Goal: Task Accomplishment & Management: Manage account settings

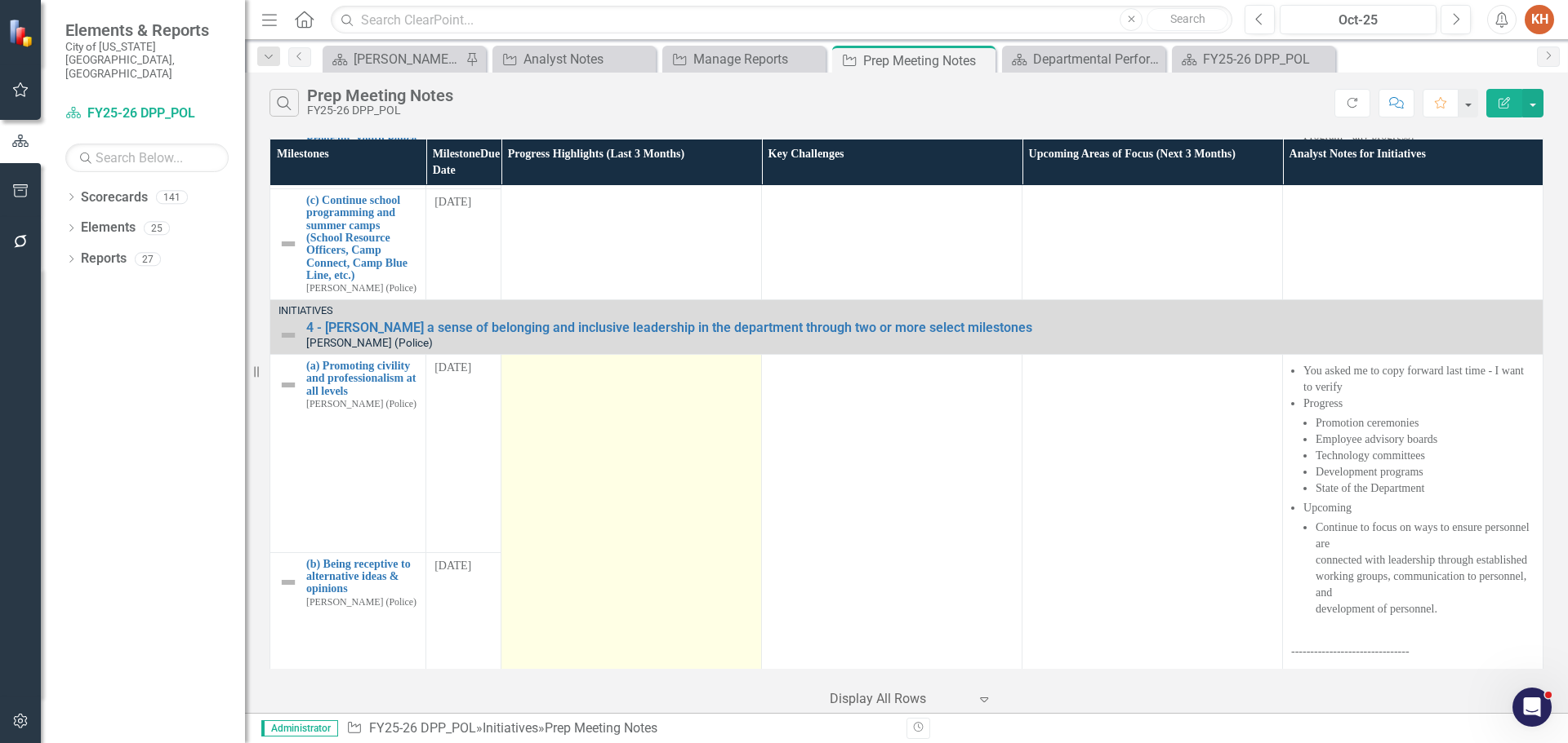
scroll to position [906, 0]
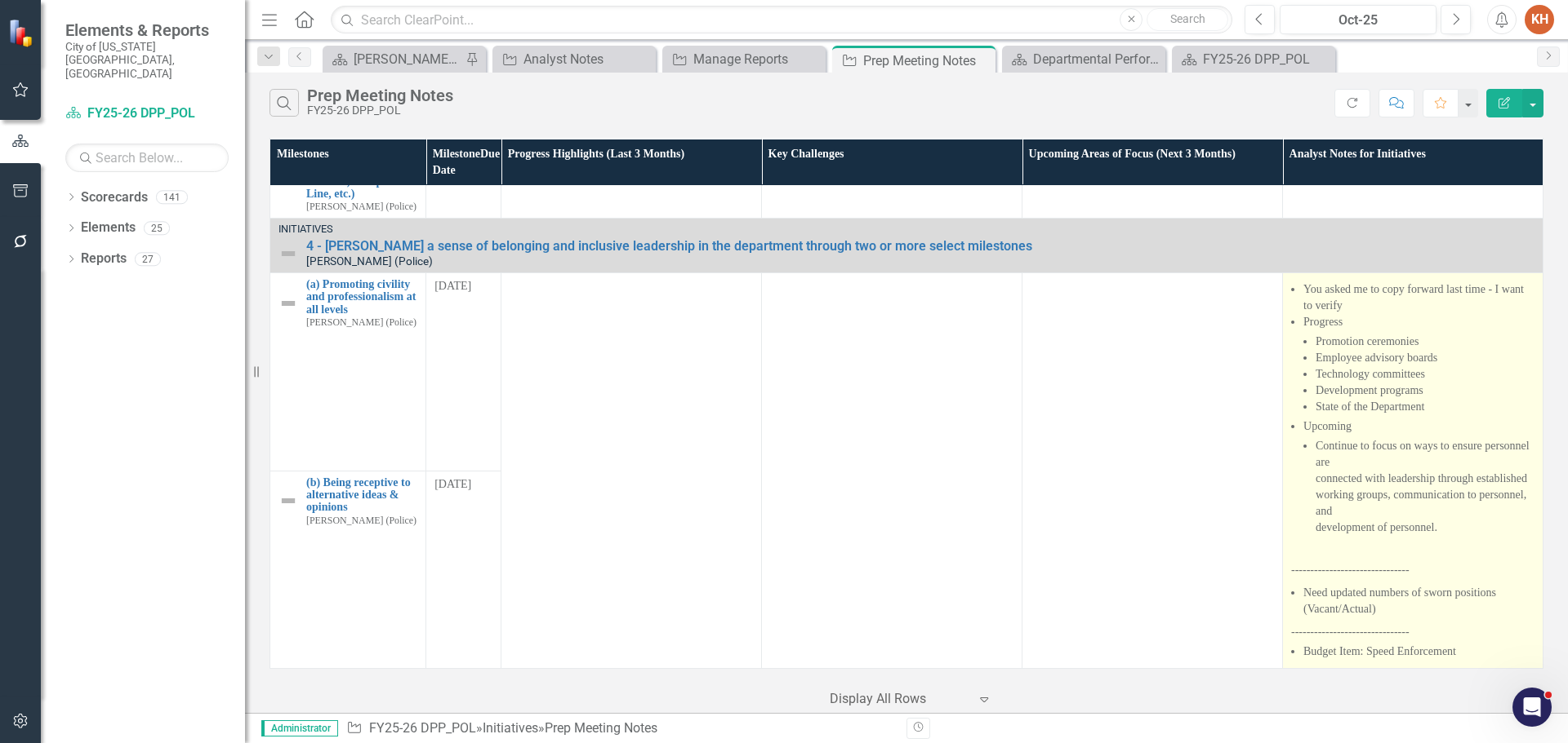
click at [1451, 648] on li "Budget Item: Speed Enforcement" at bounding box center [1419, 651] width 231 height 17
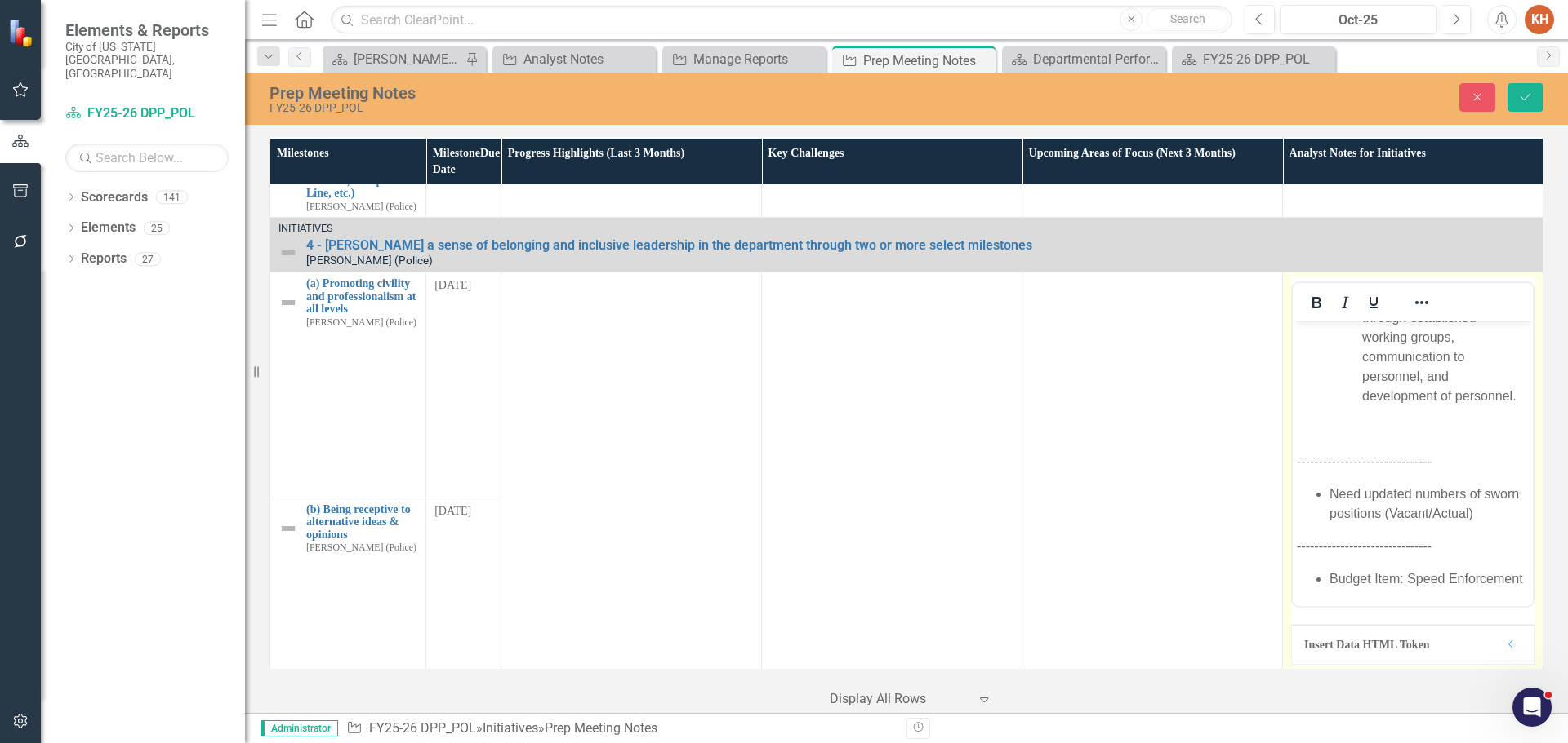
scroll to position [961, 0]
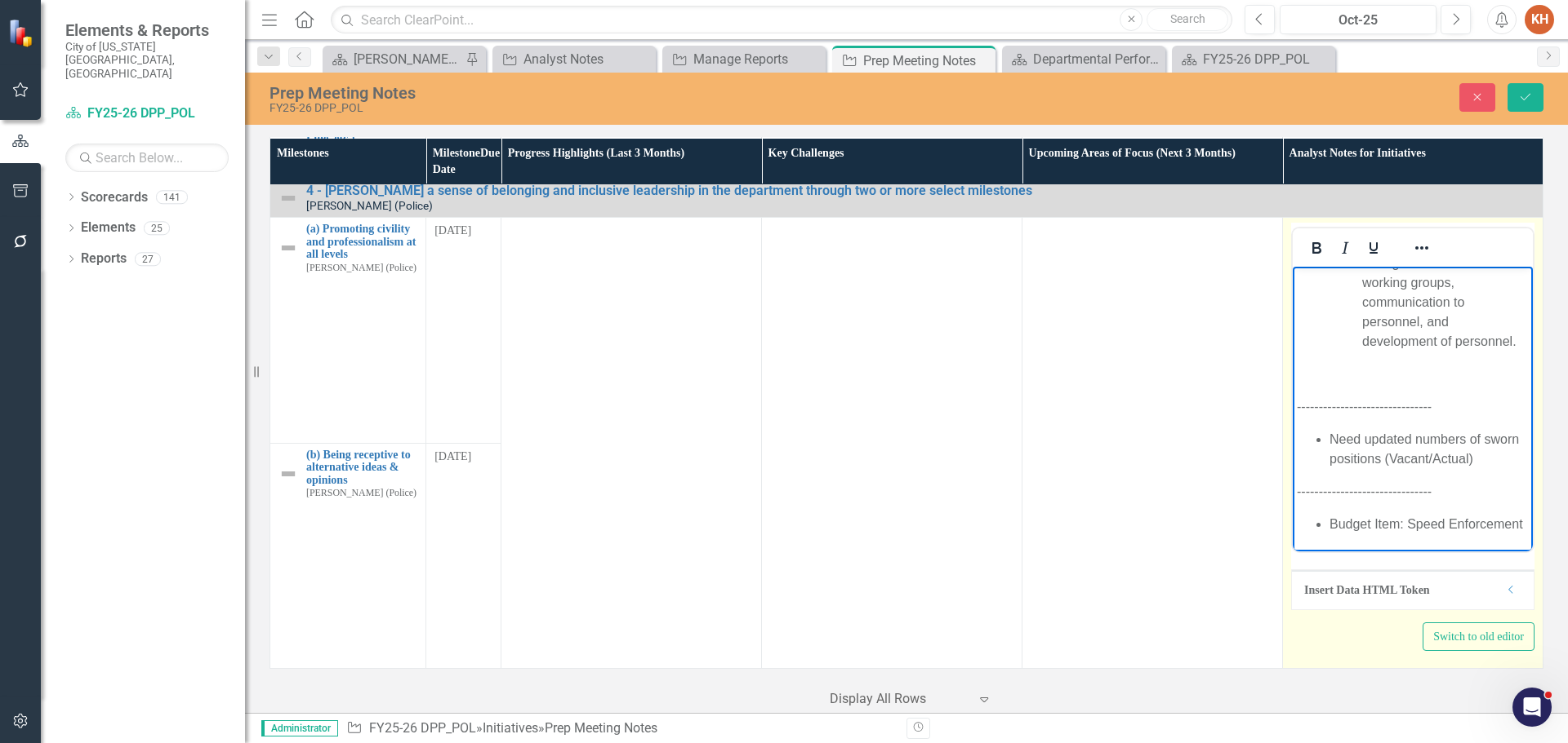
click at [1473, 524] on li "Budget Item: Speed Enforcement" at bounding box center [1428, 524] width 199 height 20
click at [1447, 482] on p "-------------------------------" at bounding box center [1412, 492] width 232 height 20
copy p "-------------------------------"
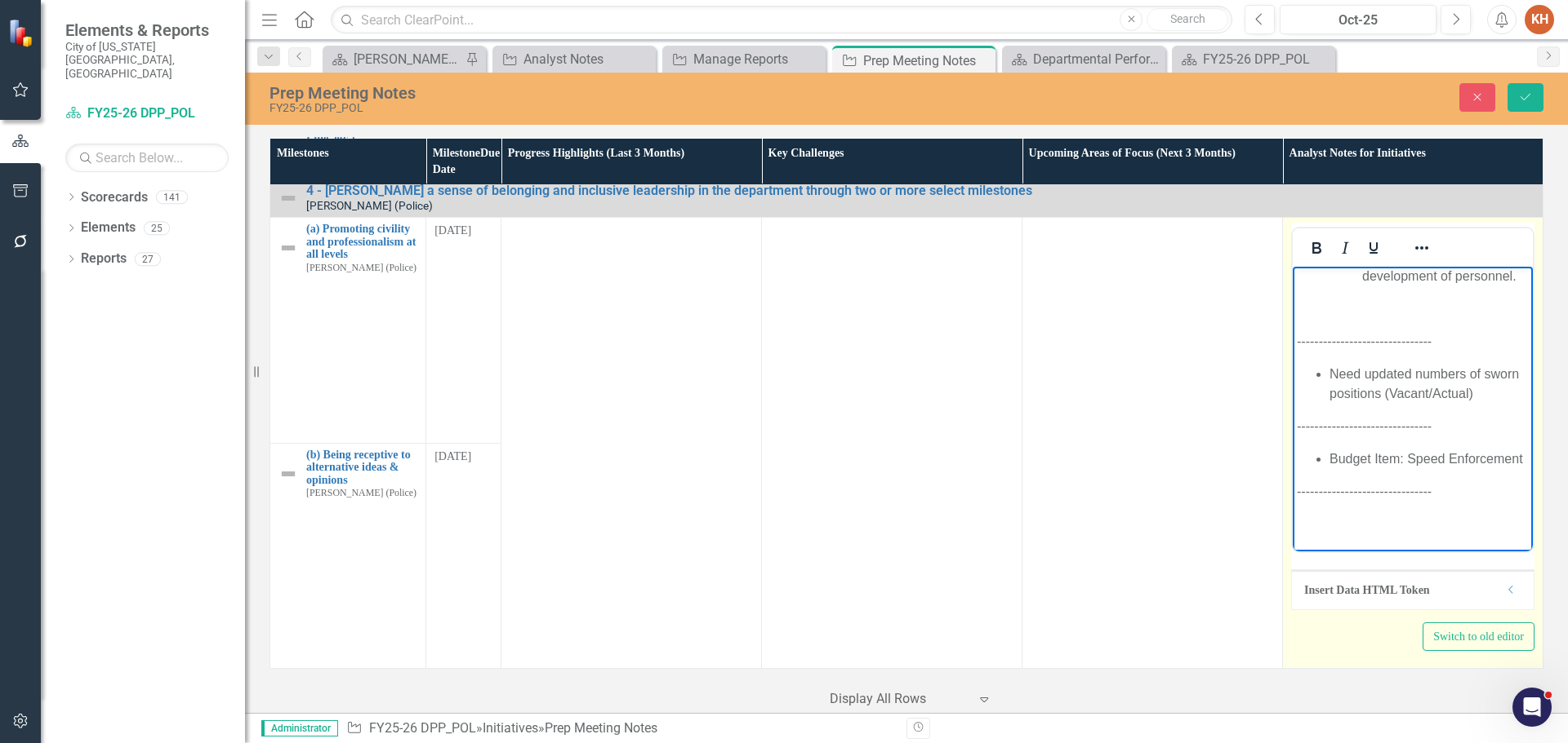
scroll to position [395, 0]
click at [1417, 251] on icon "Reveal or hide additional toolbar items" at bounding box center [1421, 248] width 20 height 20
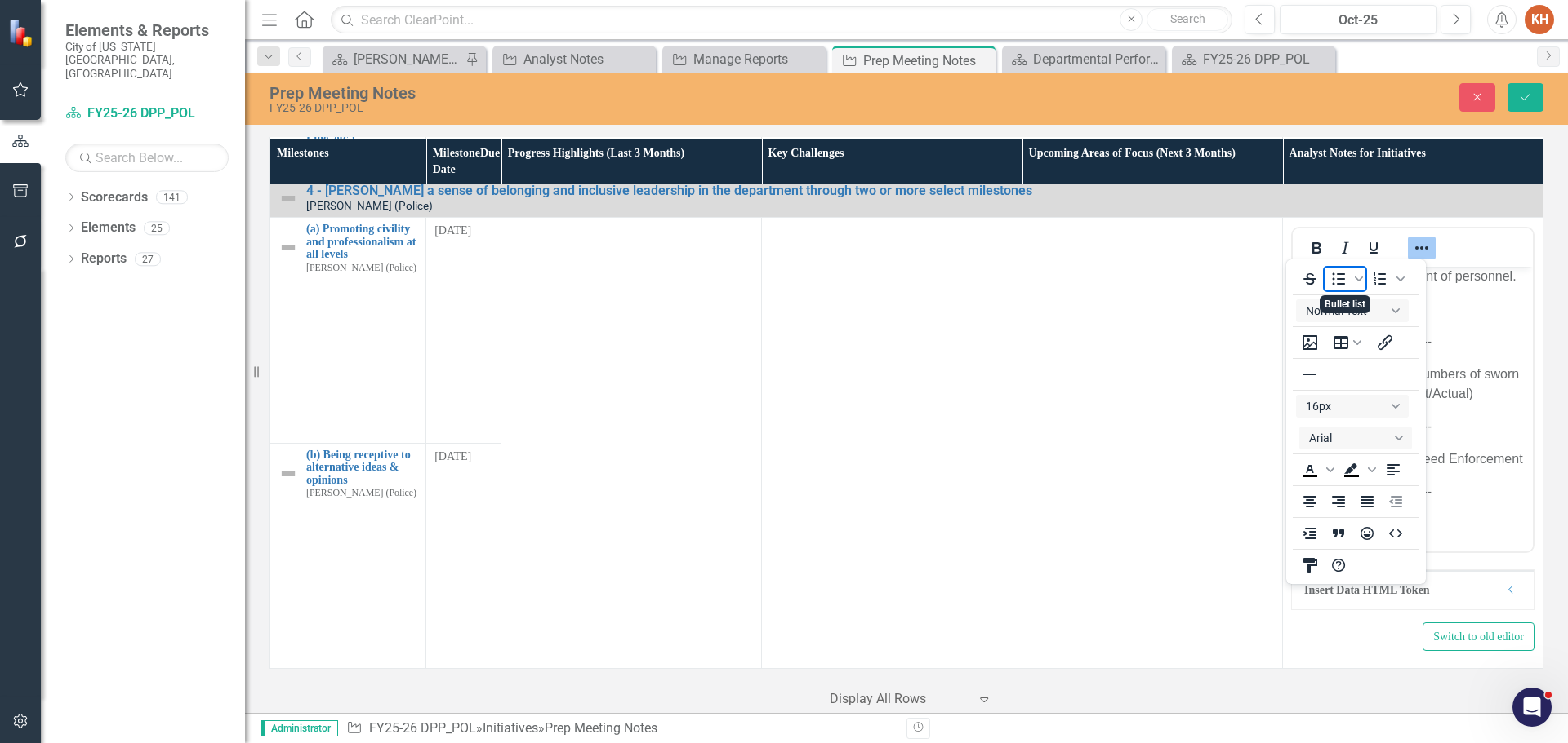
click at [1341, 275] on icon "Bullet list" at bounding box center [1338, 279] width 20 height 20
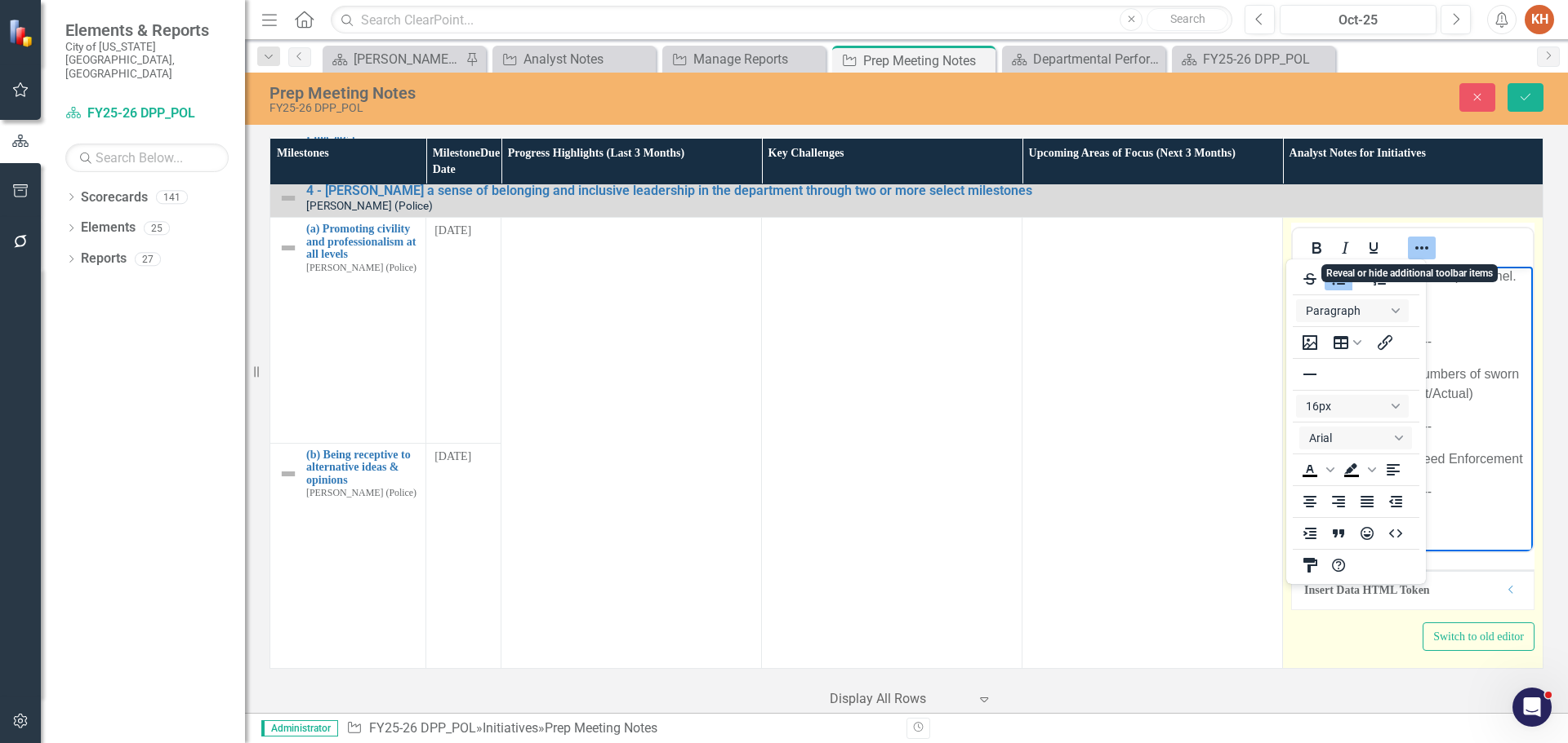
click at [1412, 251] on icon "Reveal or hide additional toolbar items" at bounding box center [1421, 248] width 20 height 20
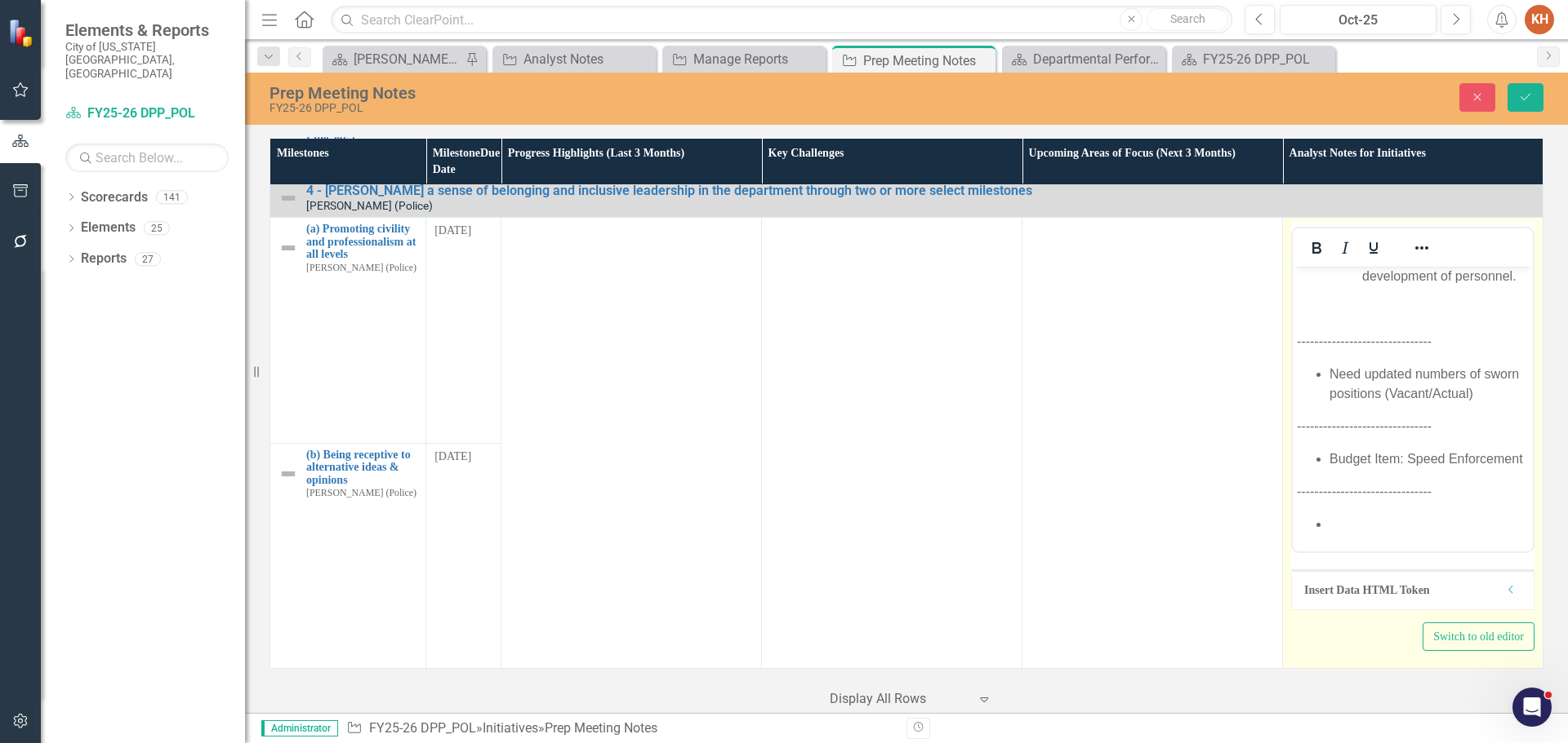
click at [1404, 533] on li "Rich Text Area. Press ALT-0 for help." at bounding box center [1428, 524] width 199 height 20
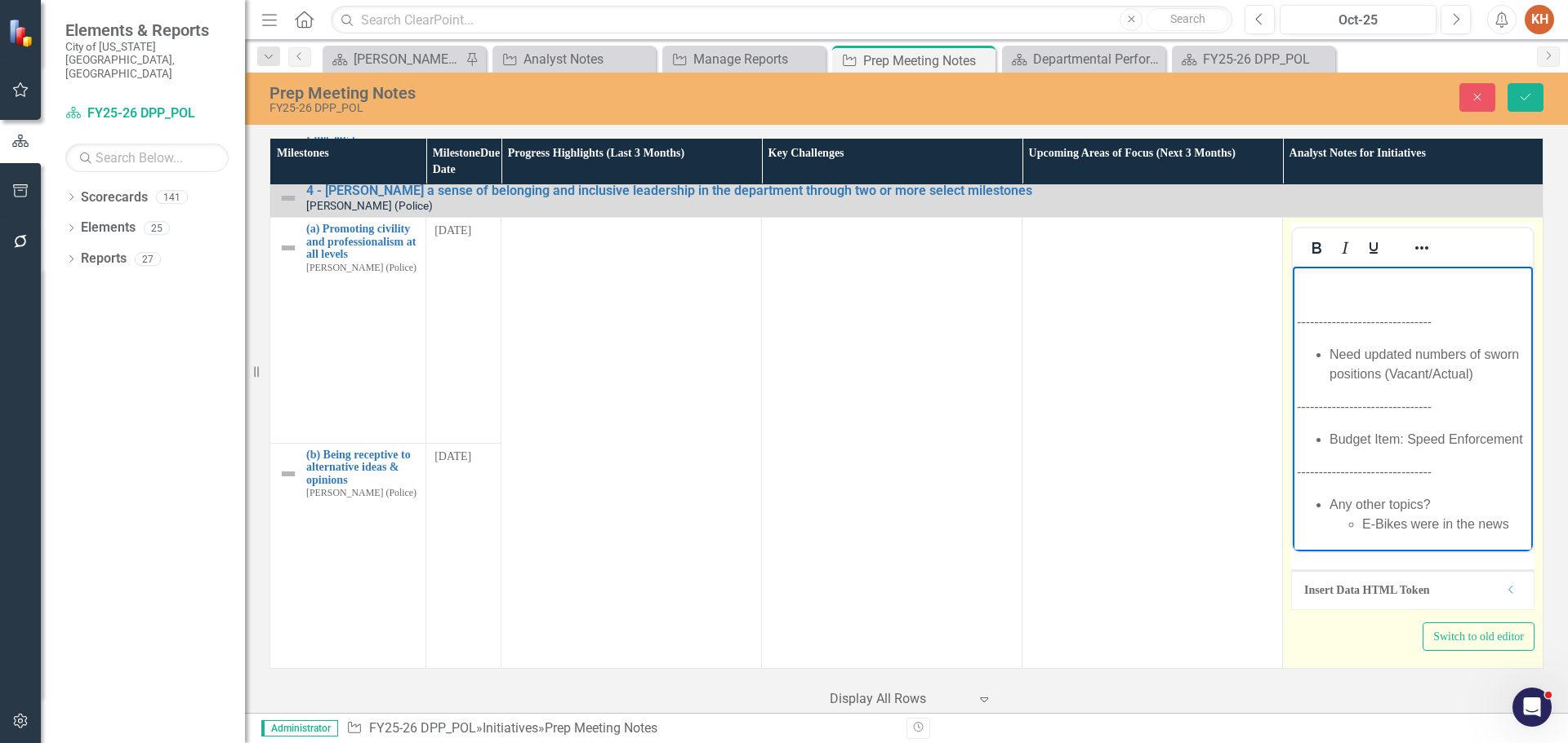
scroll to position [415, 0]
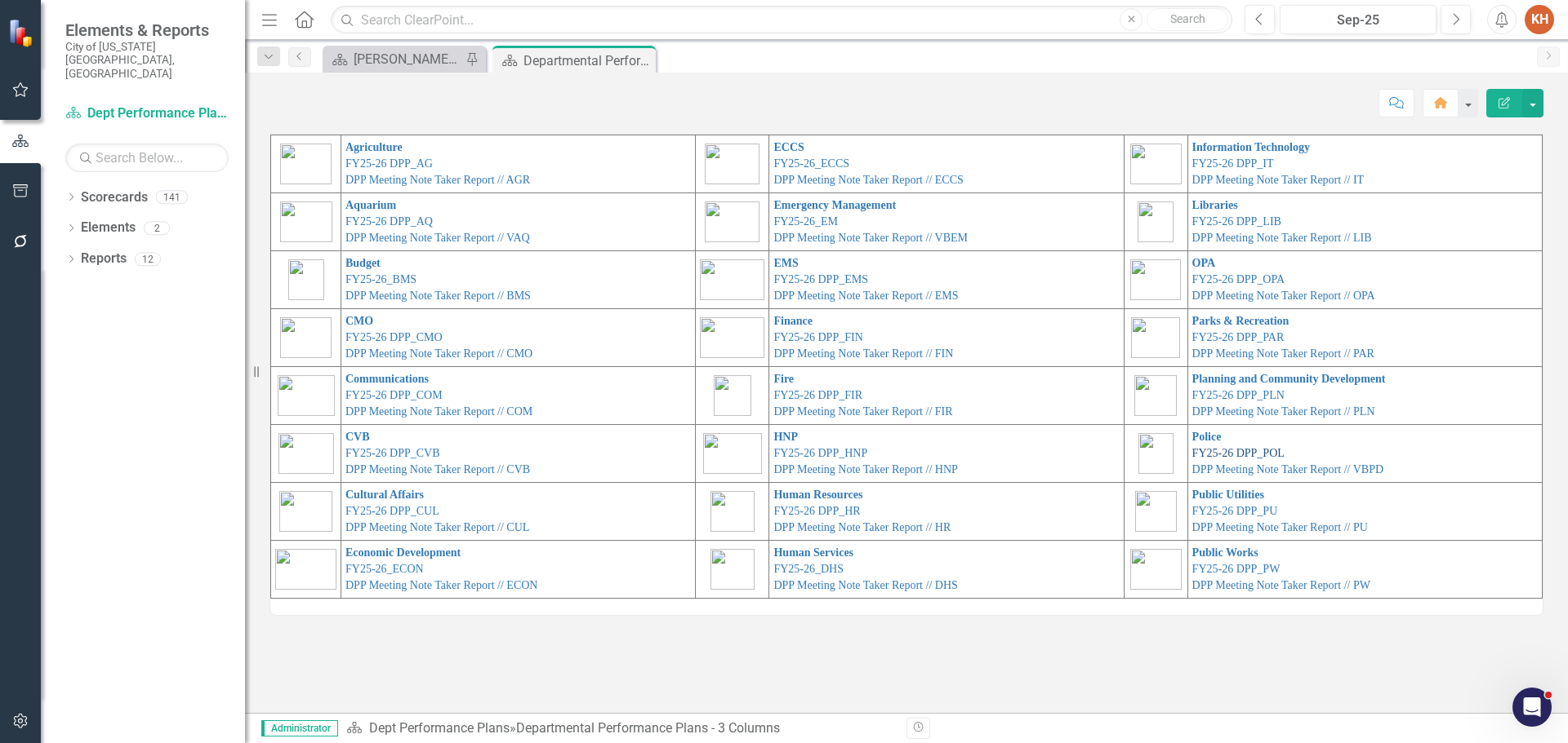
click at [1231, 449] on link "FY25-26 DPP_POL" at bounding box center [1238, 453] width 92 height 13
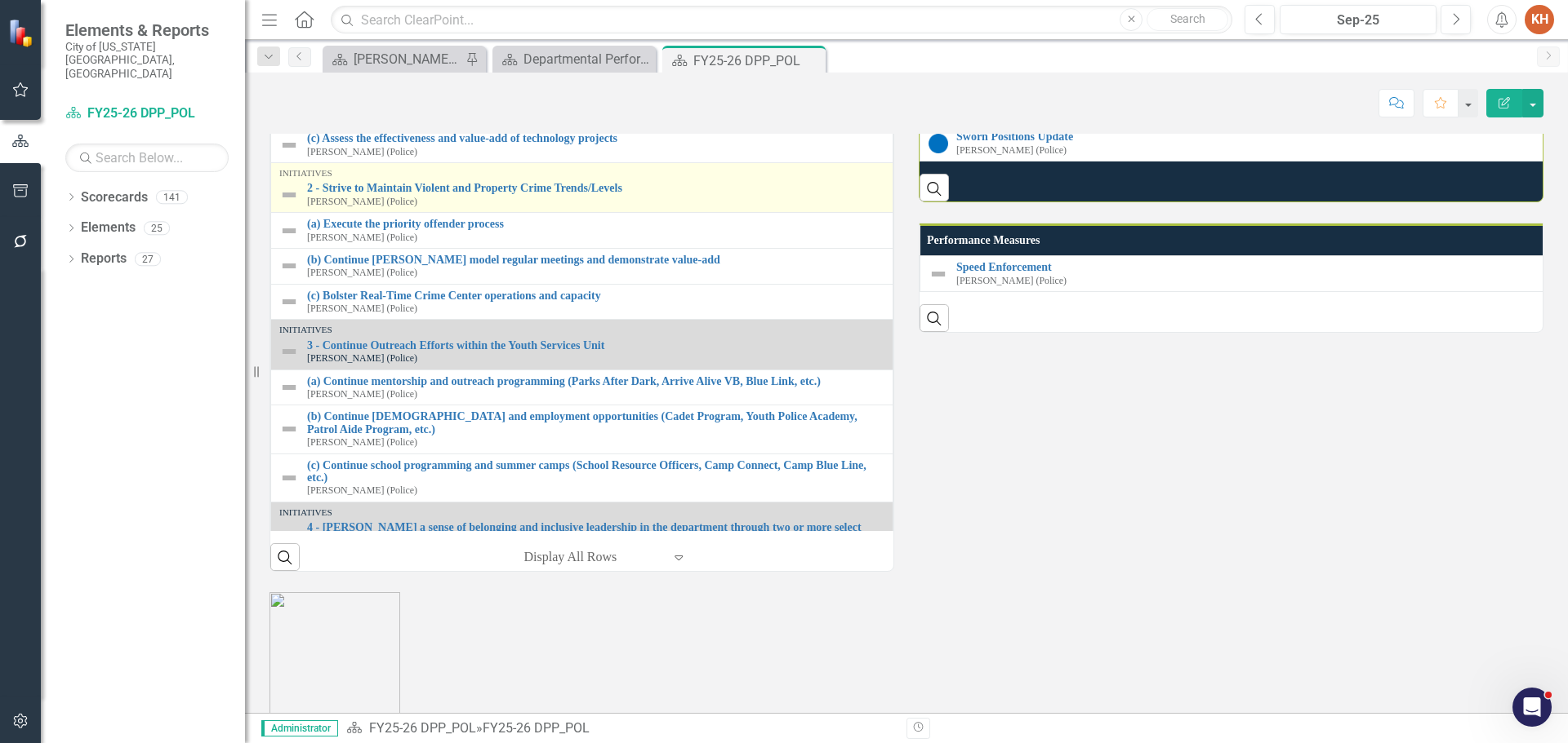
scroll to position [1224, 0]
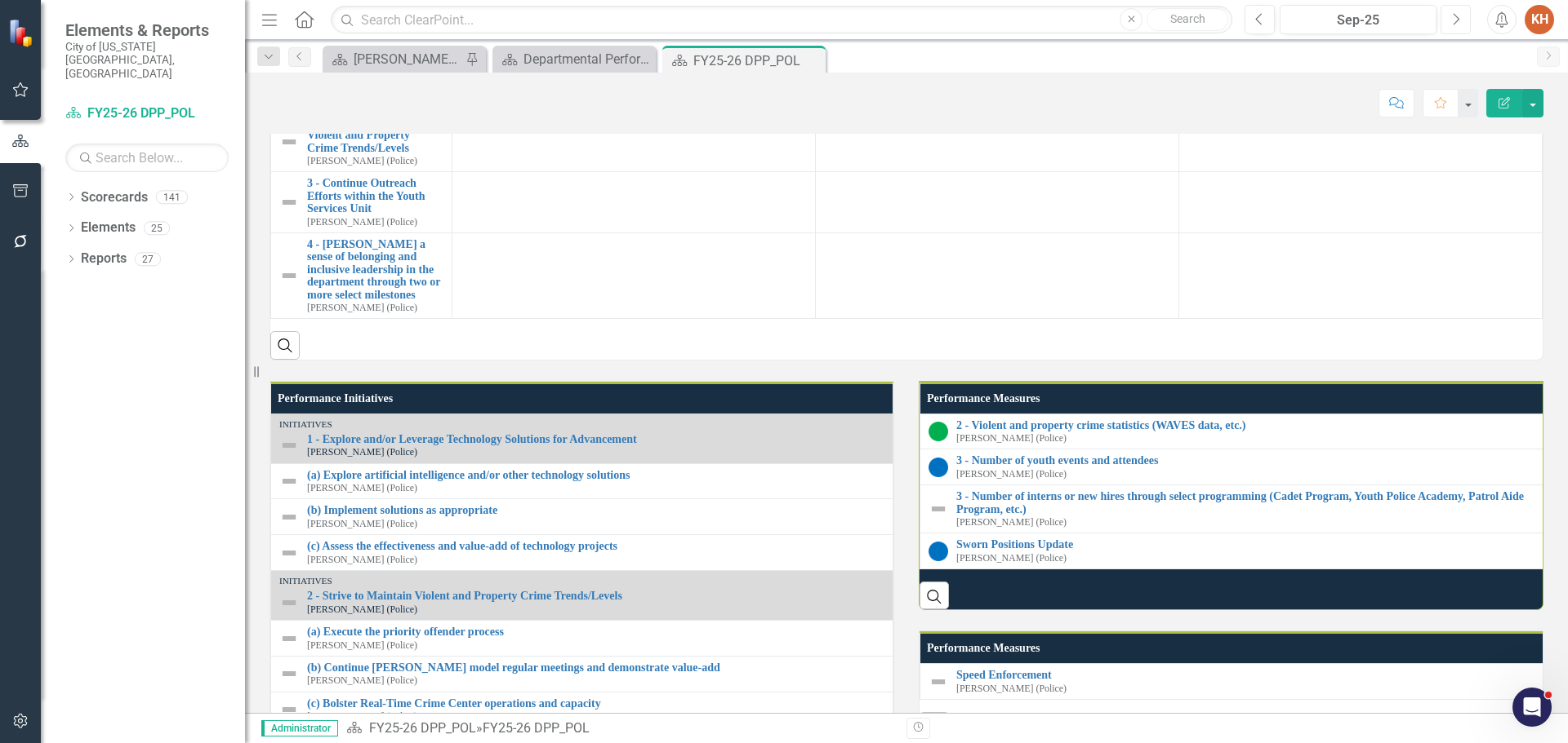
click at [1452, 17] on icon "Next" at bounding box center [1455, 20] width 9 height 15
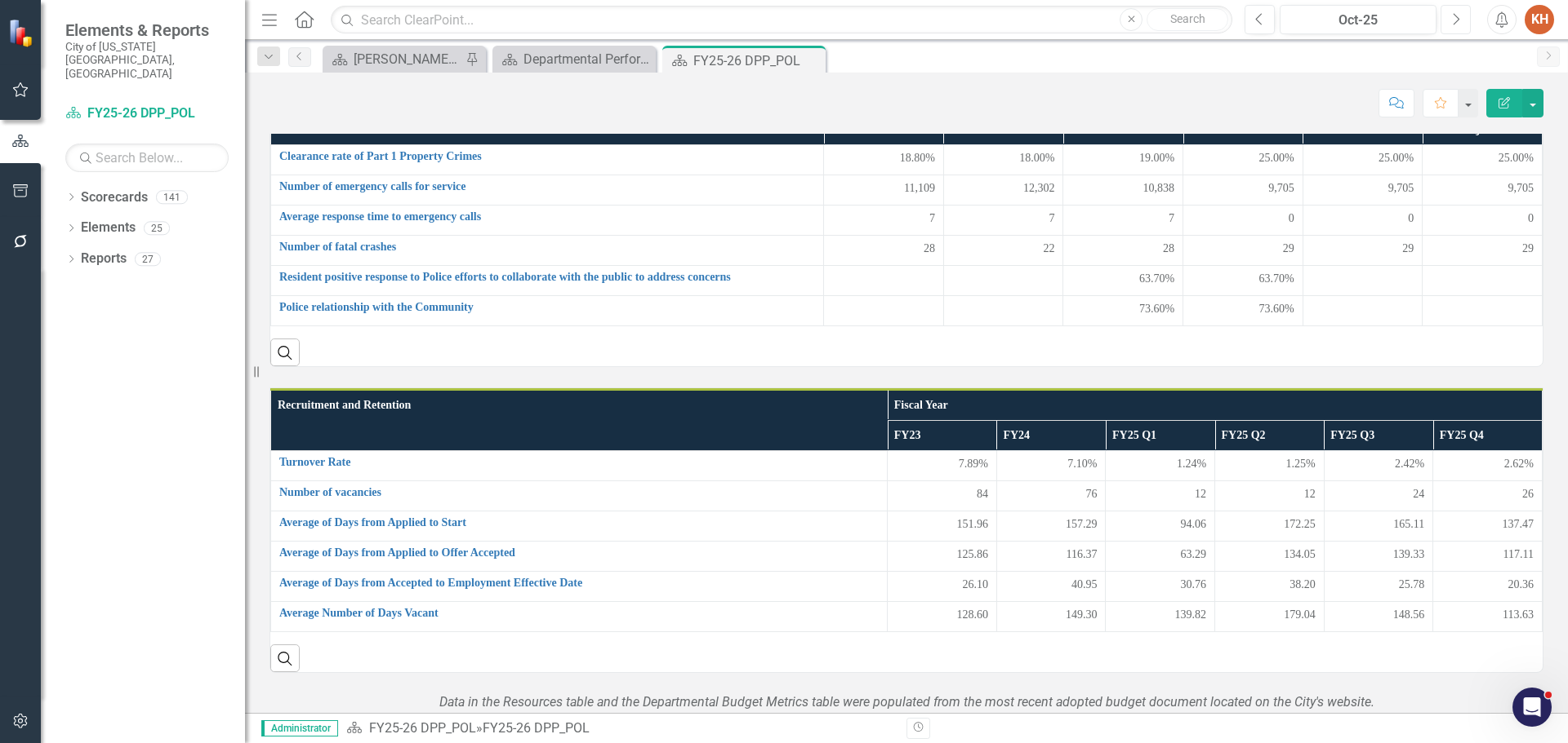
scroll to position [1283, 0]
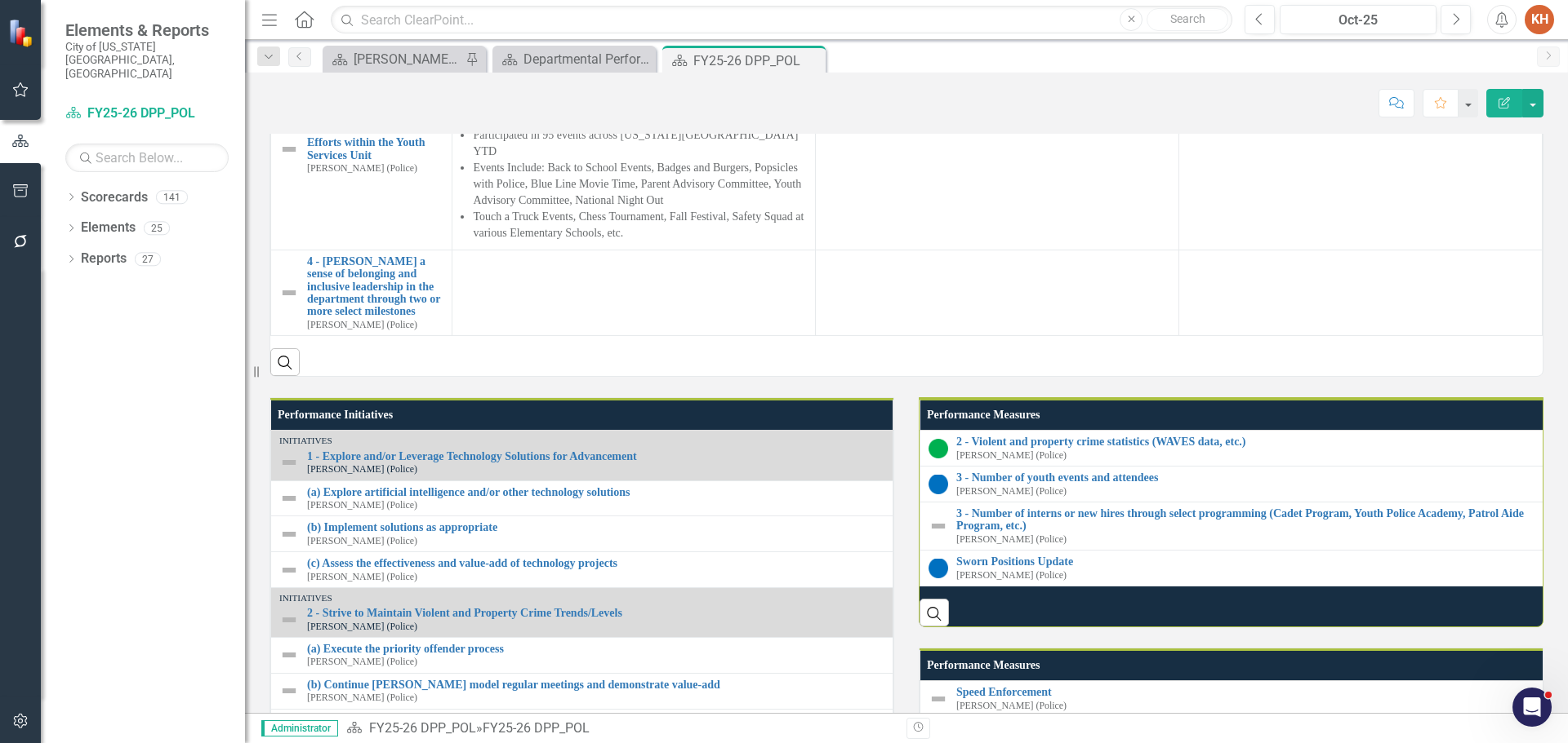
click at [580, 49] on li "Recent acquired and currently implementing Peregrine (Analyzes data from all re…" at bounding box center [640, 24] width 334 height 49
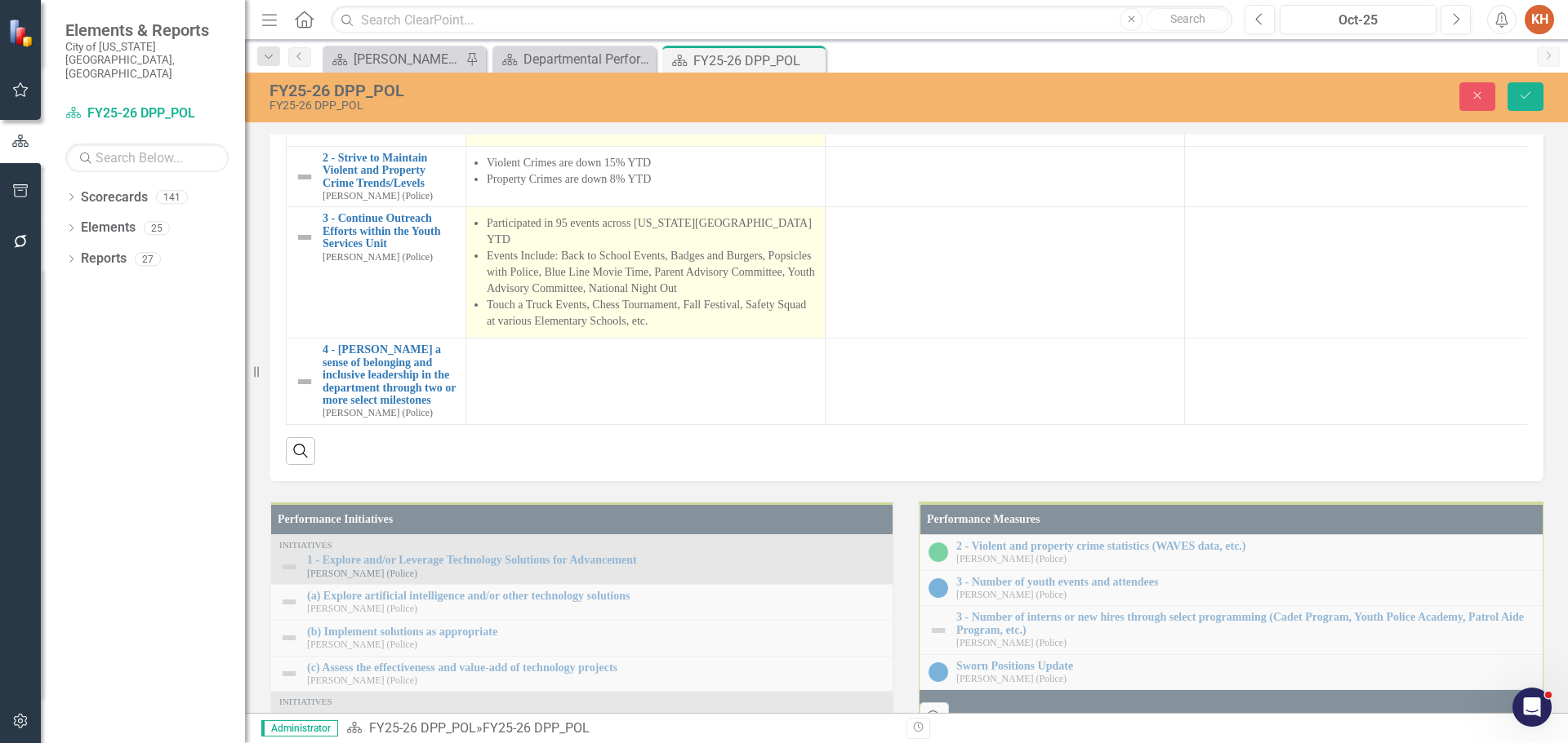
type textarea "<ul> <li>Recent acquired and currently implementing Peregrine<br><em>(Analyzes …"
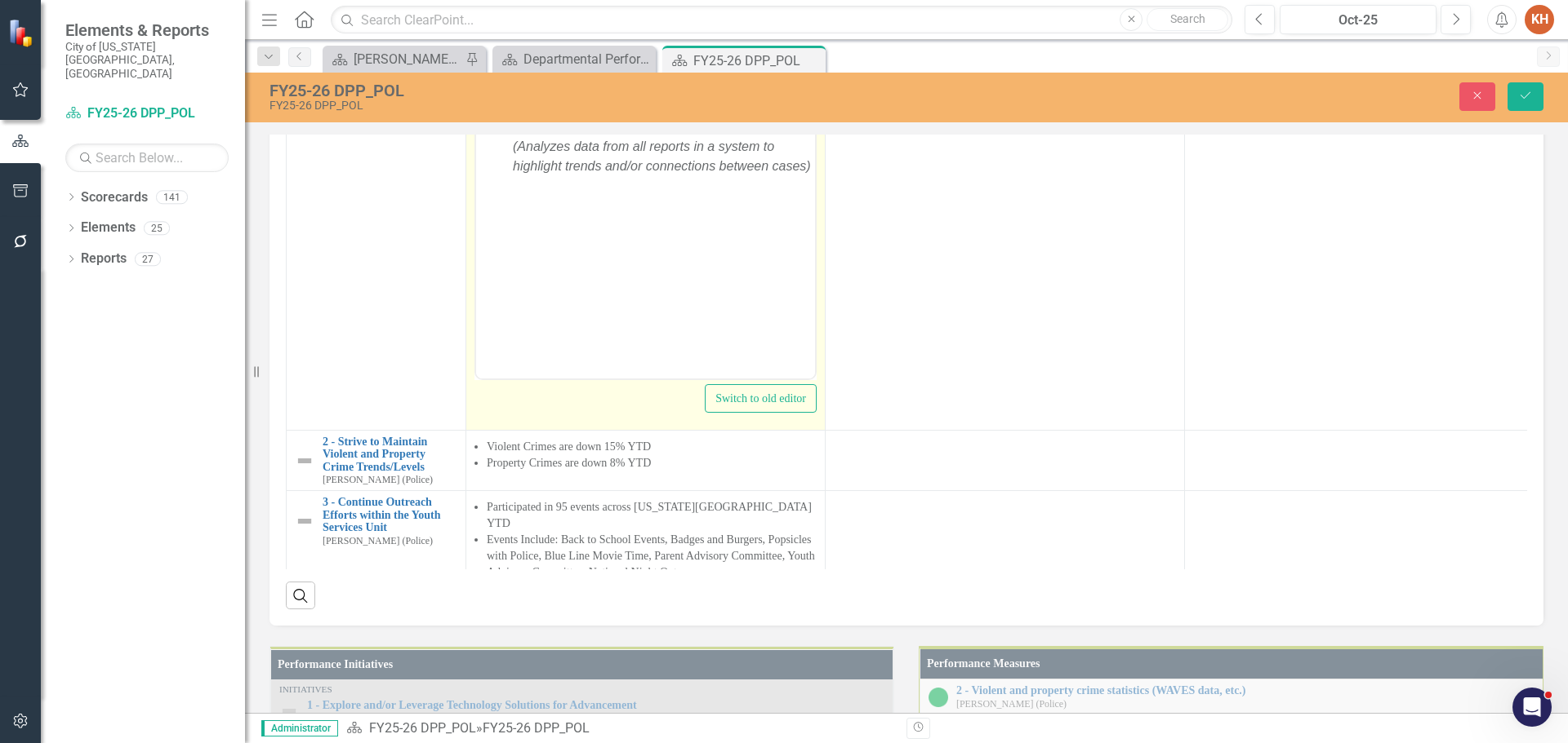
scroll to position [0, 0]
click at [552, 104] on li "Recent acquired and currently implementing Peregrine (Analyzes data from all re…" at bounding box center [661, 136] width 298 height 78
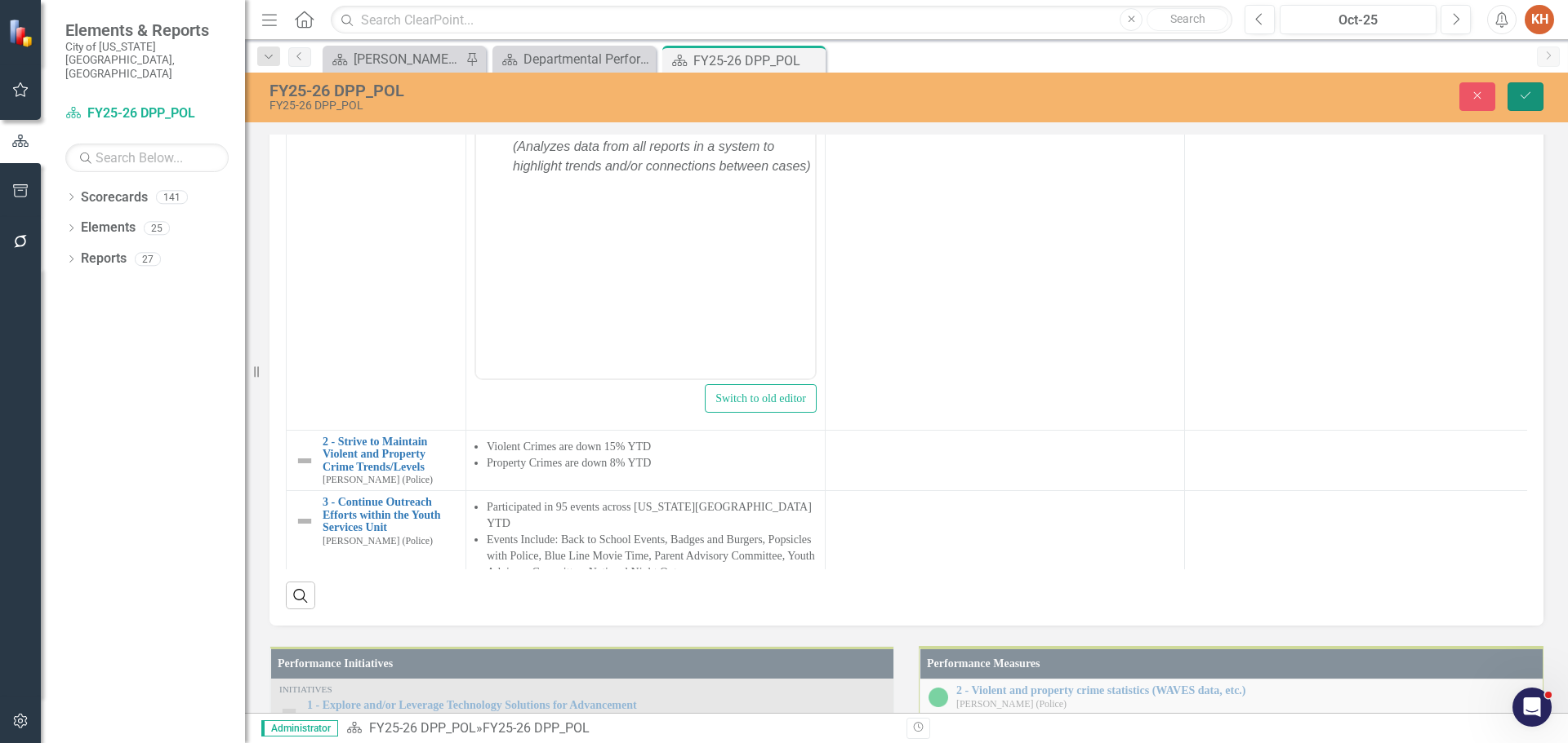
click at [1526, 93] on icon "Save" at bounding box center [1525, 96] width 15 height 12
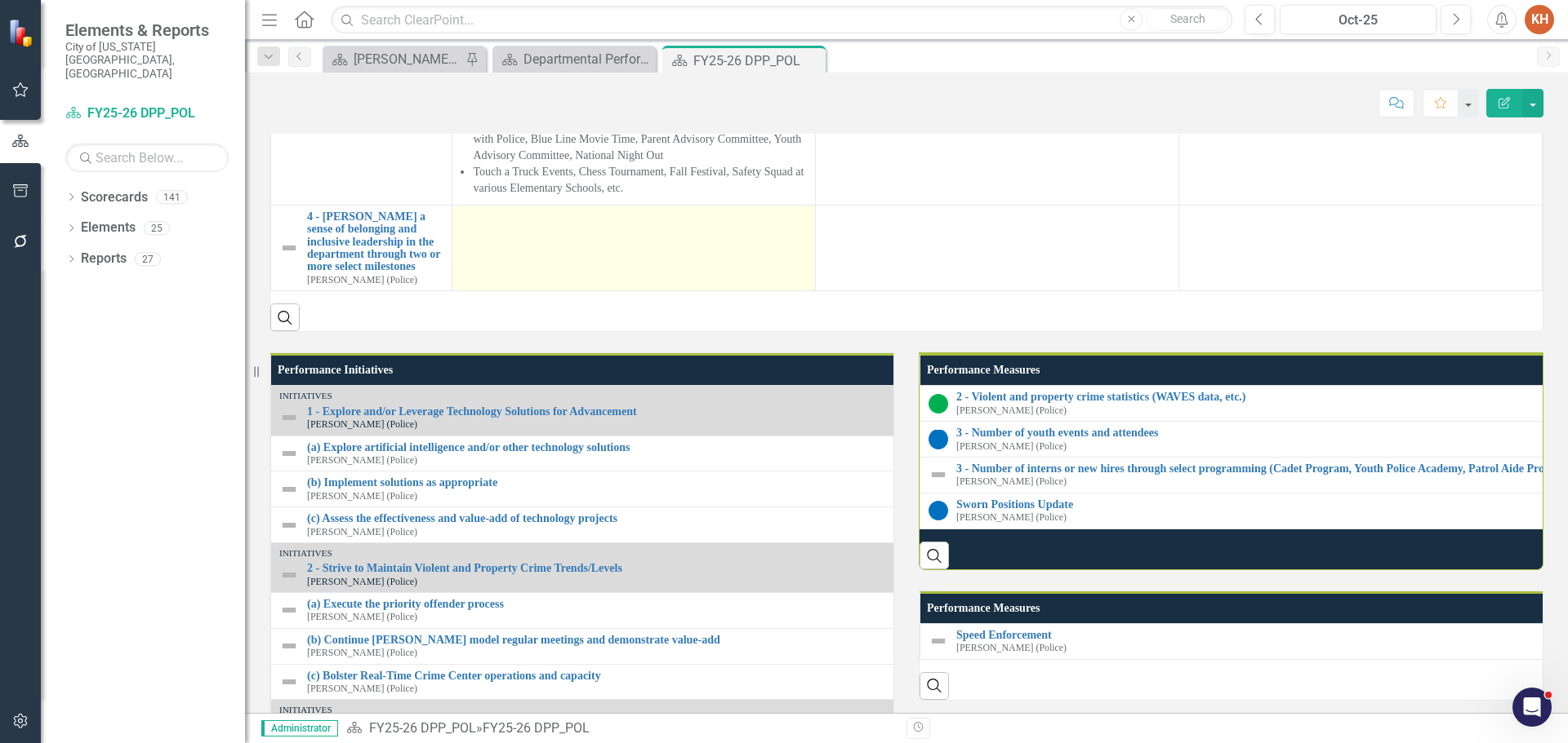
scroll to position [1409, 0]
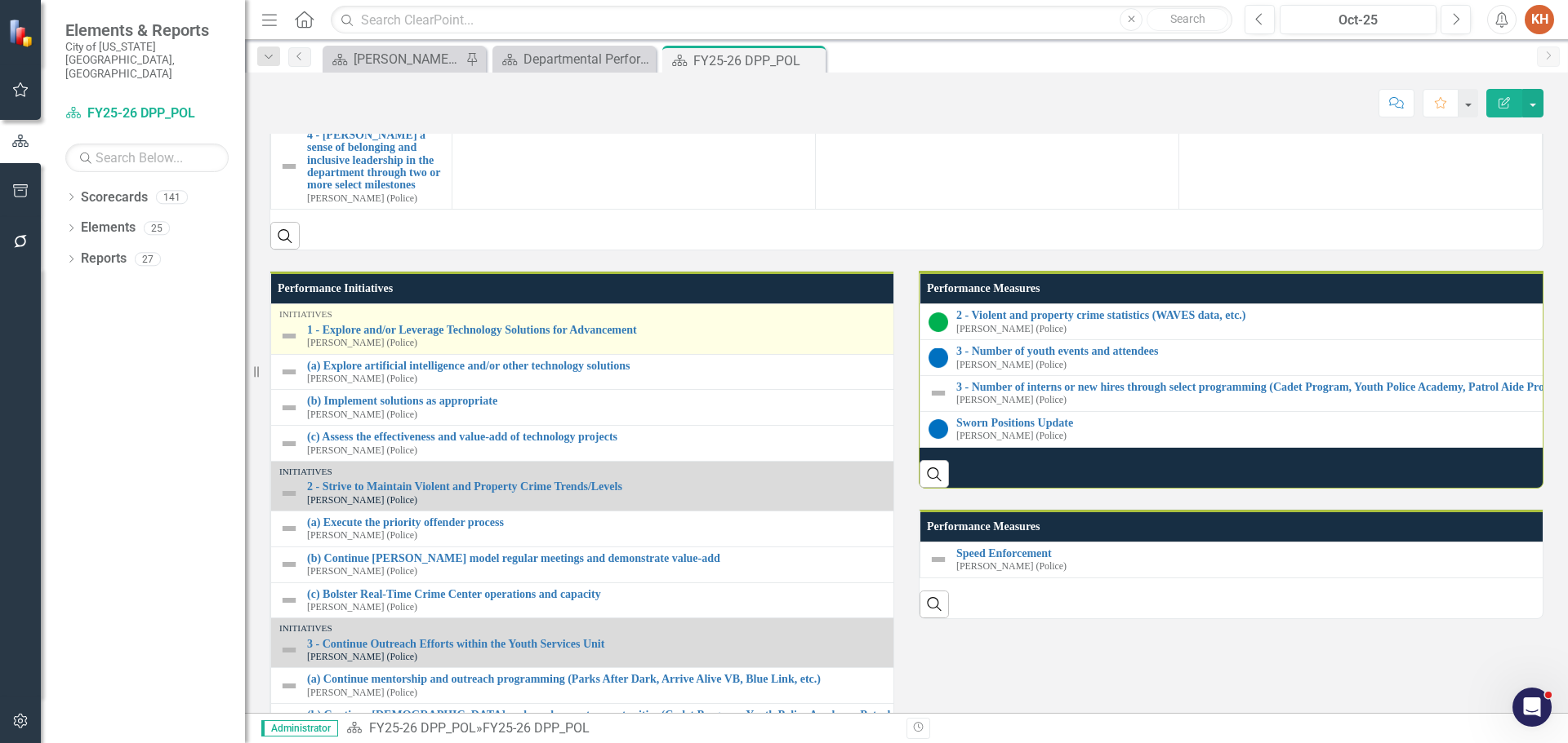
click at [291, 346] on img at bounding box center [289, 336] width 20 height 20
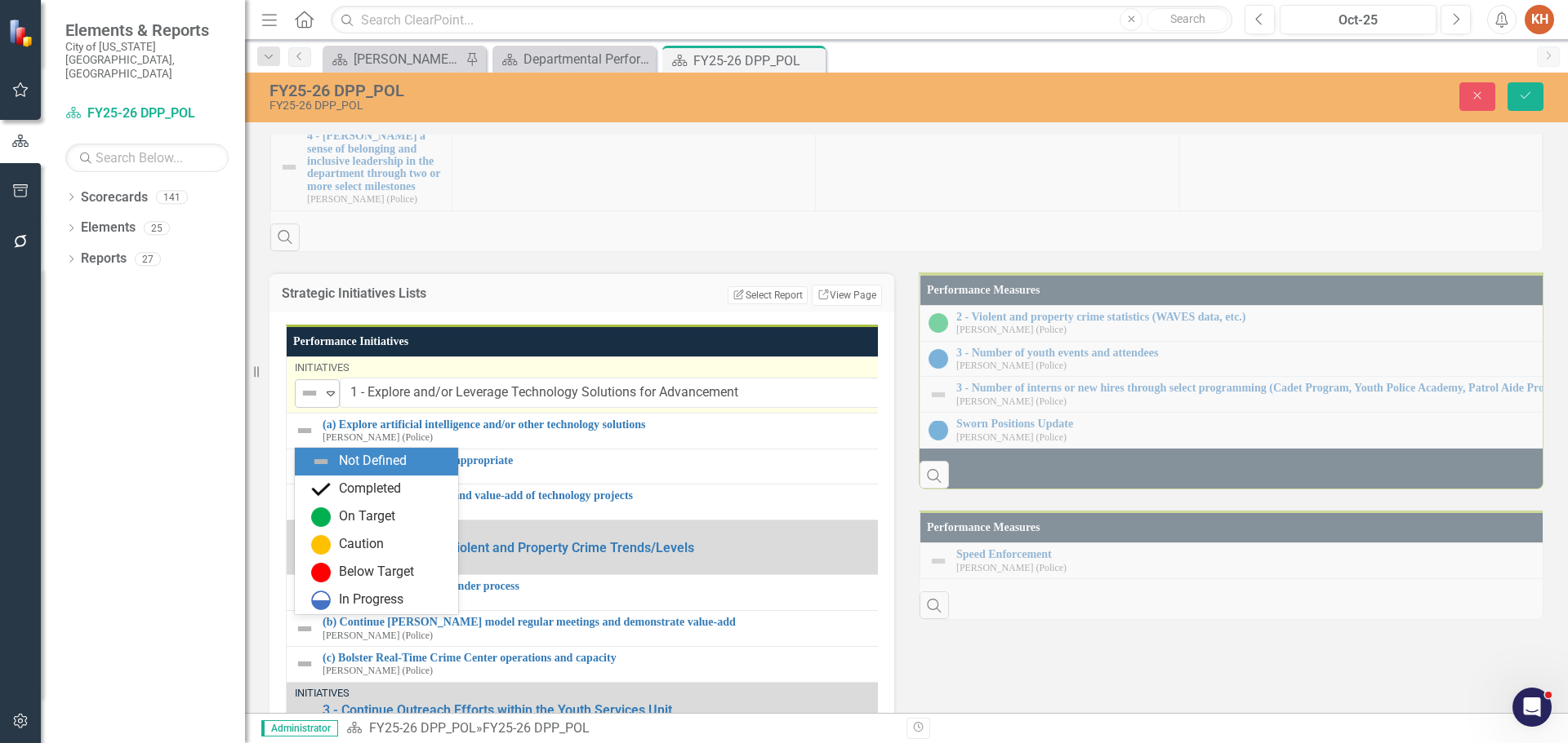
click at [311, 403] on img at bounding box center [310, 393] width 20 height 20
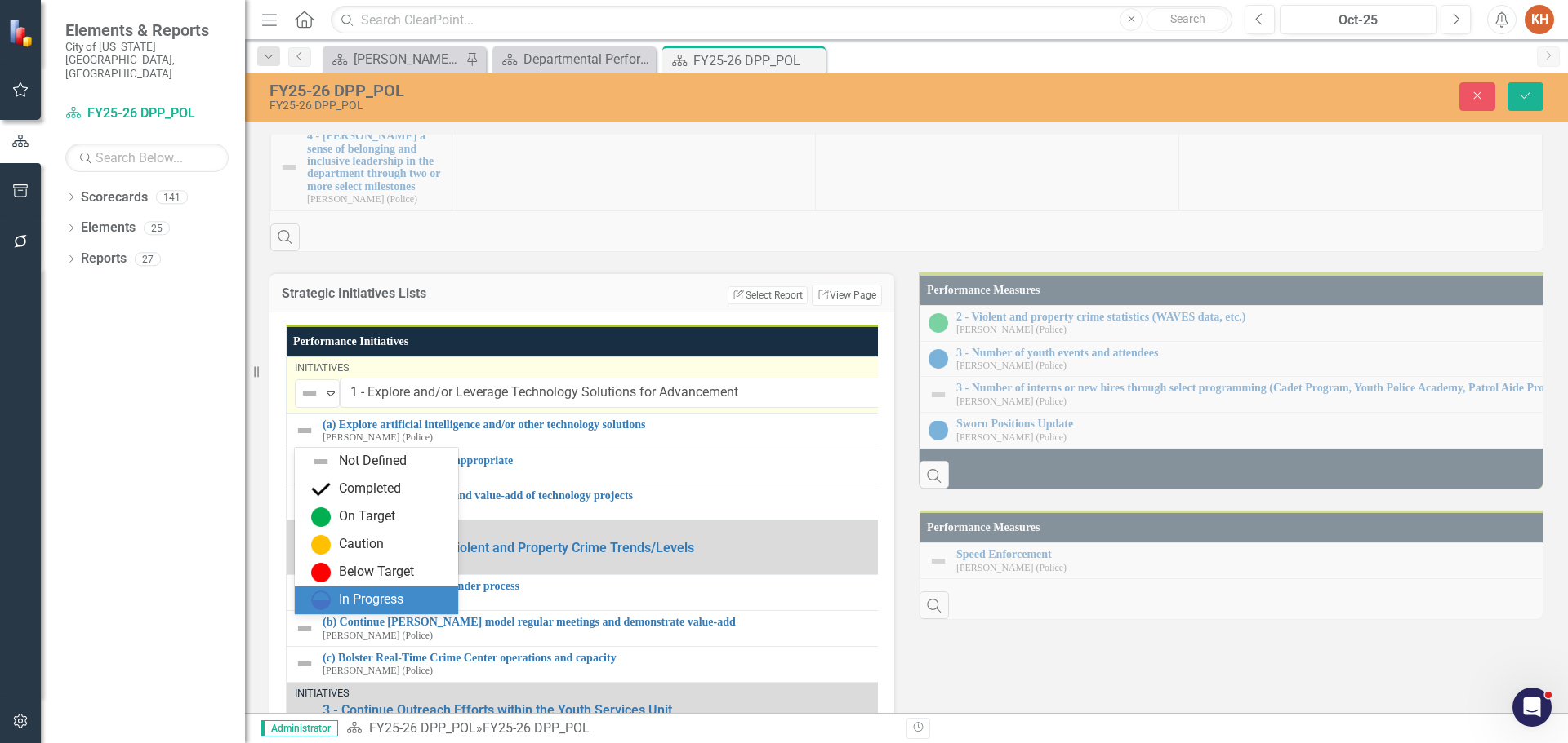
click at [336, 602] on div "In Progress" at bounding box center [379, 600] width 137 height 20
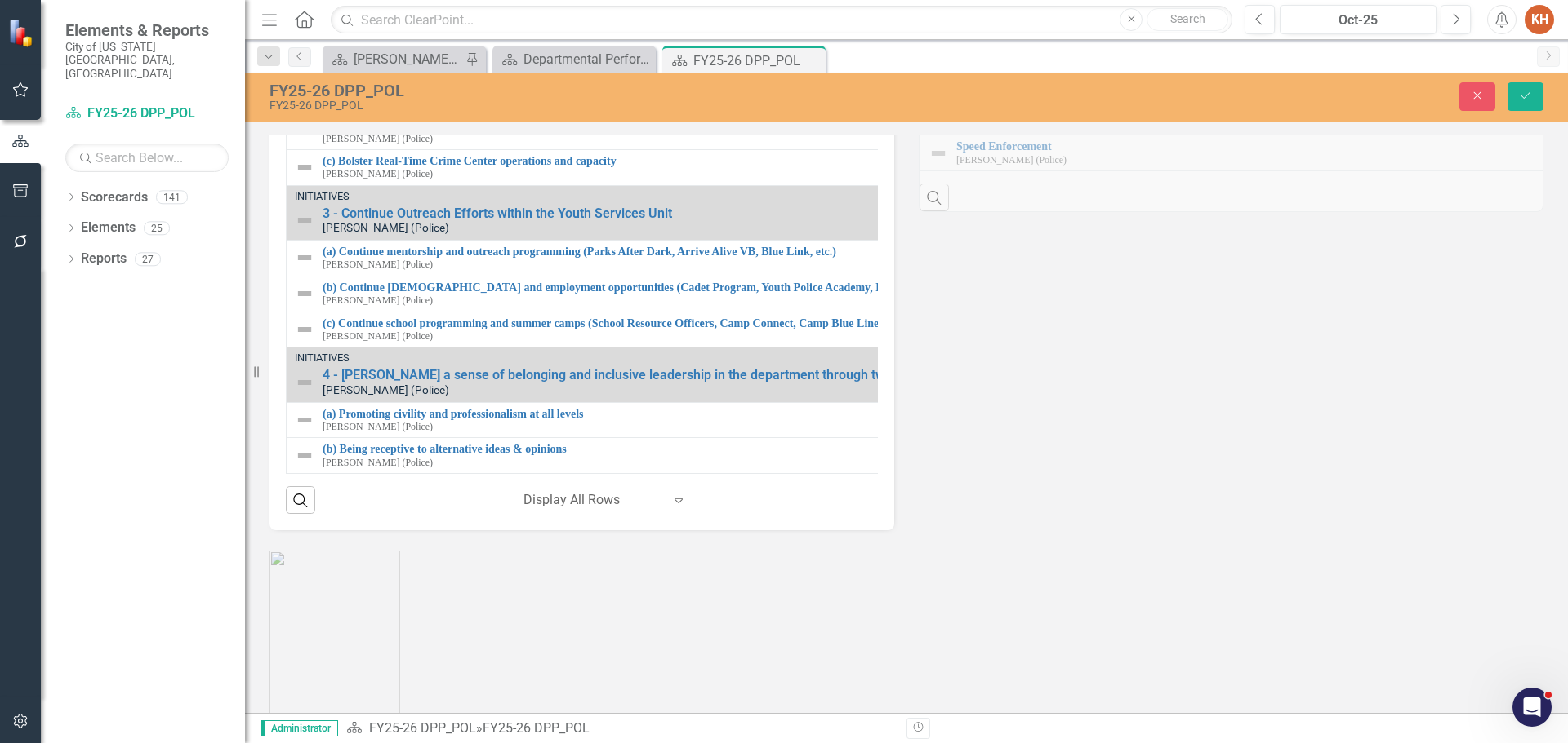
scroll to position [0, 0]
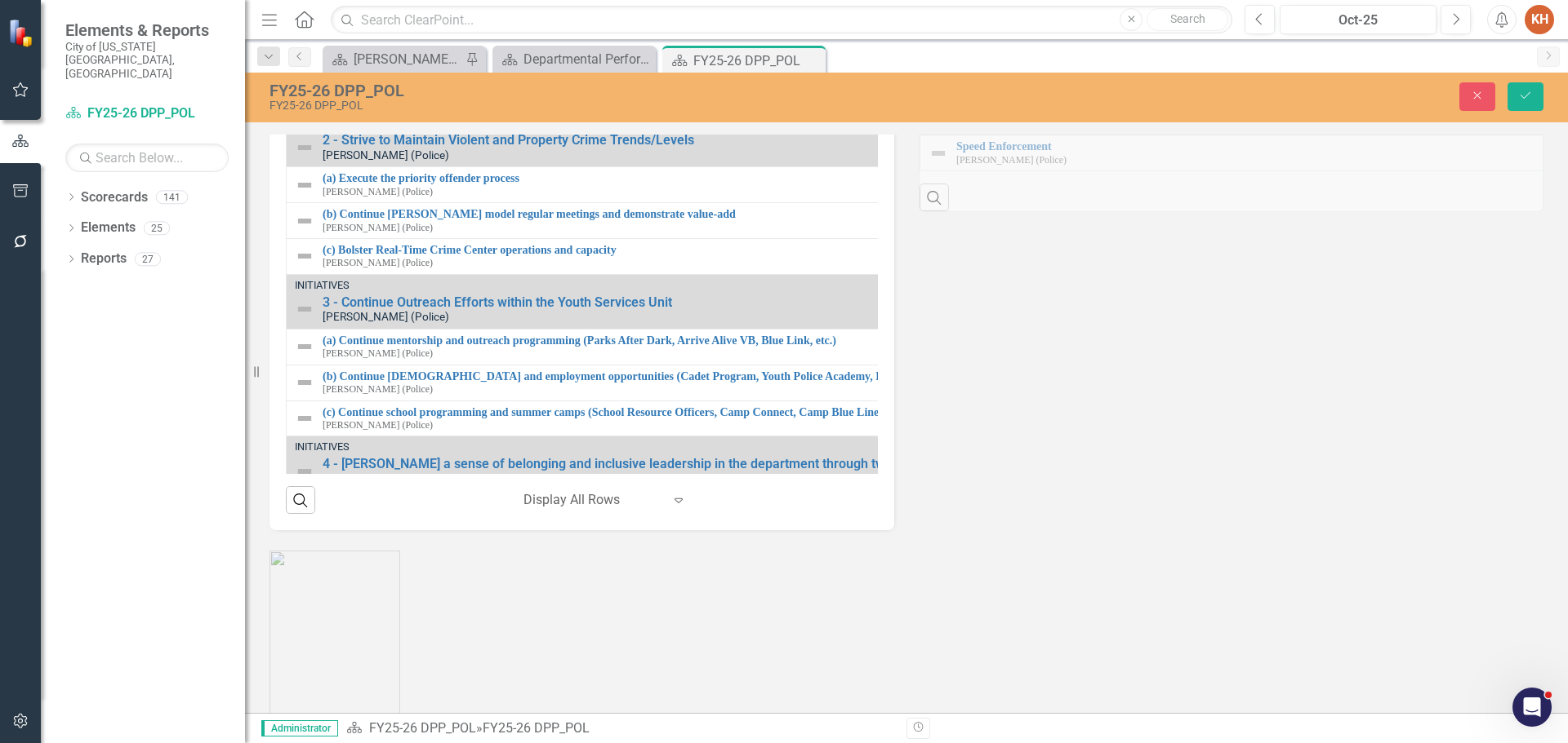
click at [306, 32] on img at bounding box center [305, 22] width 20 height 20
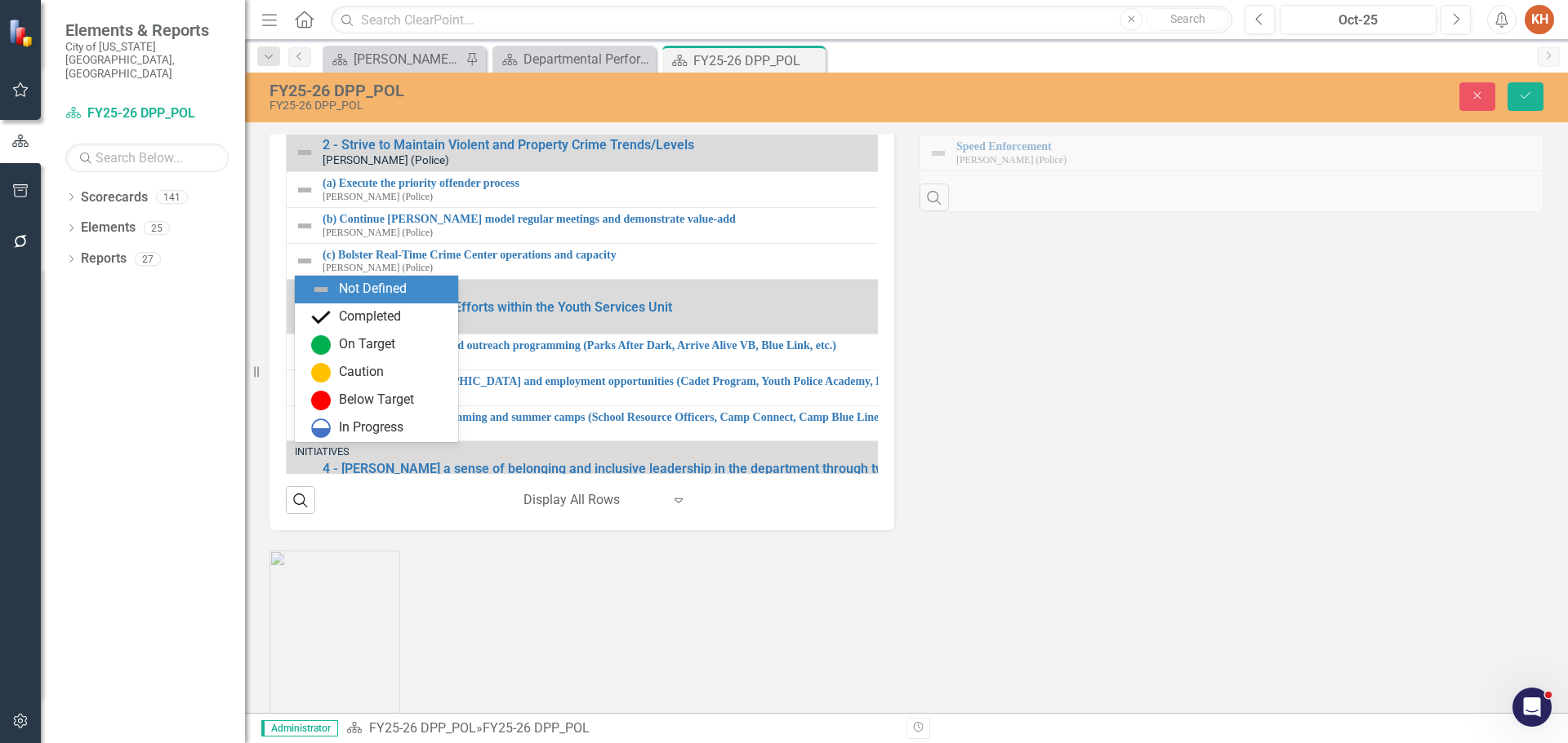
click at [320, 36] on div "Not Defined" at bounding box center [311, 26] width 21 height 20
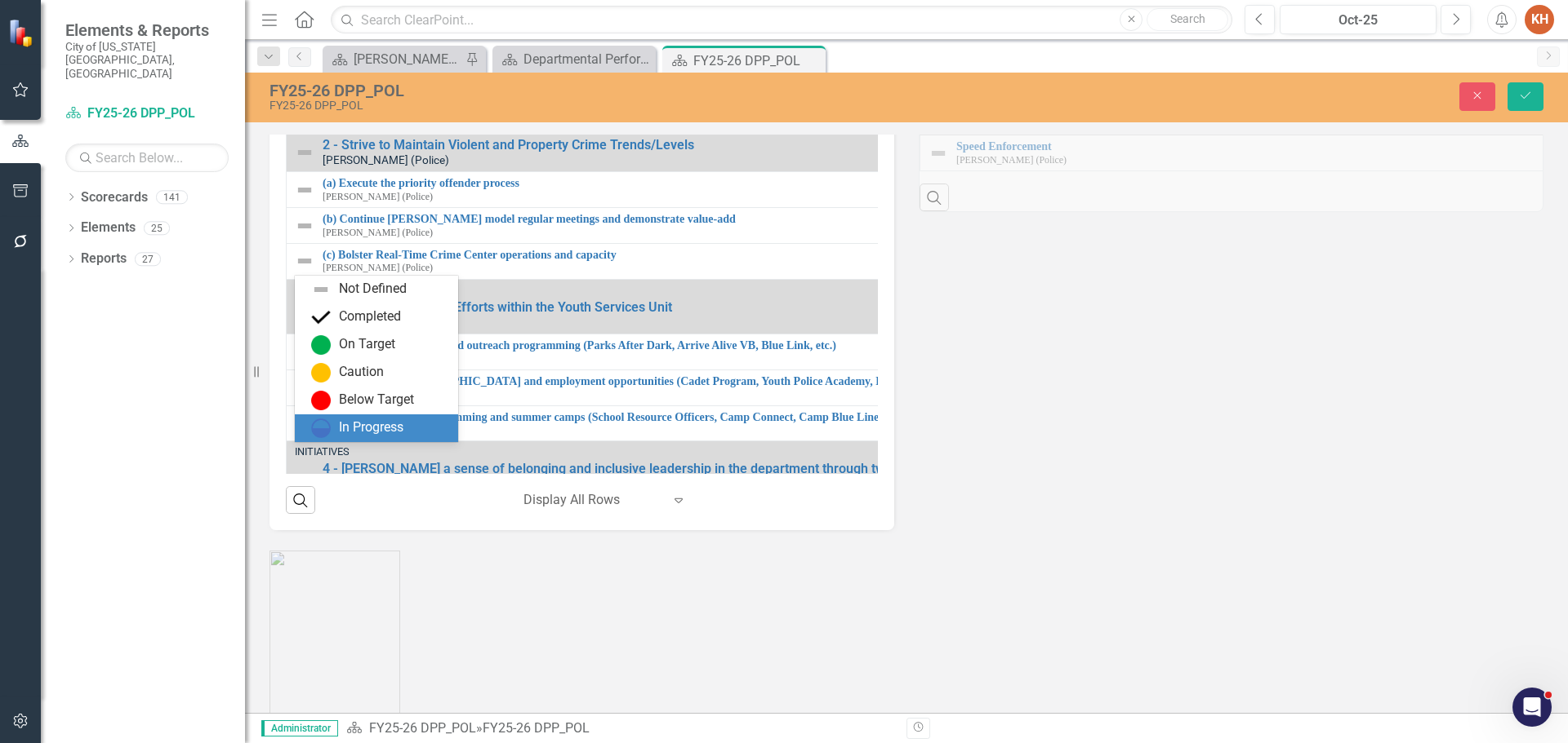
click at [370, 420] on div "In Progress" at bounding box center [371, 428] width 64 height 19
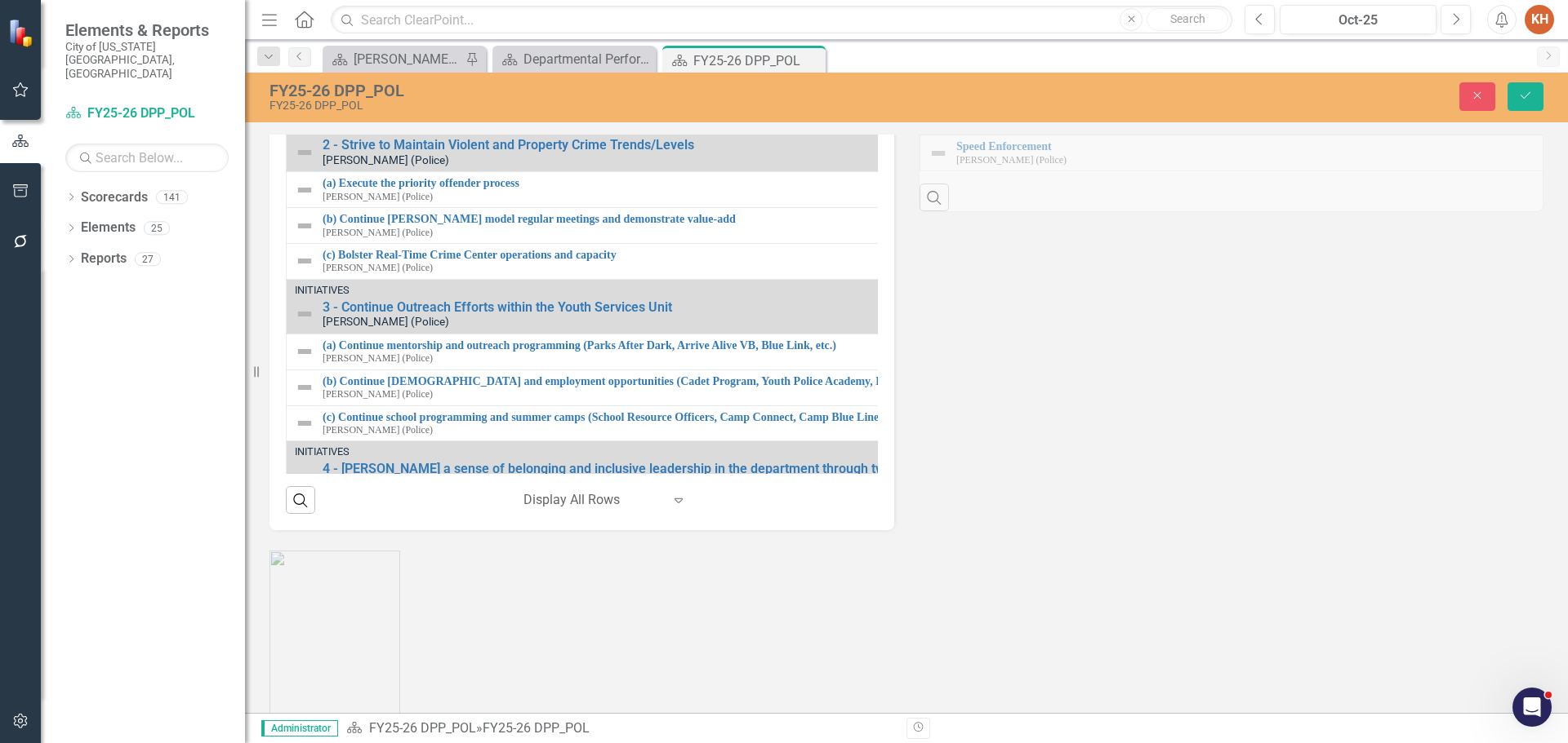
click at [307, 73] on img at bounding box center [305, 63] width 20 height 20
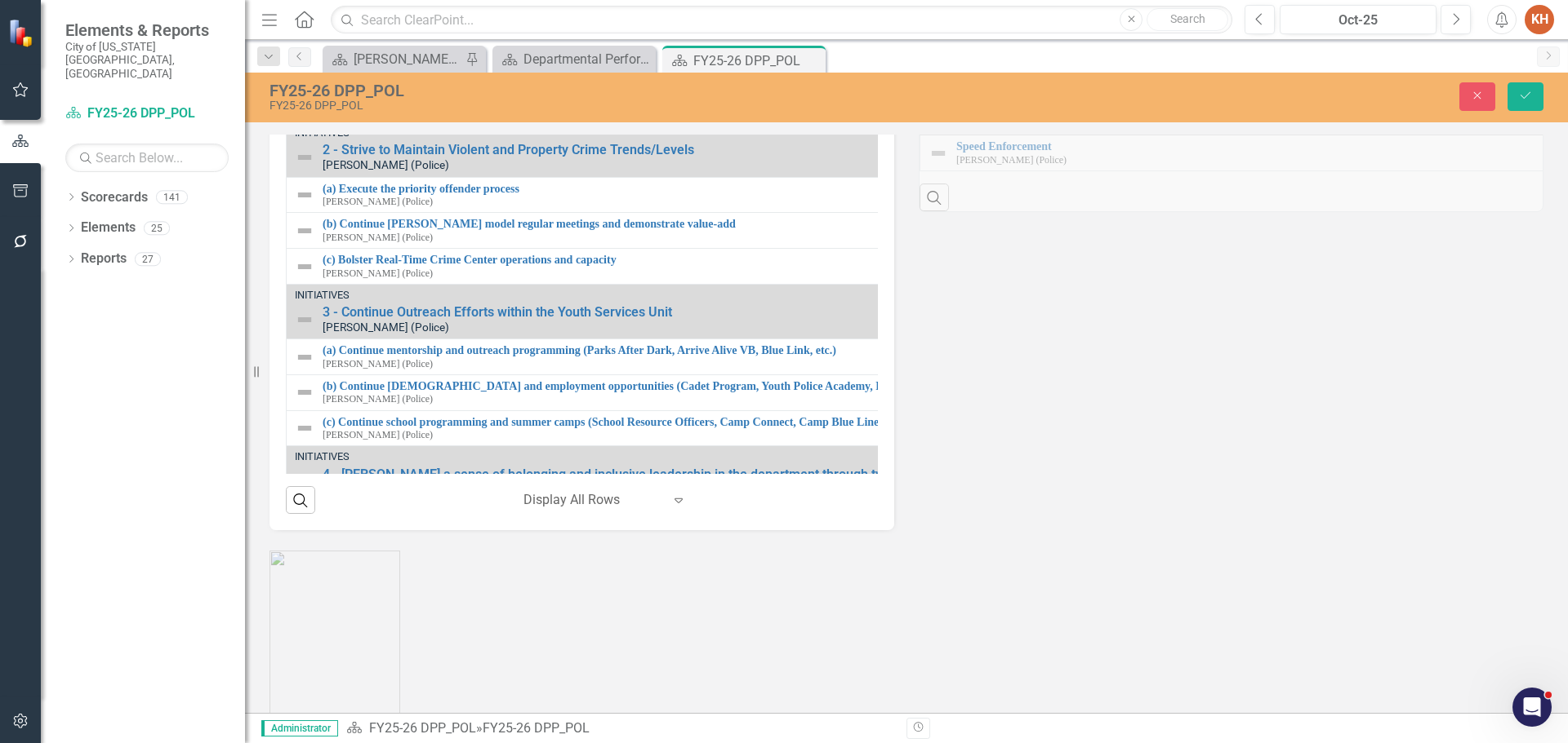
click at [313, 77] on img at bounding box center [310, 66] width 20 height 20
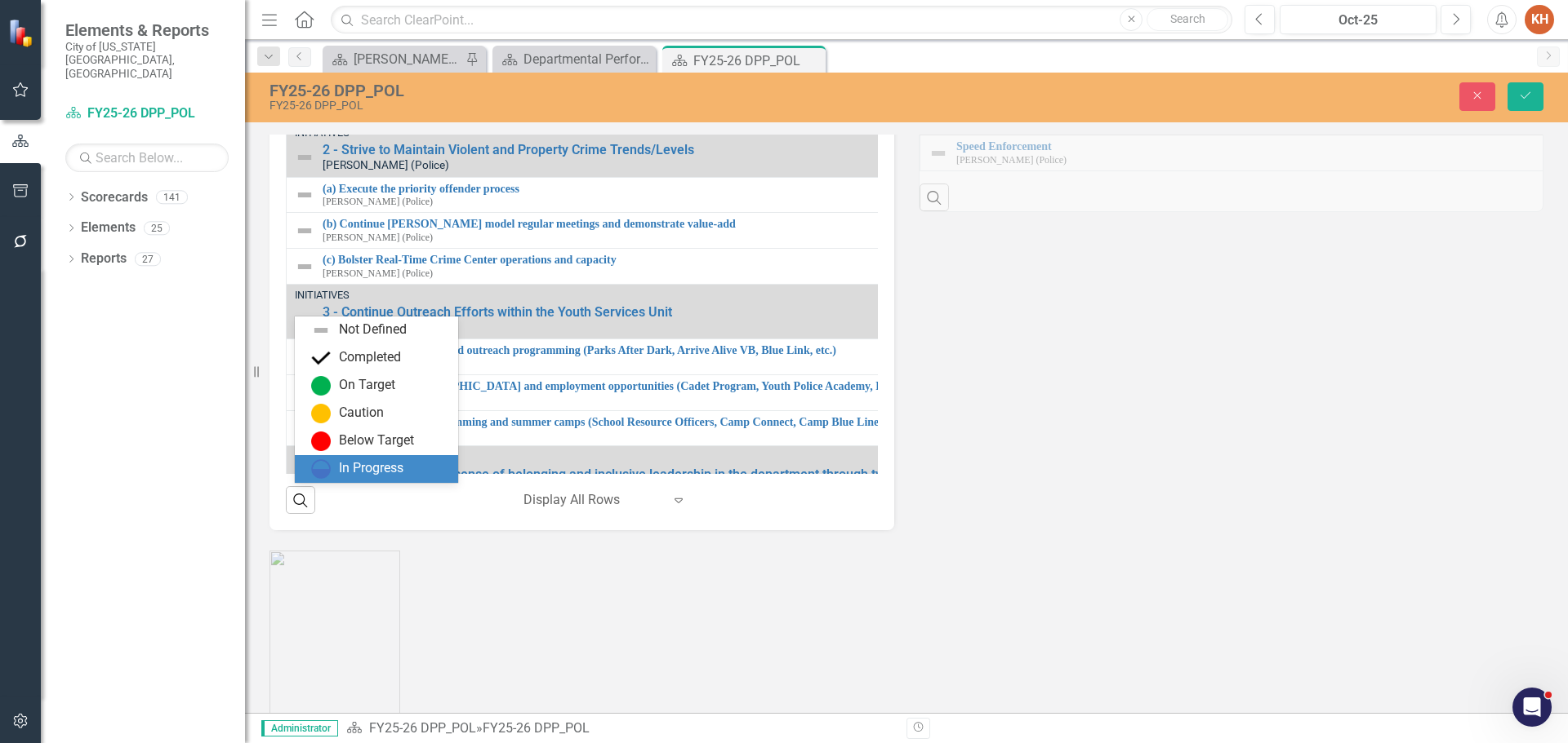
click at [366, 475] on div "In Progress" at bounding box center [371, 468] width 64 height 19
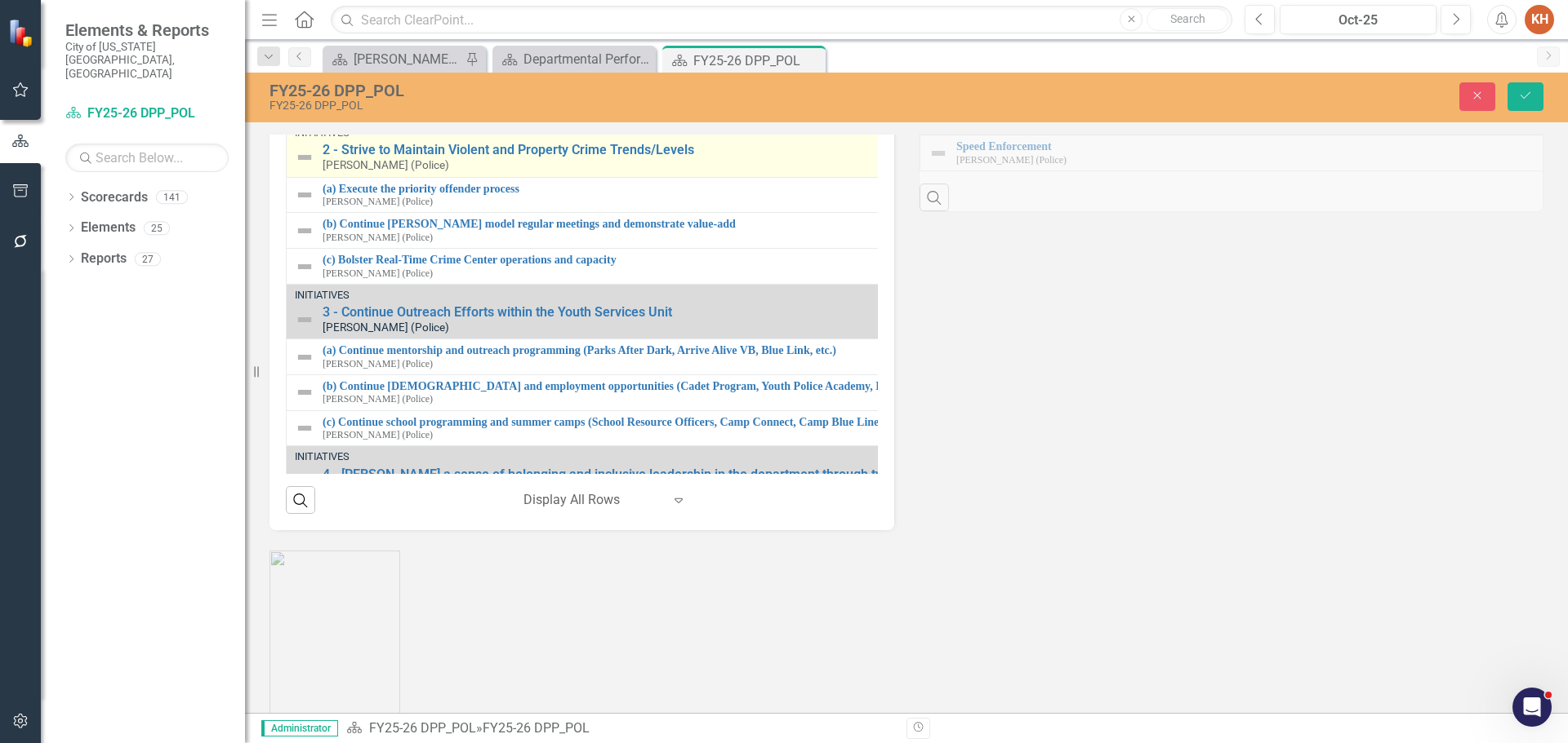
click at [301, 167] on img at bounding box center [305, 157] width 20 height 20
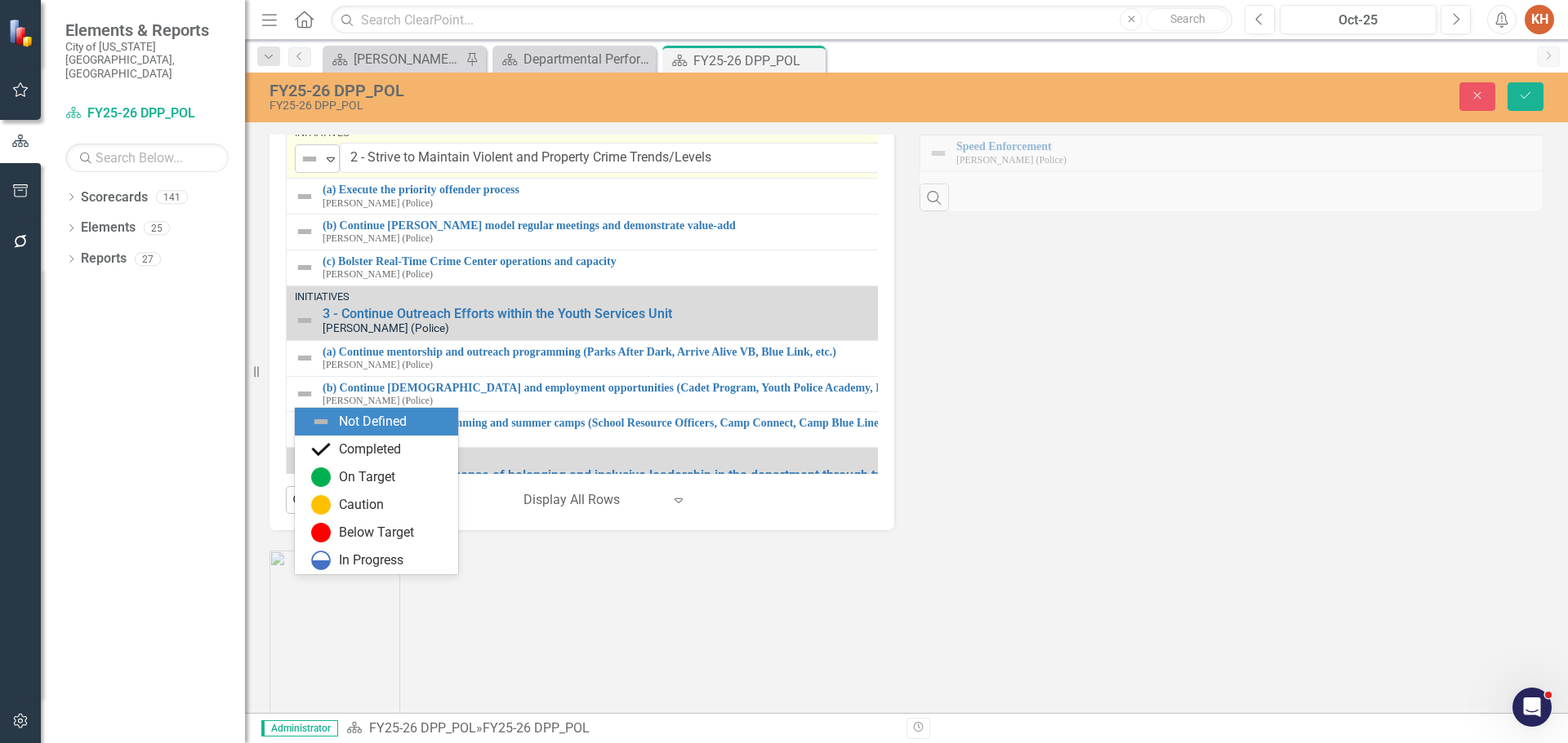
click at [318, 169] on img at bounding box center [310, 159] width 20 height 20
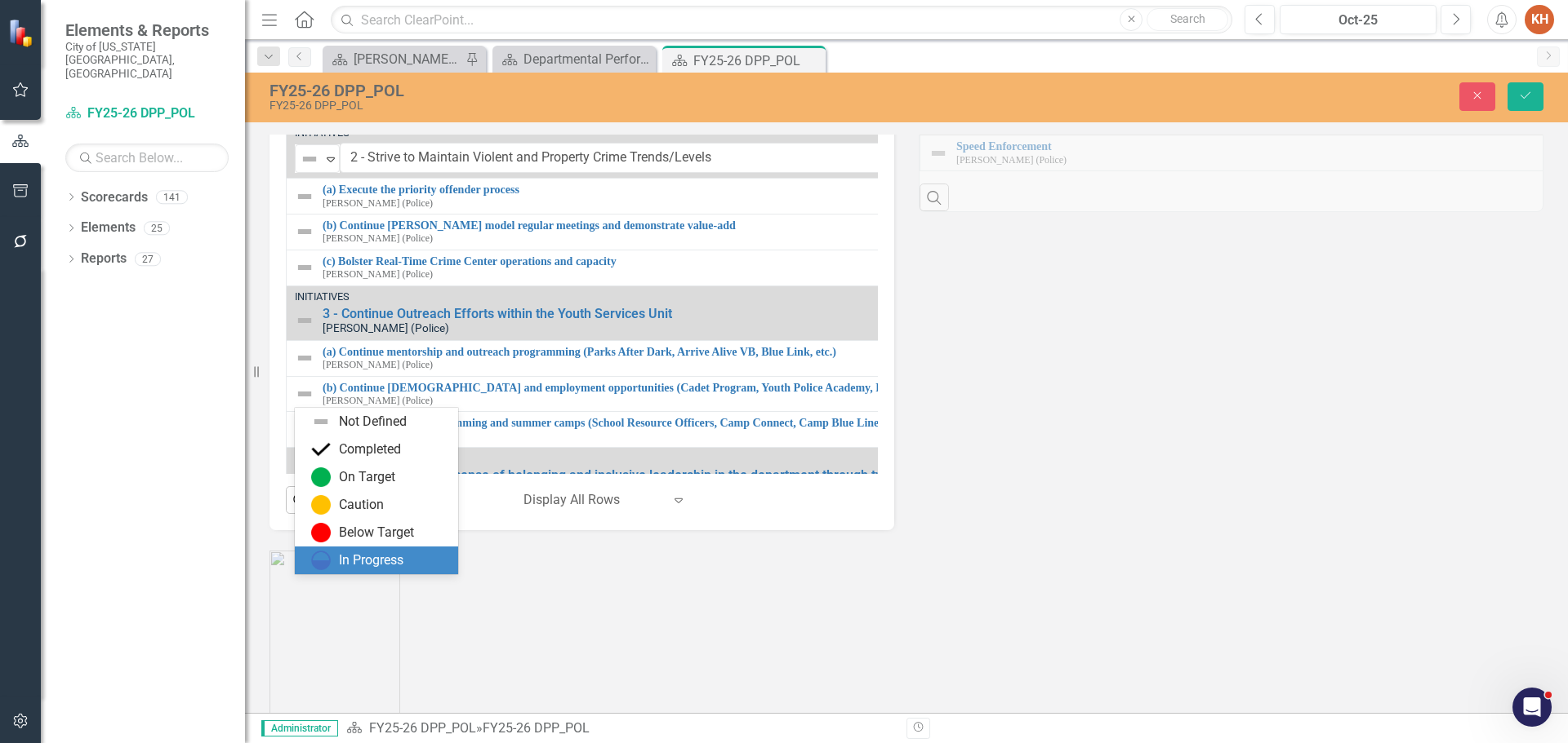
click at [361, 557] on div "In Progress" at bounding box center [371, 560] width 64 height 19
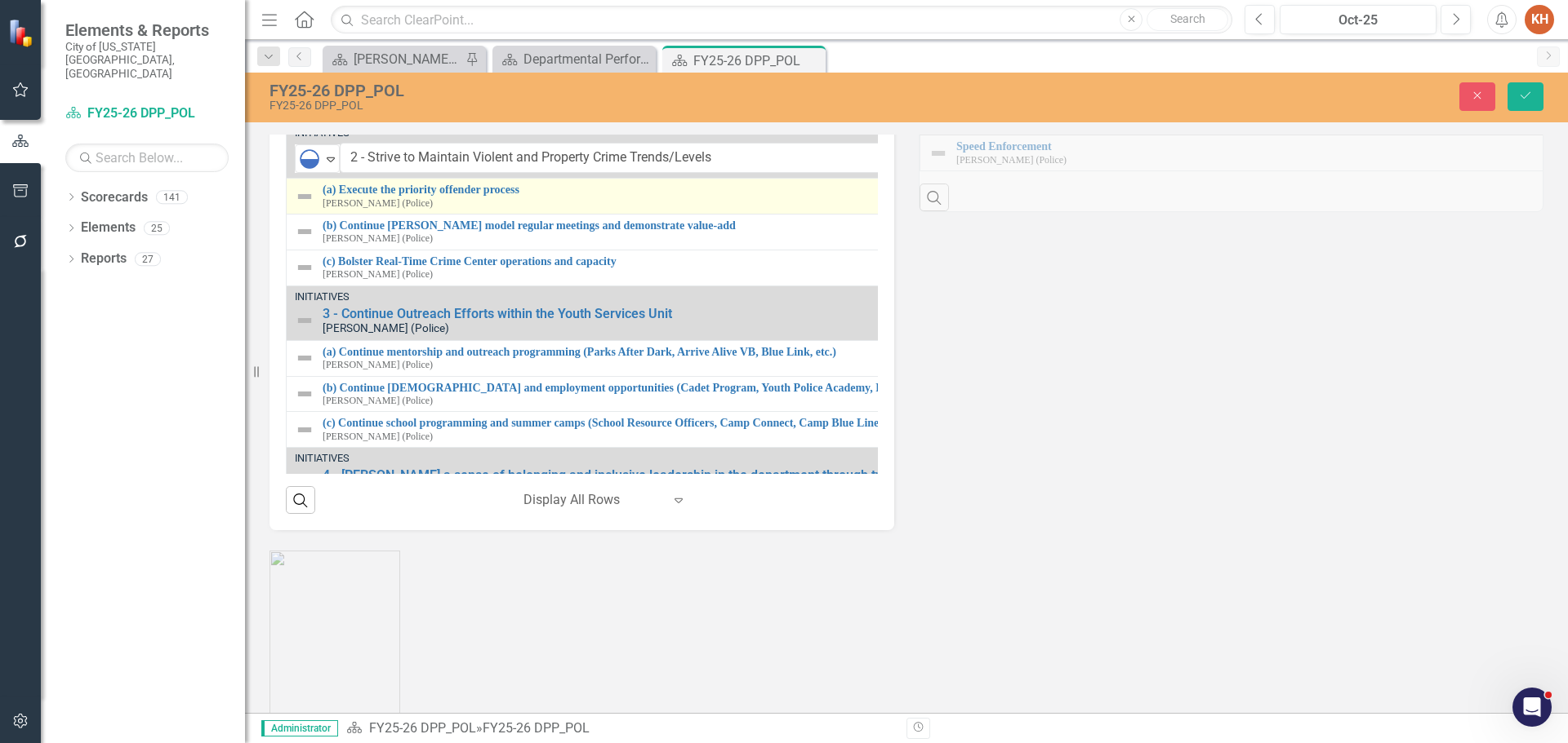
click at [303, 206] on img at bounding box center [305, 196] width 20 height 20
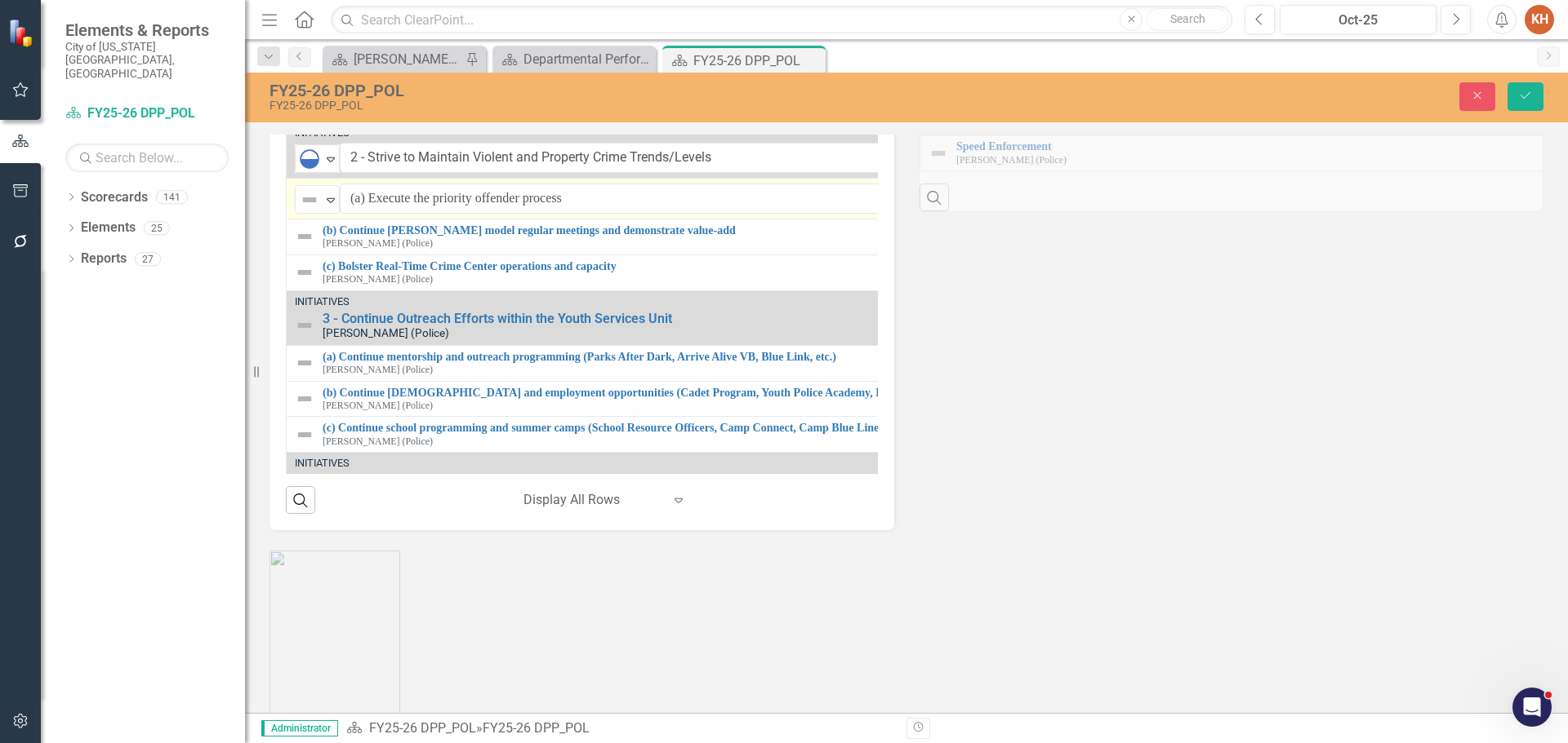
click at [303, 210] on img at bounding box center [310, 200] width 20 height 20
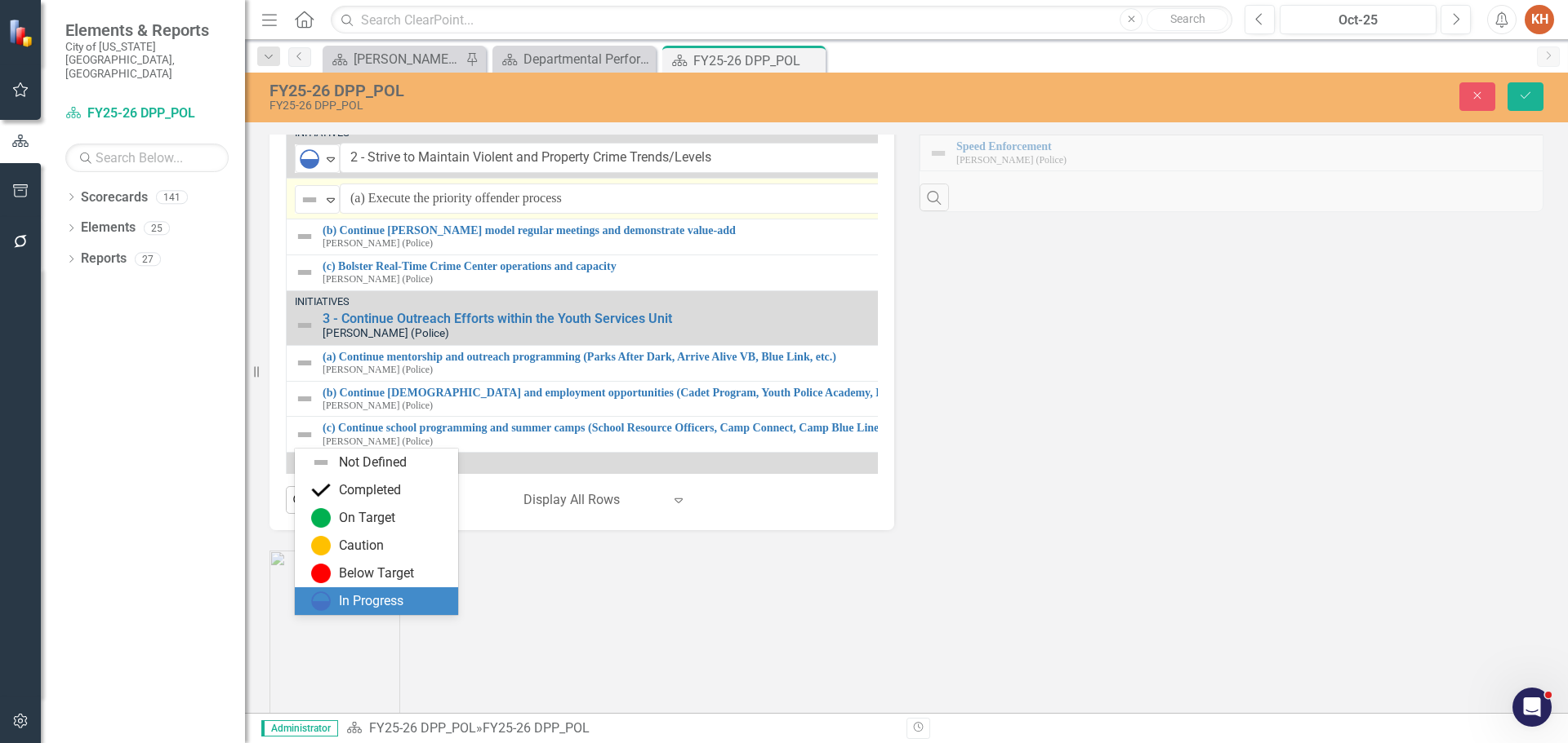
click at [368, 594] on div "In Progress" at bounding box center [371, 601] width 64 height 19
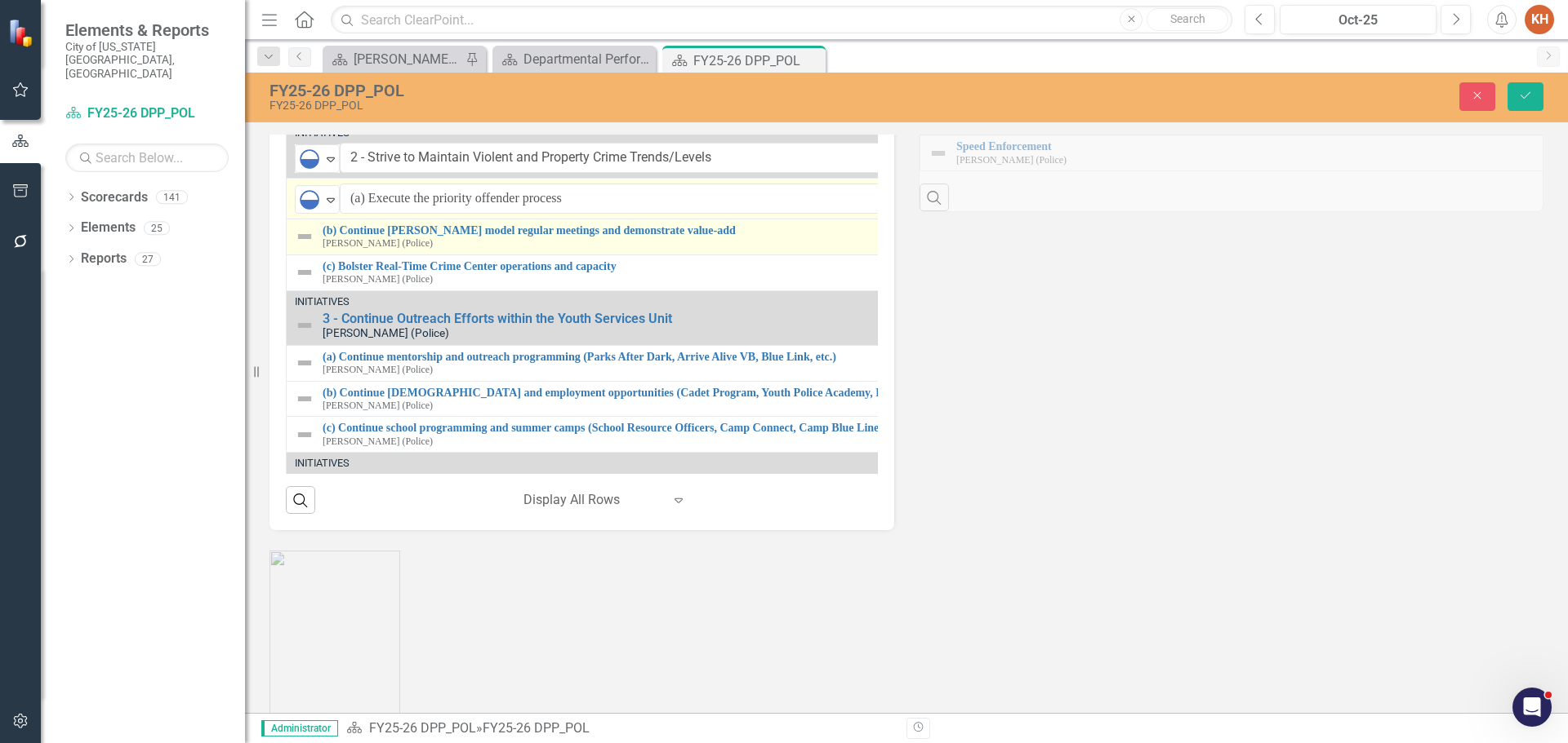
click at [304, 246] on img at bounding box center [305, 236] width 20 height 20
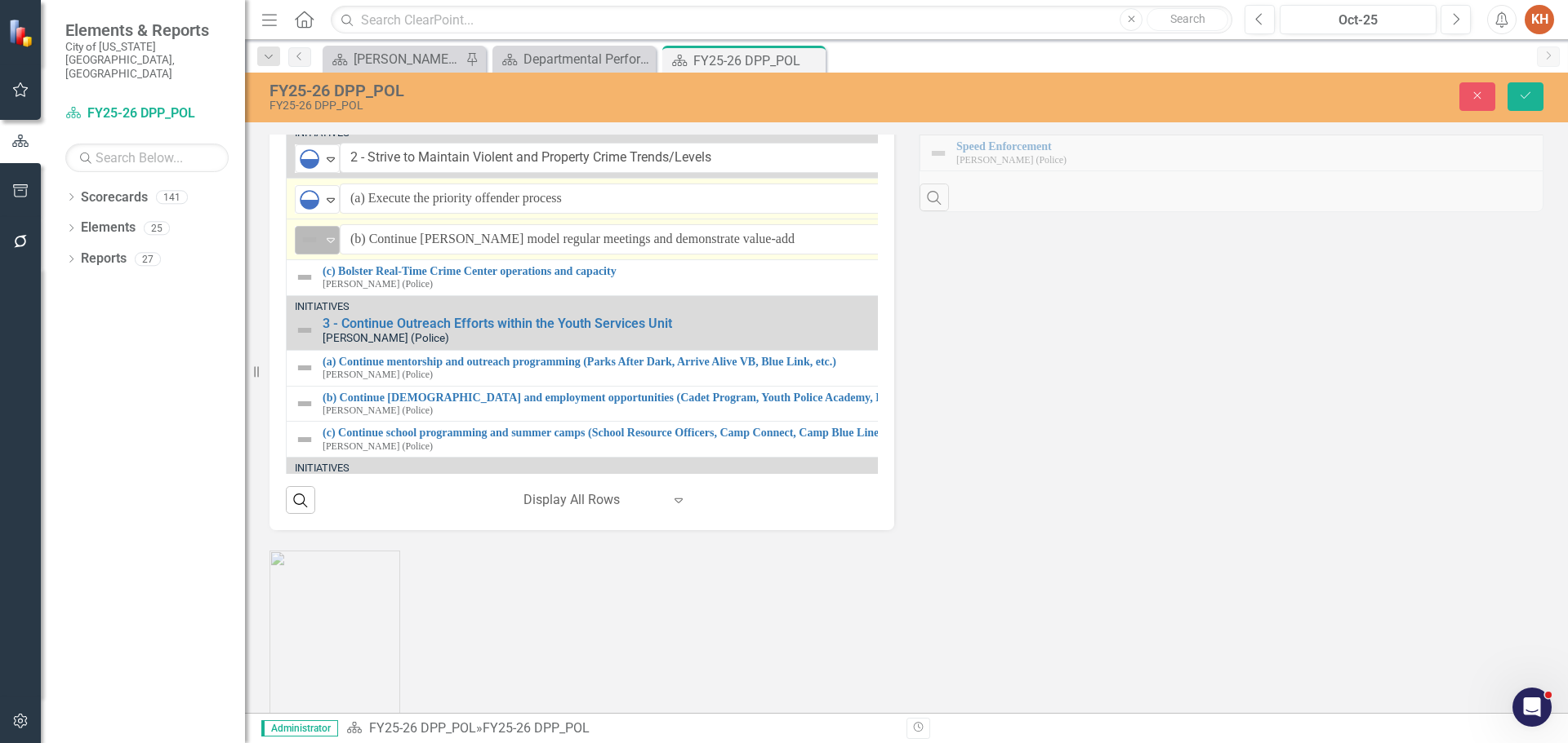
click at [319, 250] on div "Not Defined" at bounding box center [311, 240] width 21 height 20
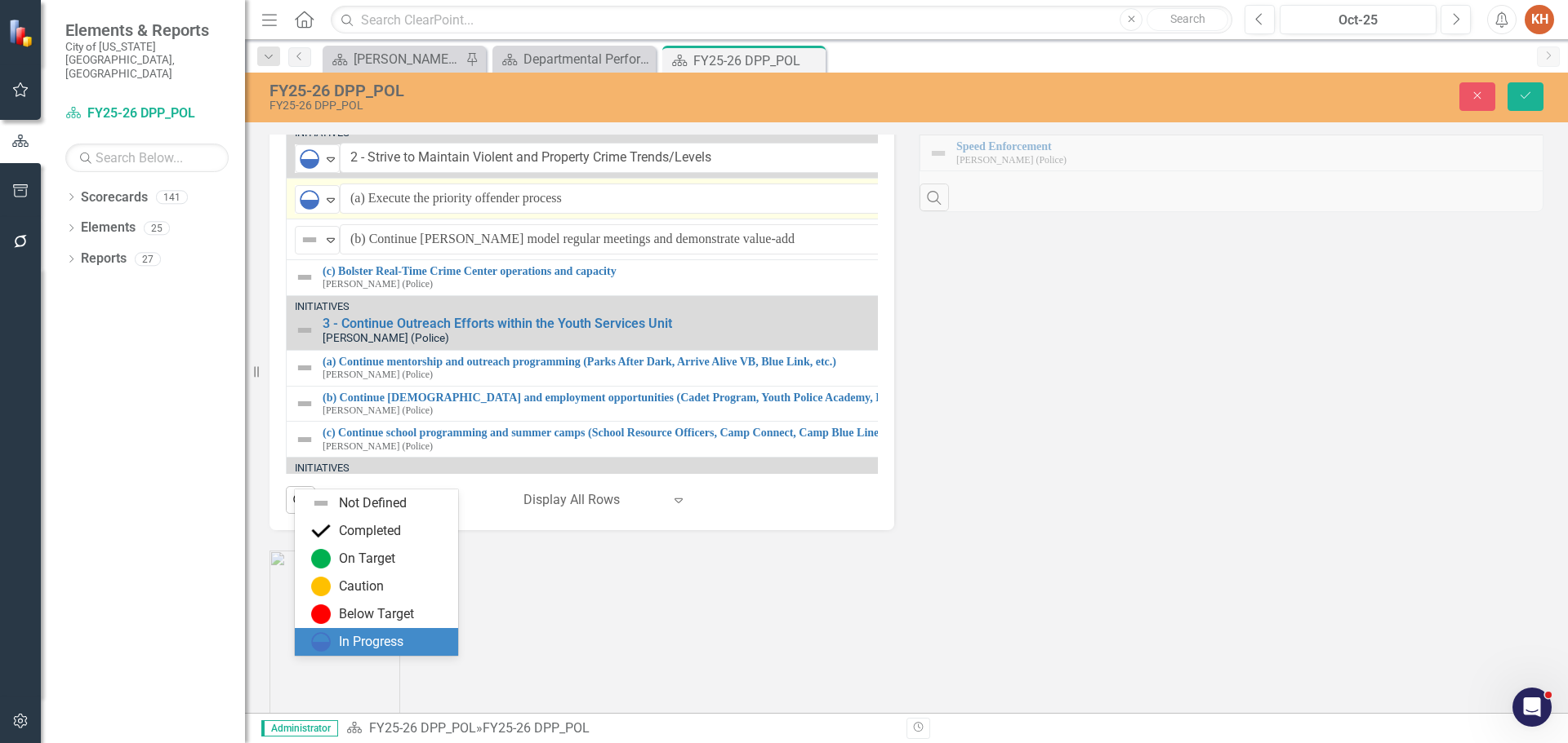
click at [369, 640] on div "In Progress" at bounding box center [371, 641] width 64 height 19
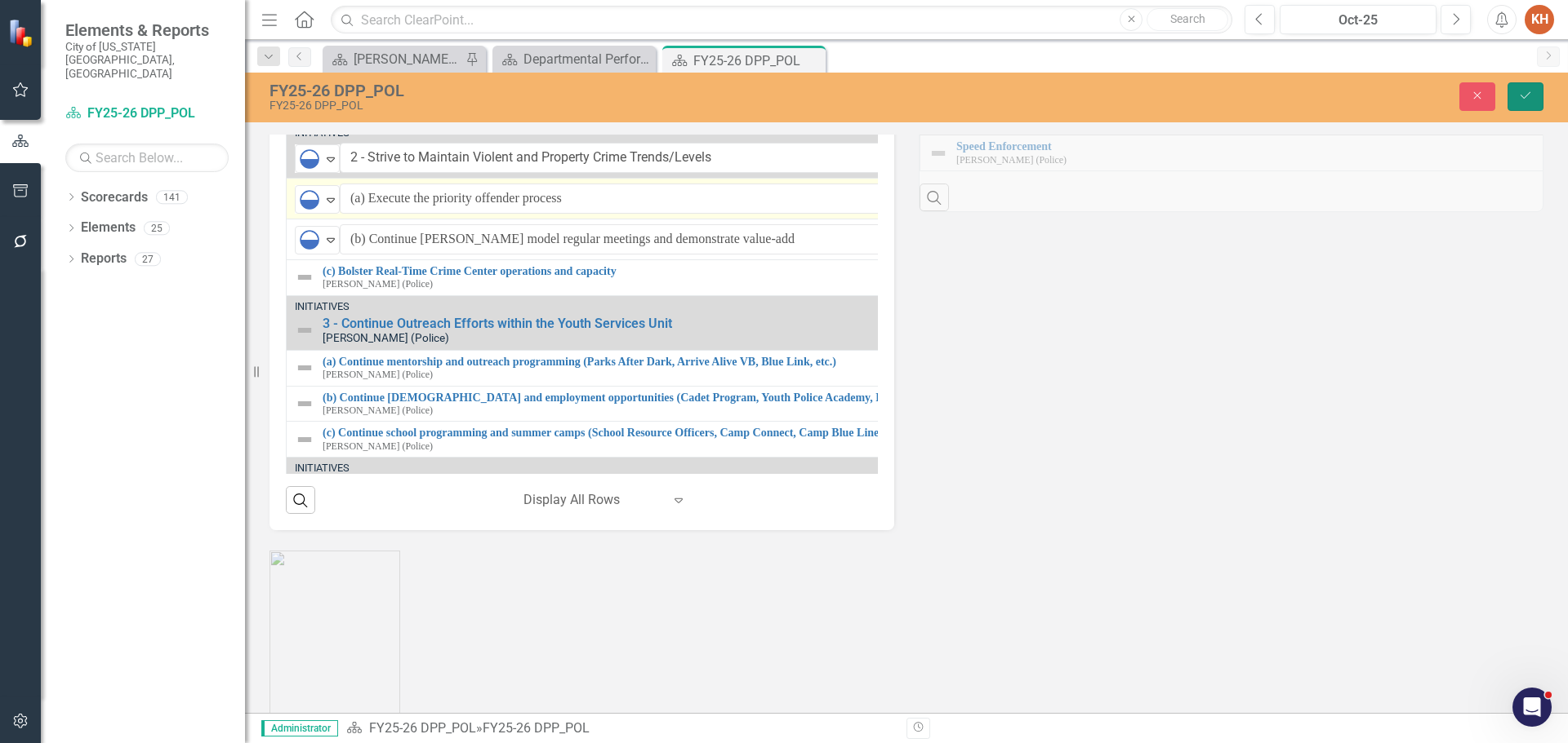
click at [1517, 91] on button "Save" at bounding box center [1525, 96] width 36 height 28
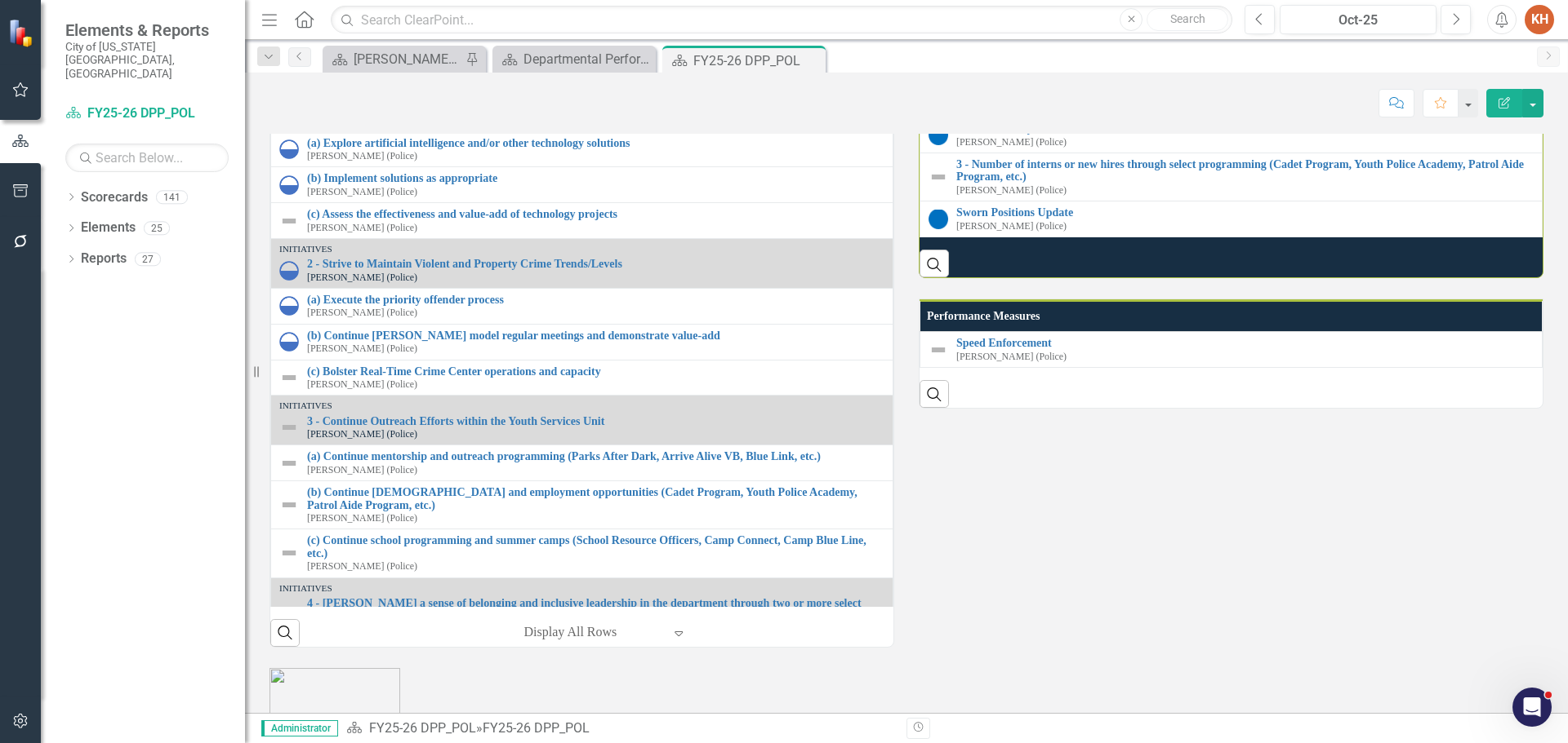
scroll to position [79, 0]
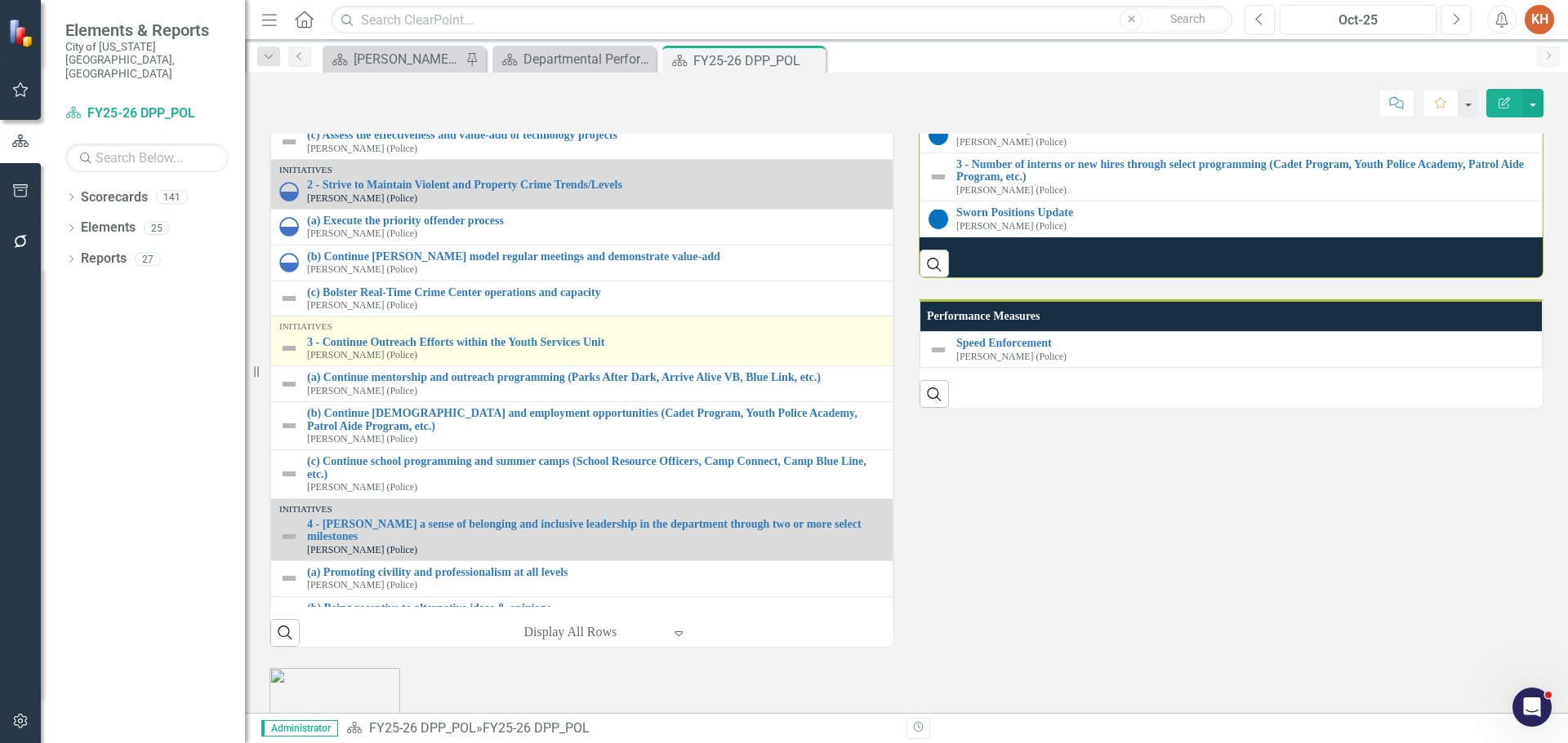
click at [285, 358] on img at bounding box center [289, 349] width 20 height 20
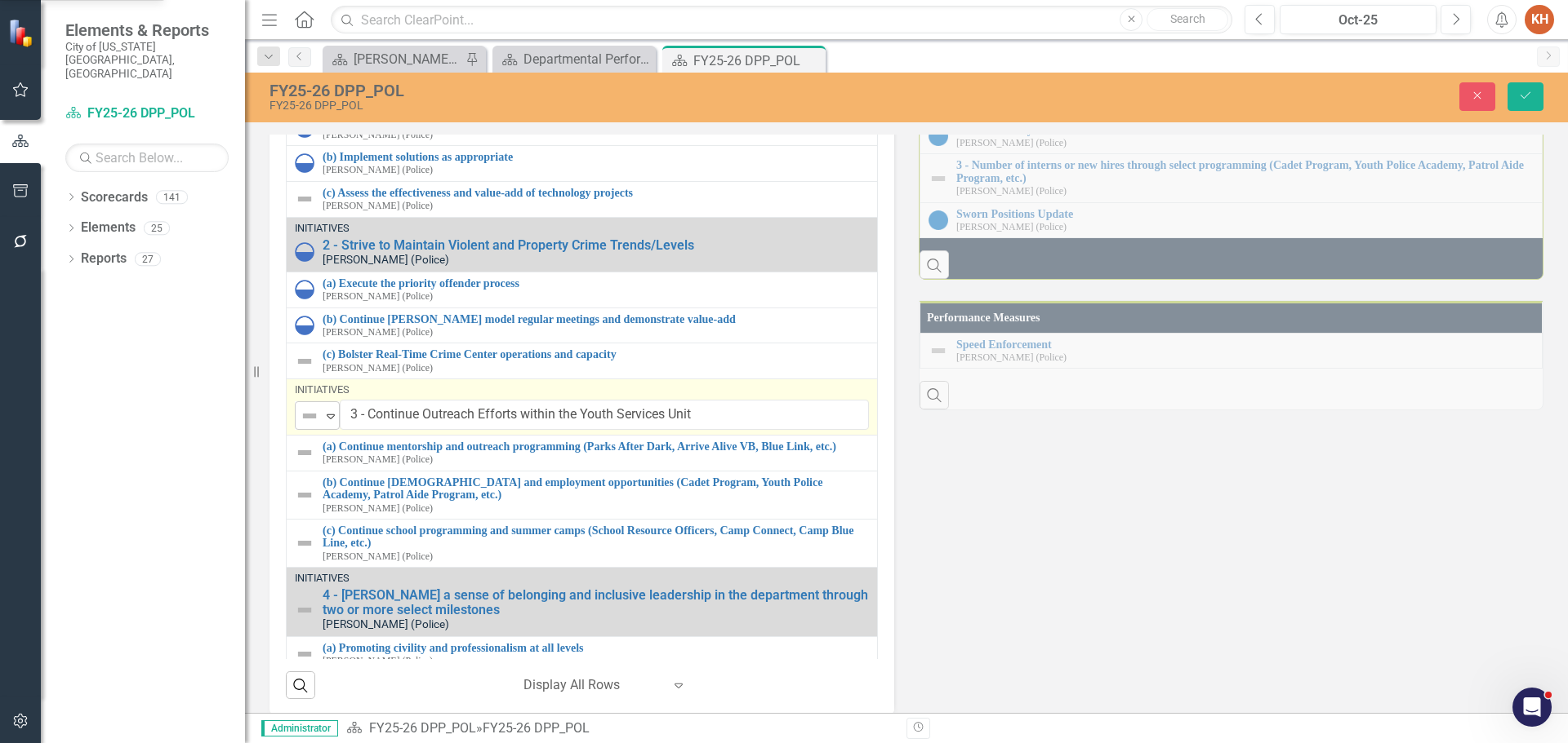
click at [322, 423] on icon "Expand" at bounding box center [330, 416] width 17 height 13
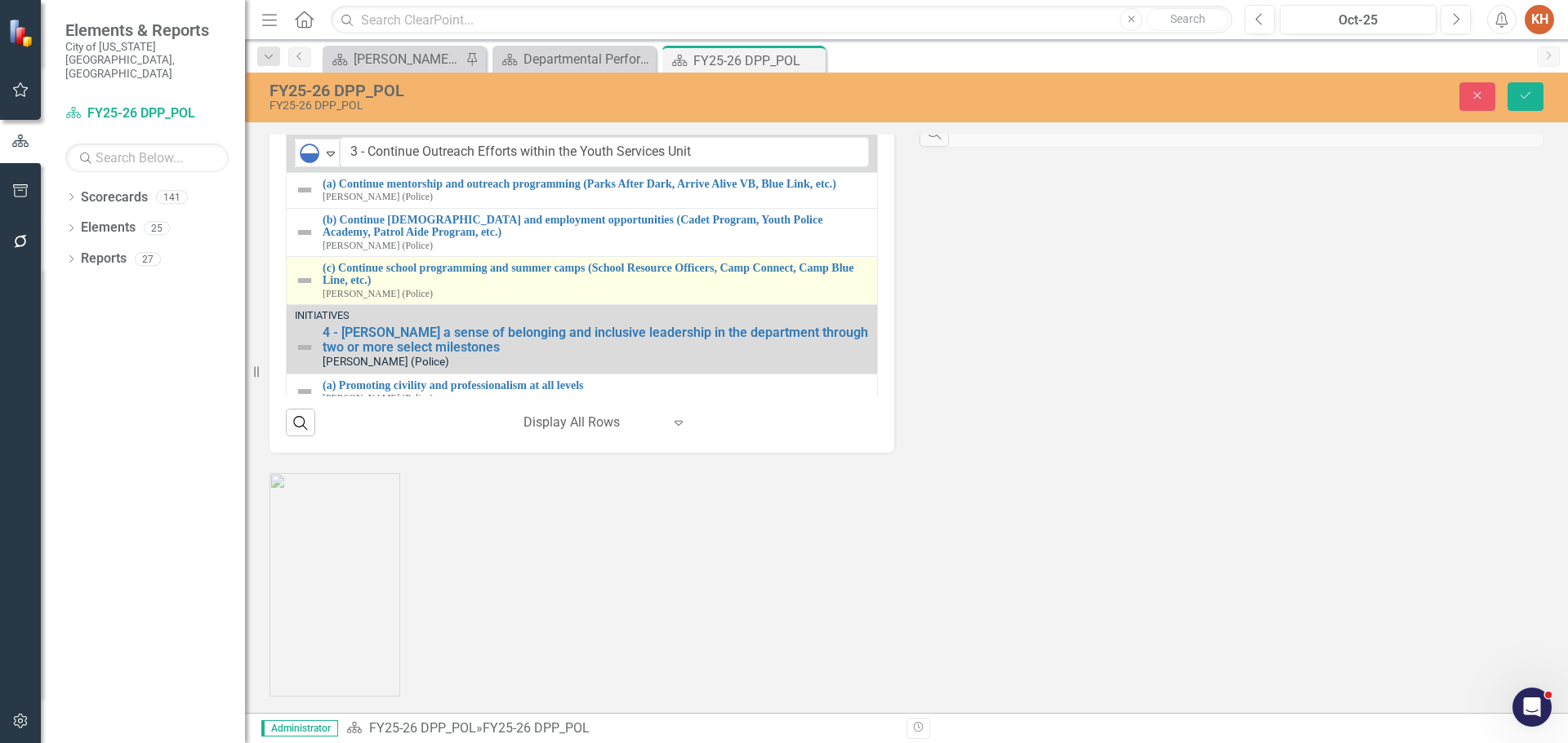
scroll to position [0, 0]
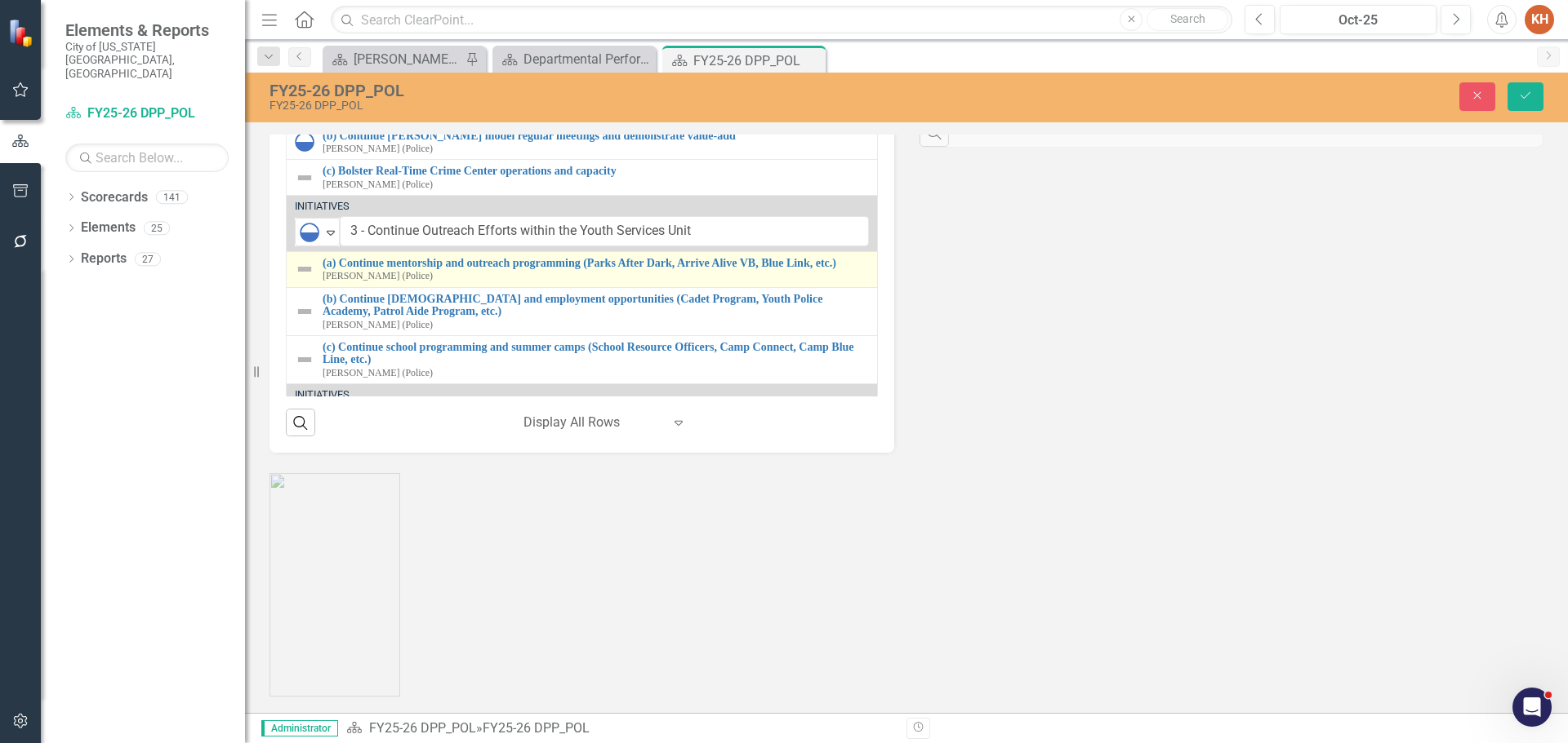
click at [313, 279] on img at bounding box center [305, 269] width 20 height 20
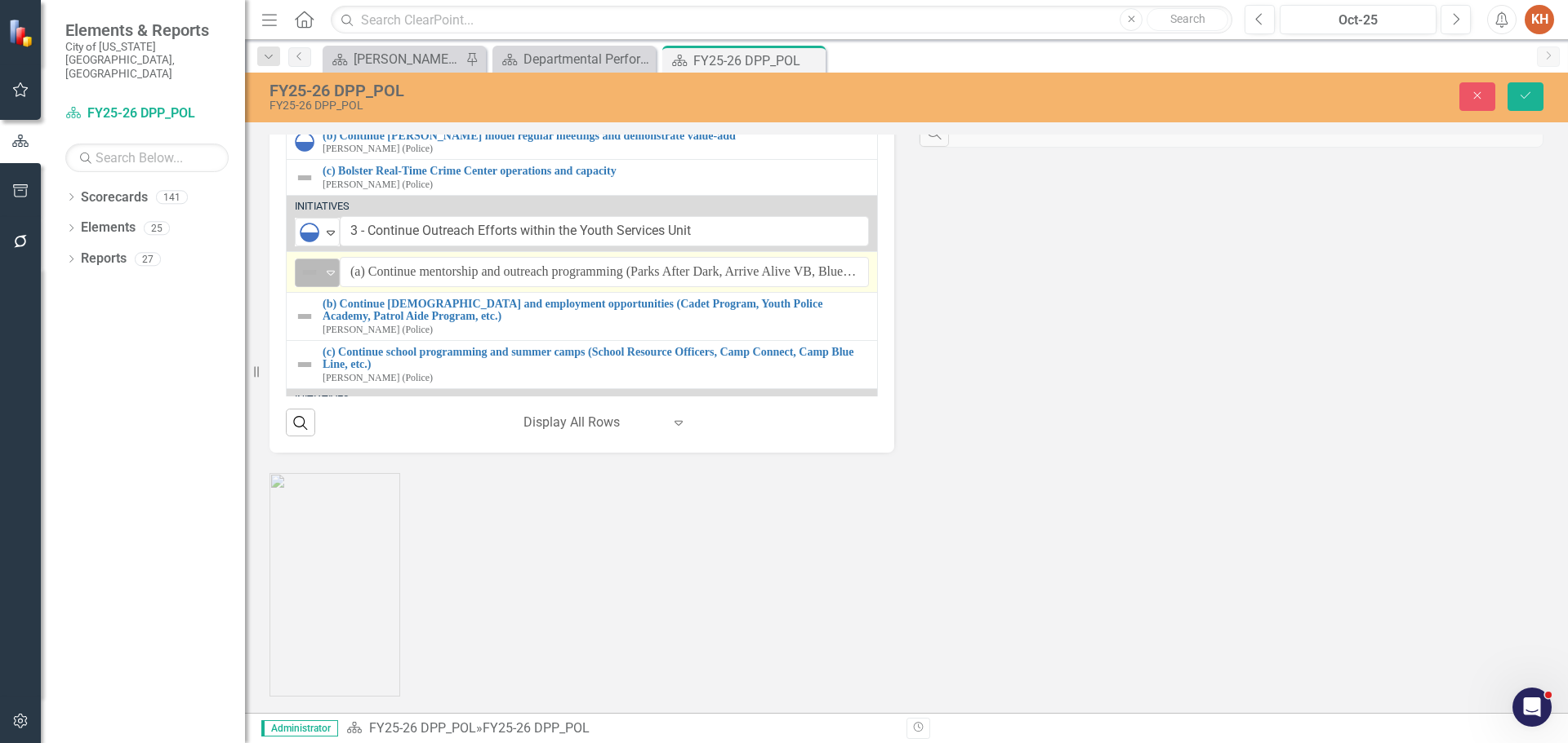
click at [309, 282] on img at bounding box center [310, 272] width 20 height 20
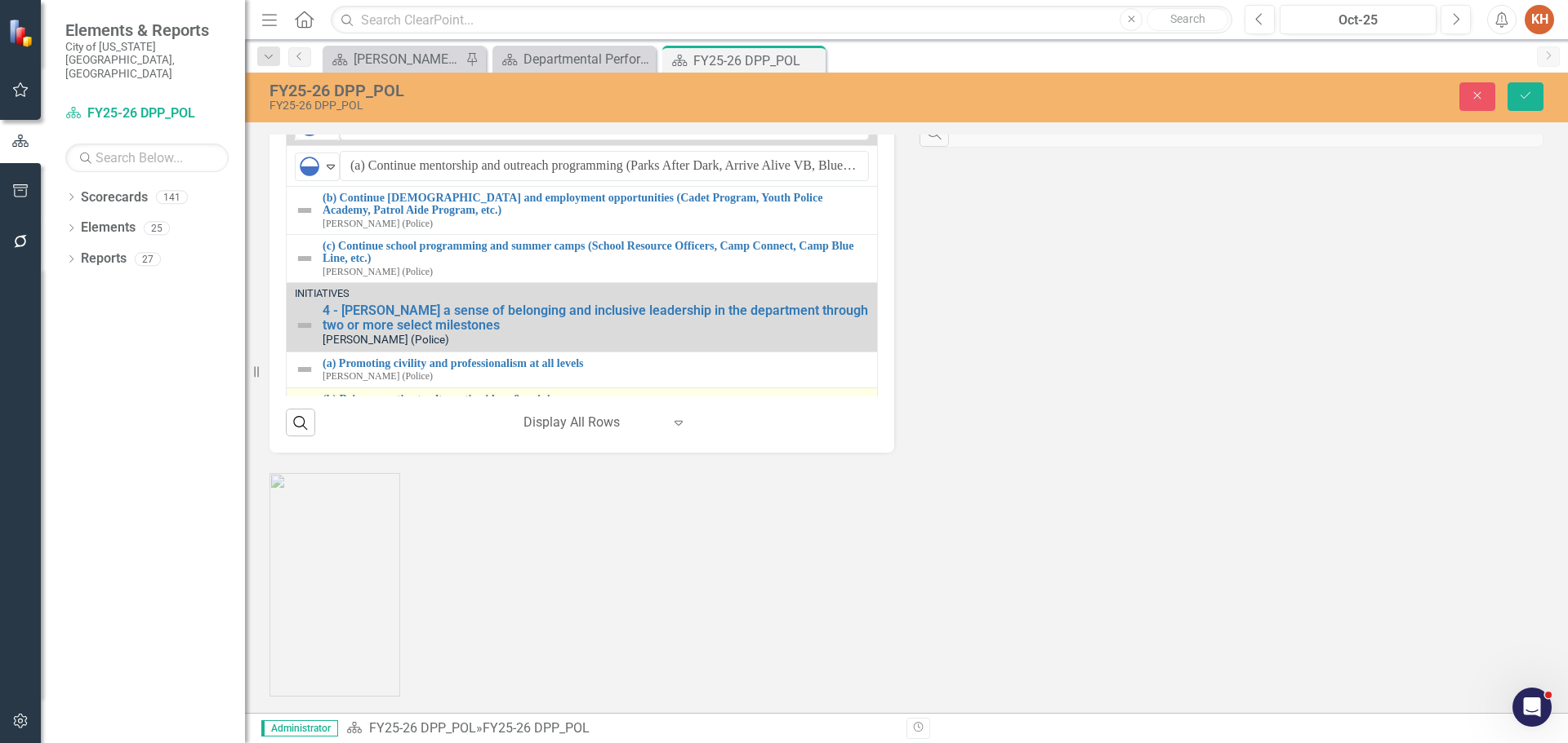
scroll to position [2040, 0]
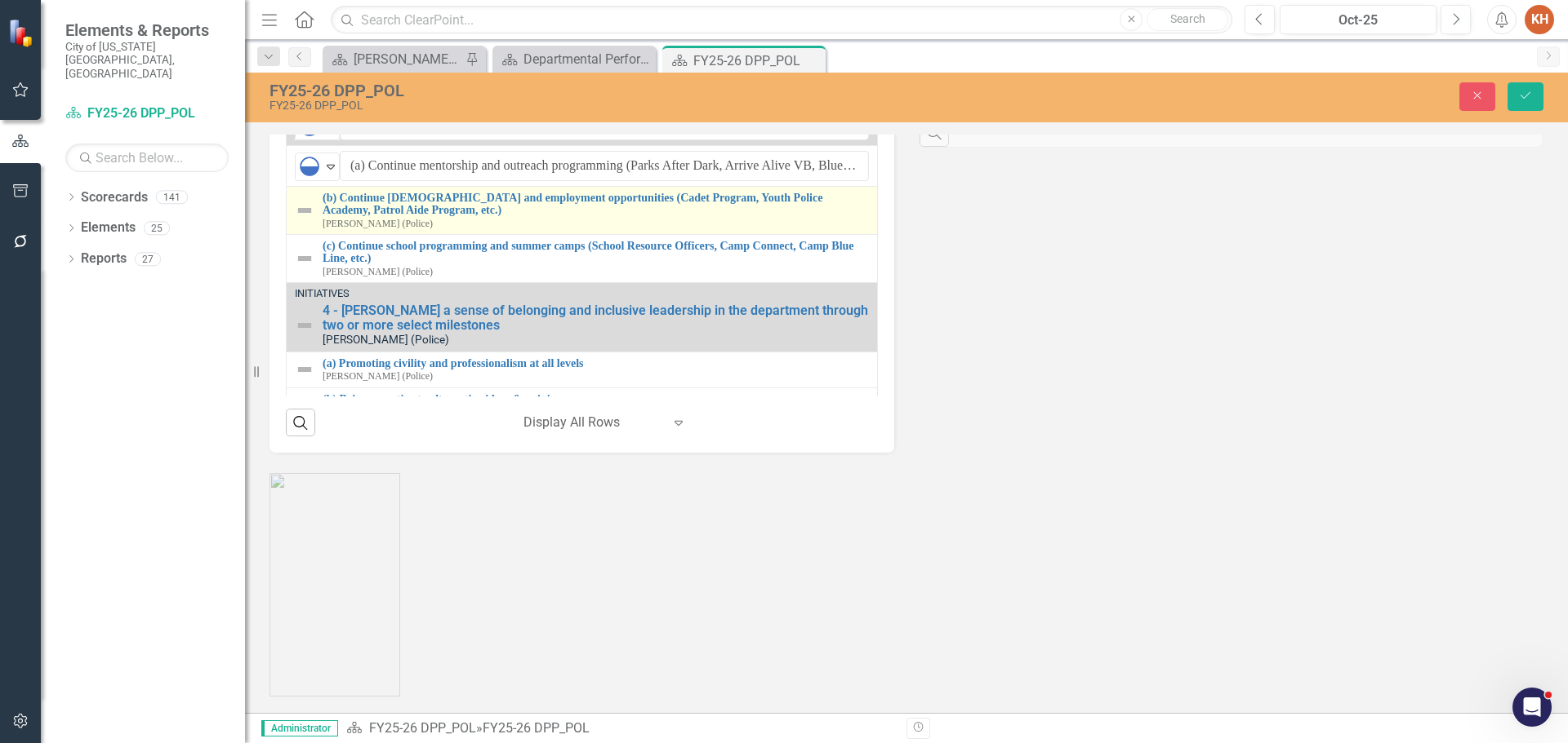
click at [295, 221] on img at bounding box center [305, 211] width 20 height 20
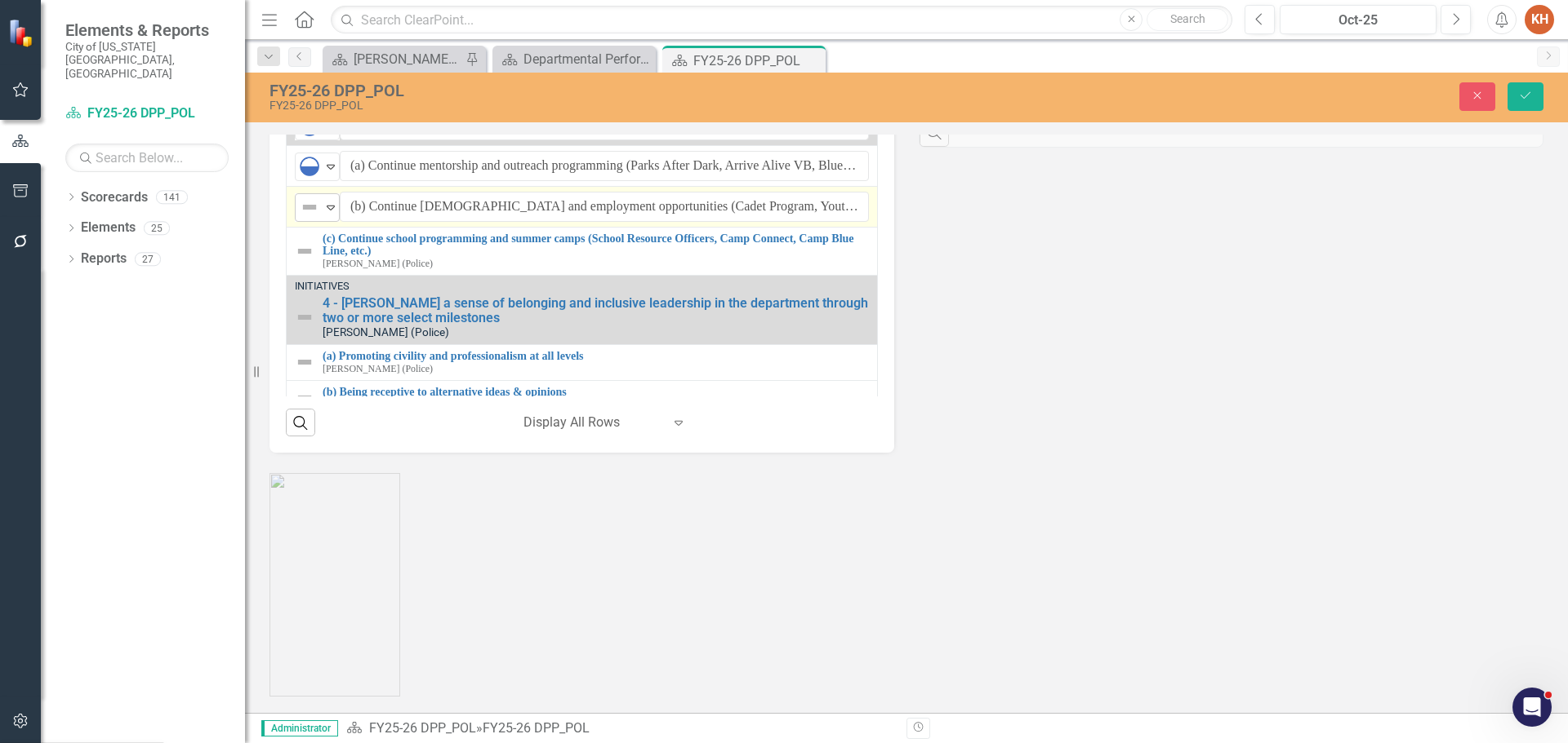
click at [315, 217] on img at bounding box center [310, 207] width 20 height 20
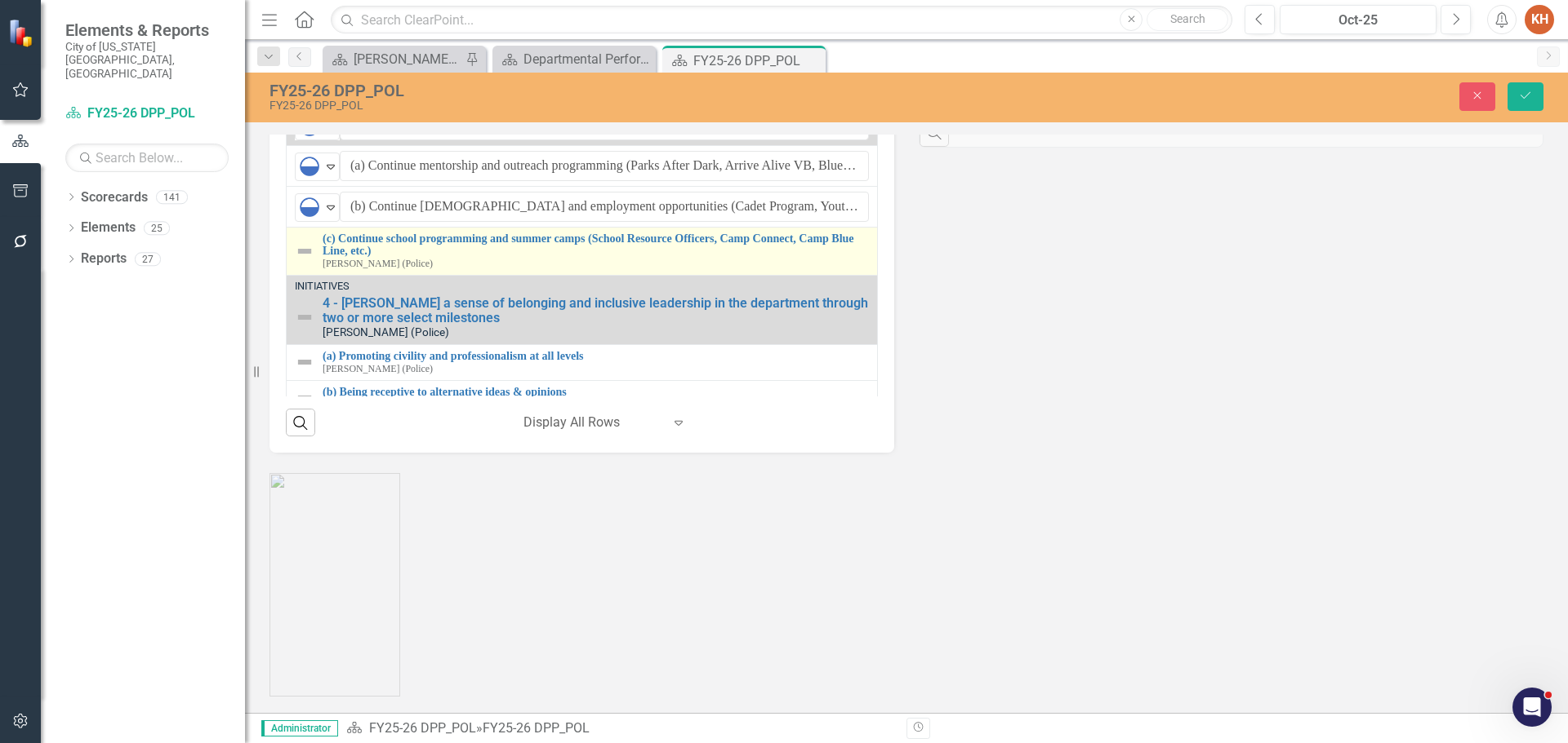
click at [310, 261] on img at bounding box center [305, 251] width 20 height 20
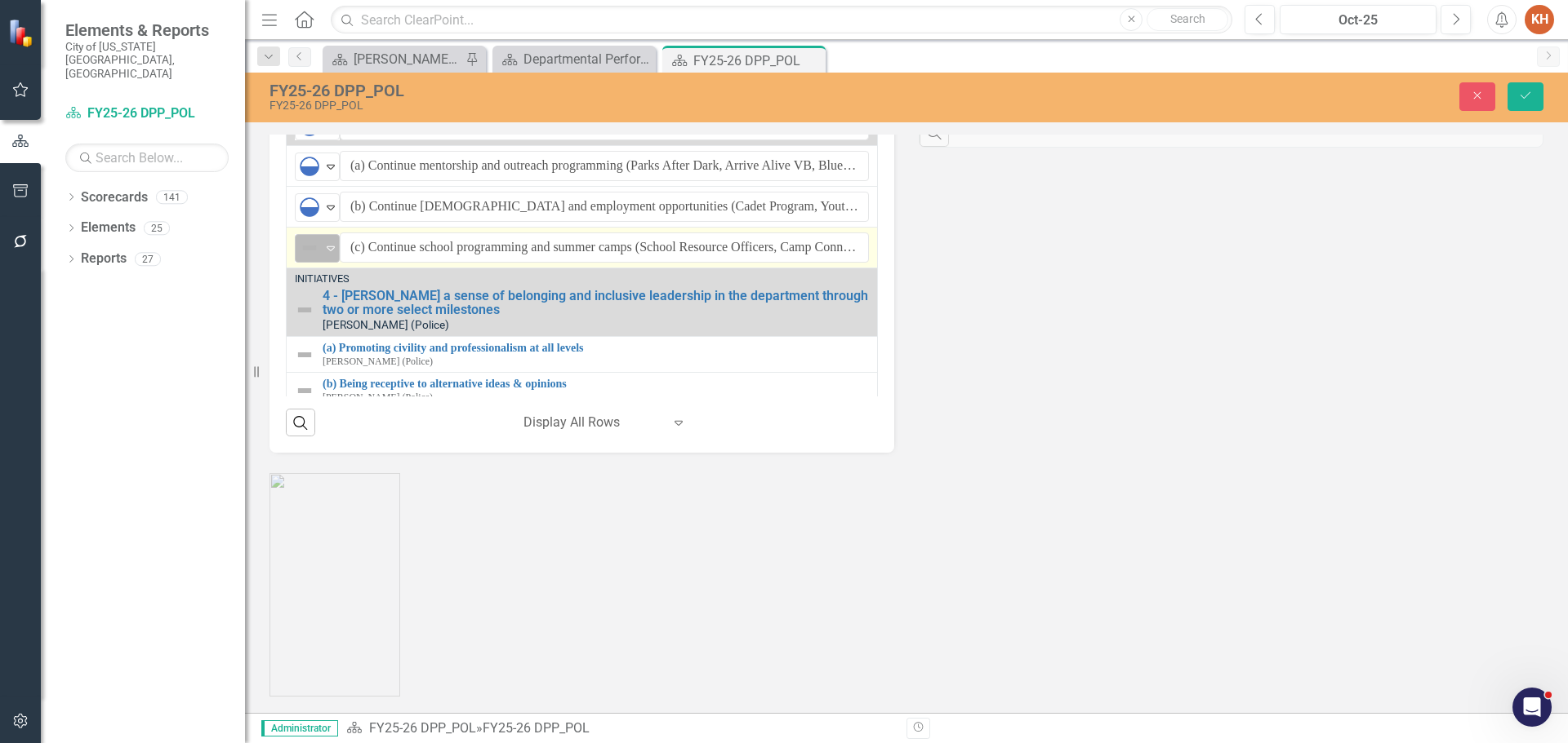
click at [311, 258] on img at bounding box center [310, 248] width 20 height 20
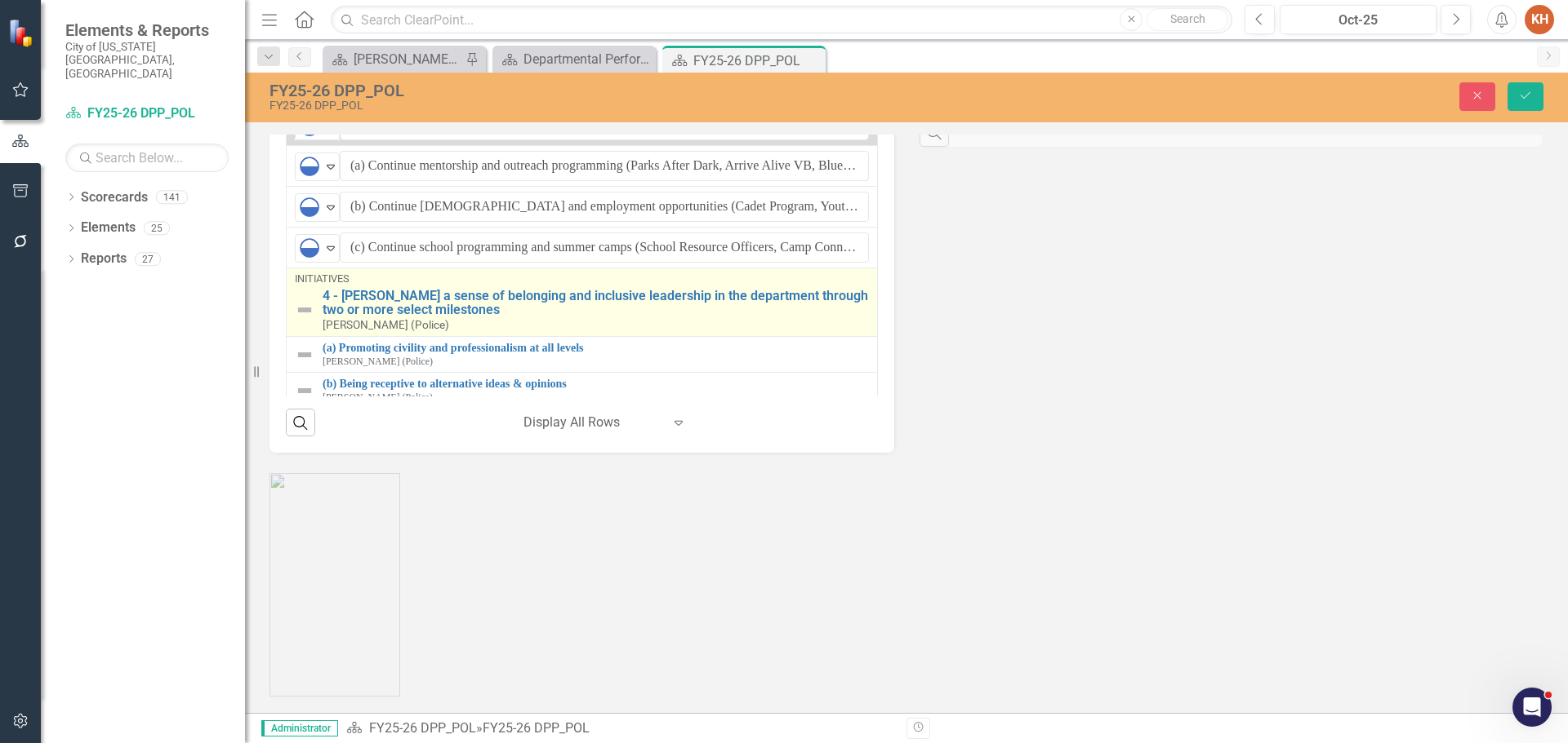
click at [298, 320] on img at bounding box center [305, 310] width 20 height 20
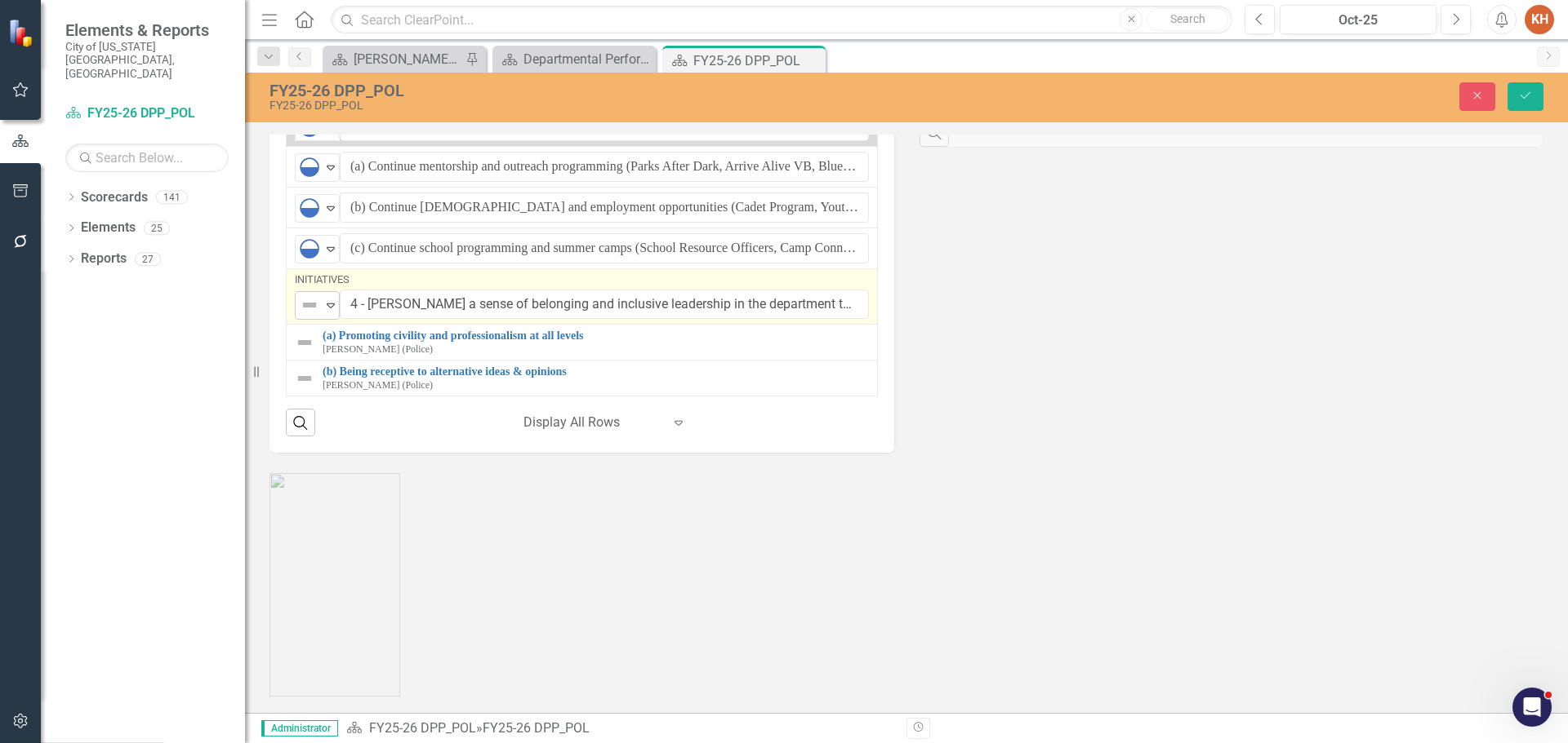
click at [308, 315] on img at bounding box center [310, 306] width 20 height 20
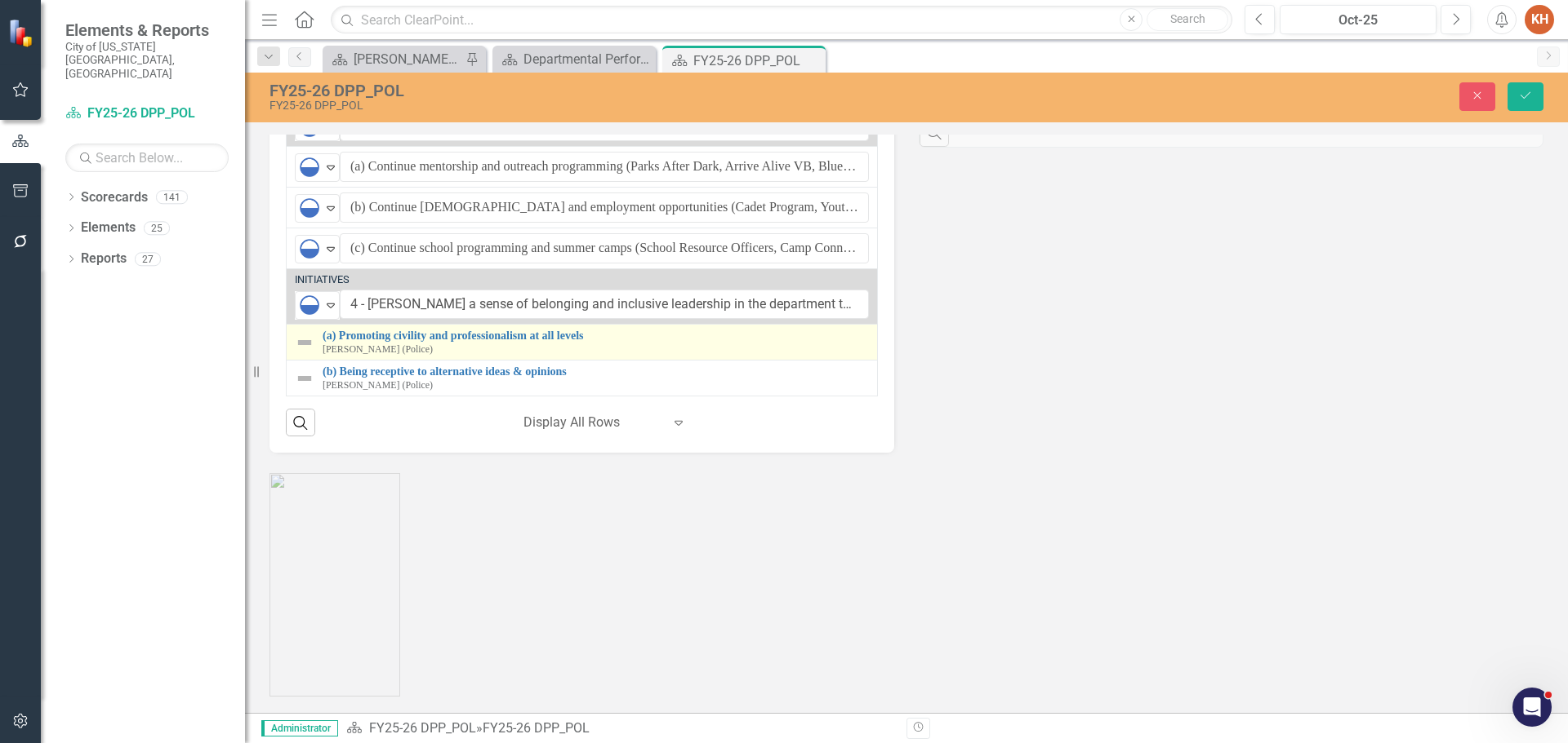
click at [301, 352] on img at bounding box center [305, 343] width 20 height 20
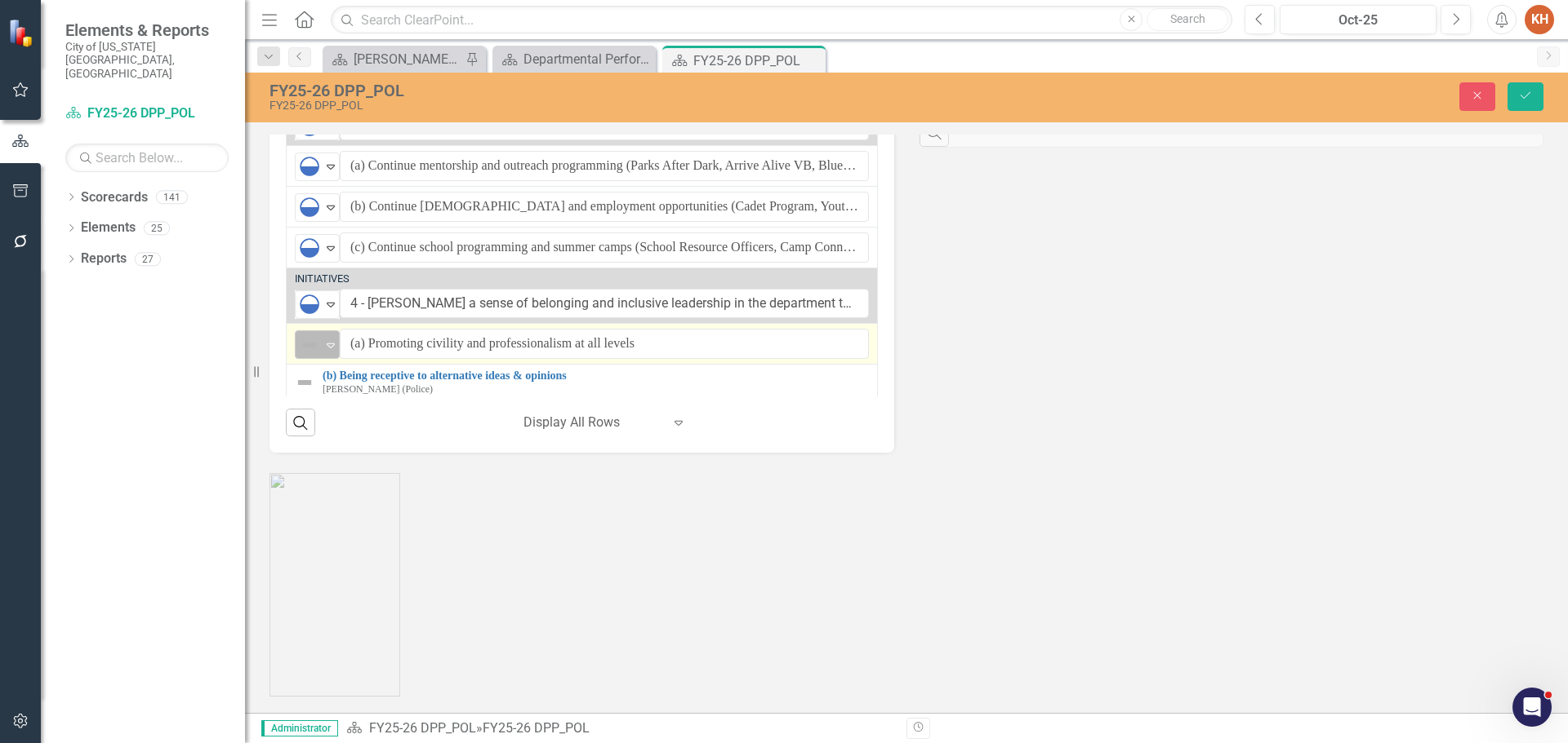
click at [332, 358] on div "Expand" at bounding box center [330, 345] width 17 height 27
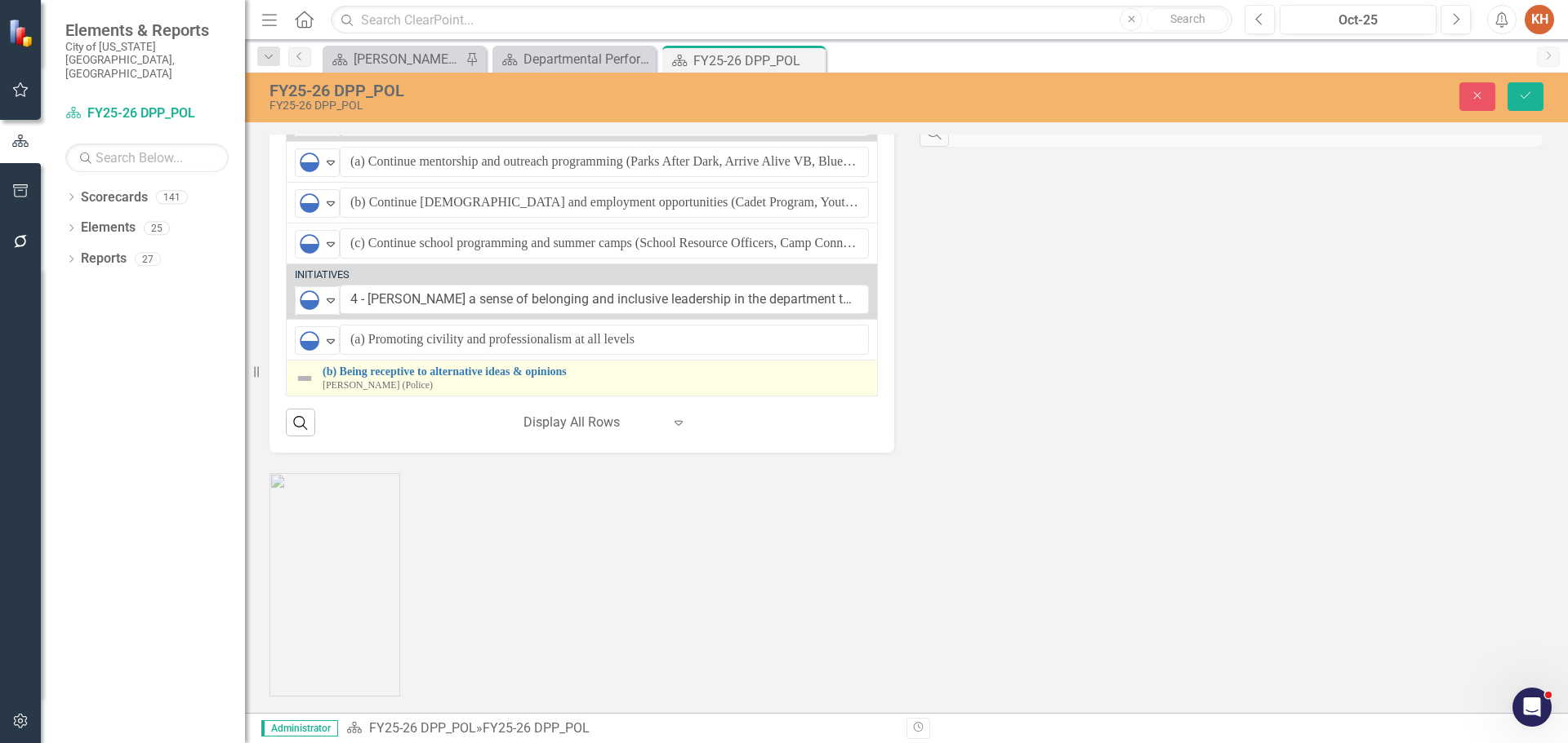
click at [303, 389] on img at bounding box center [305, 379] width 20 height 20
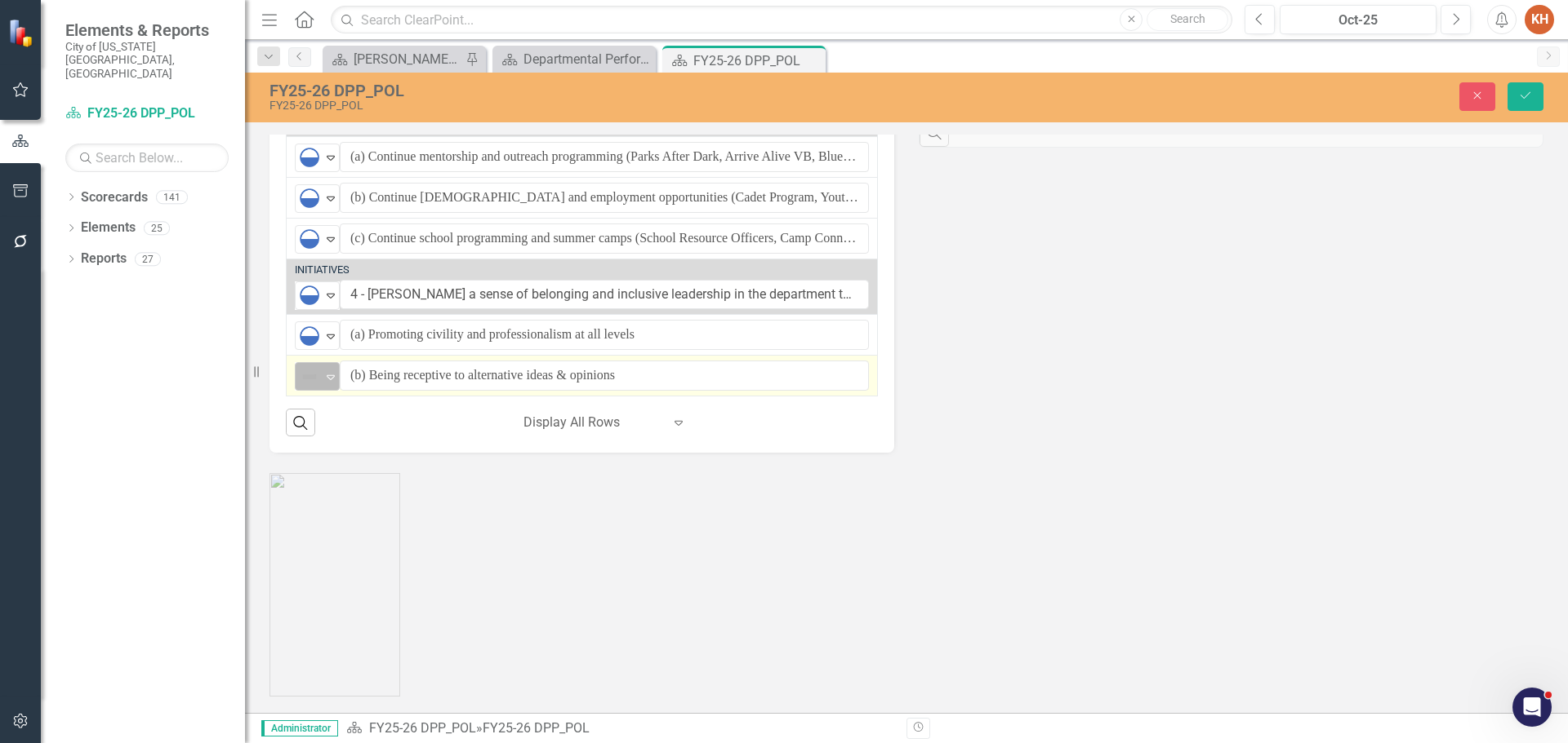
click at [310, 387] on img at bounding box center [310, 377] width 20 height 20
click at [1515, 100] on button "Save" at bounding box center [1525, 96] width 36 height 28
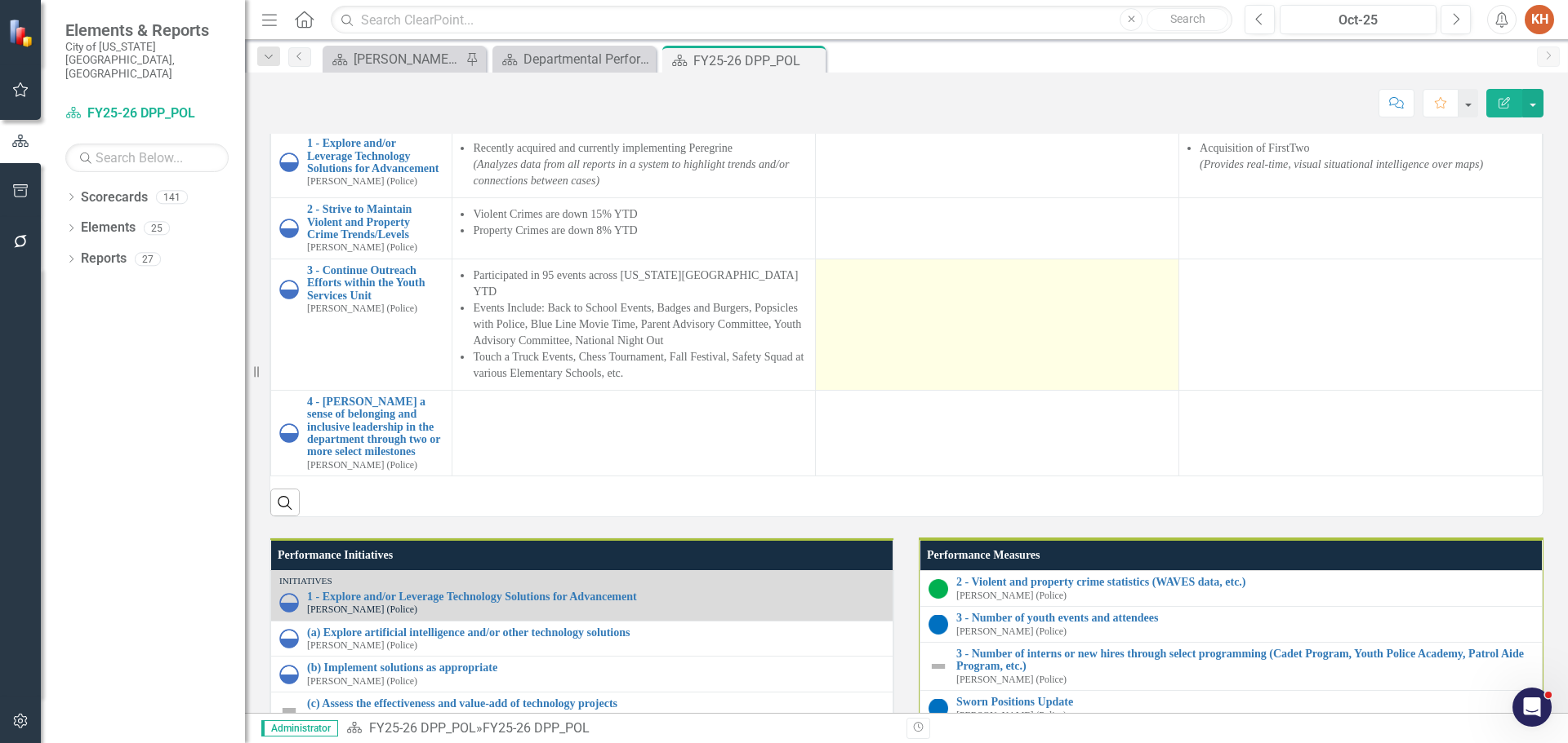
scroll to position [1224, 0]
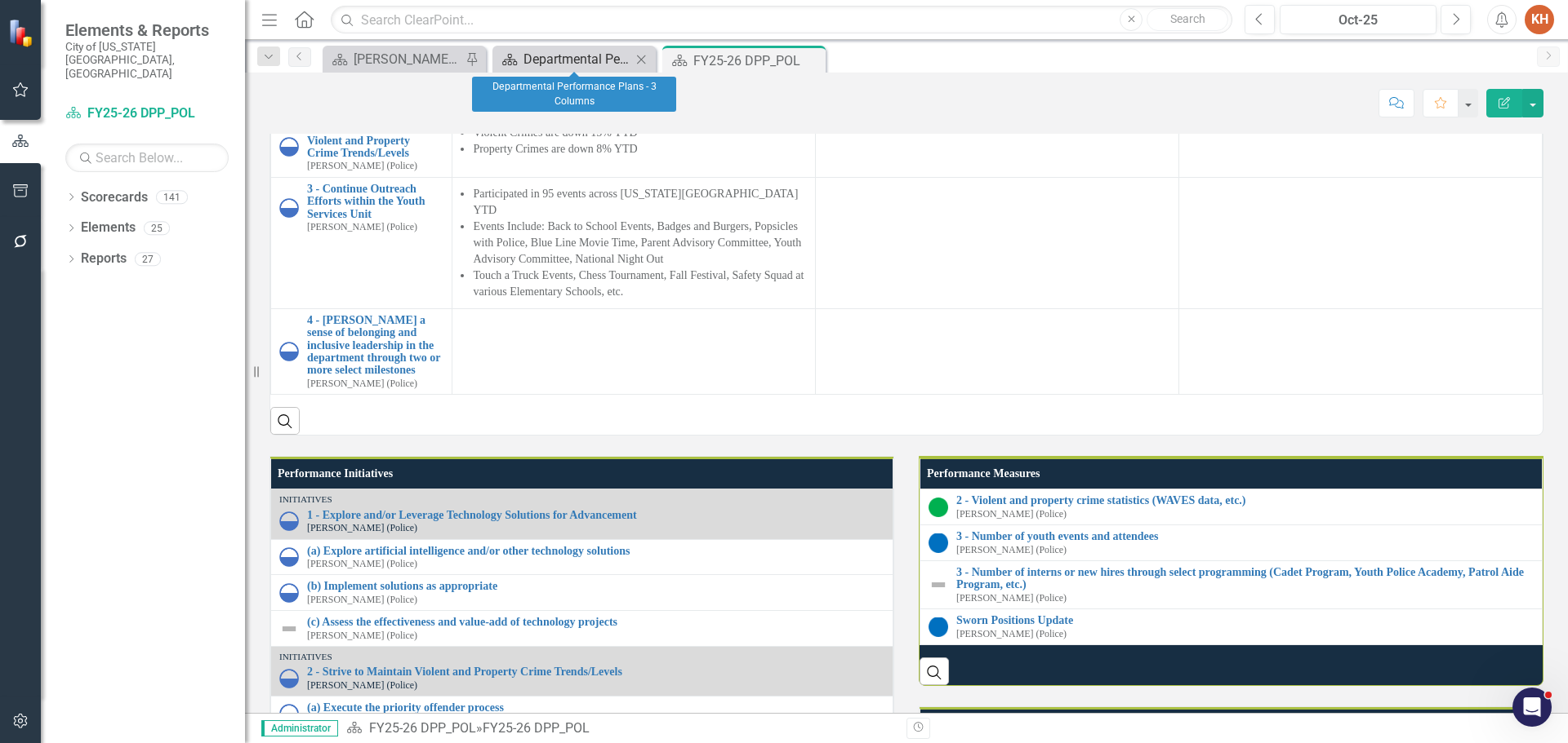
click at [567, 61] on div "Departmental Performance Plans - 3 Columns" at bounding box center [577, 59] width 107 height 21
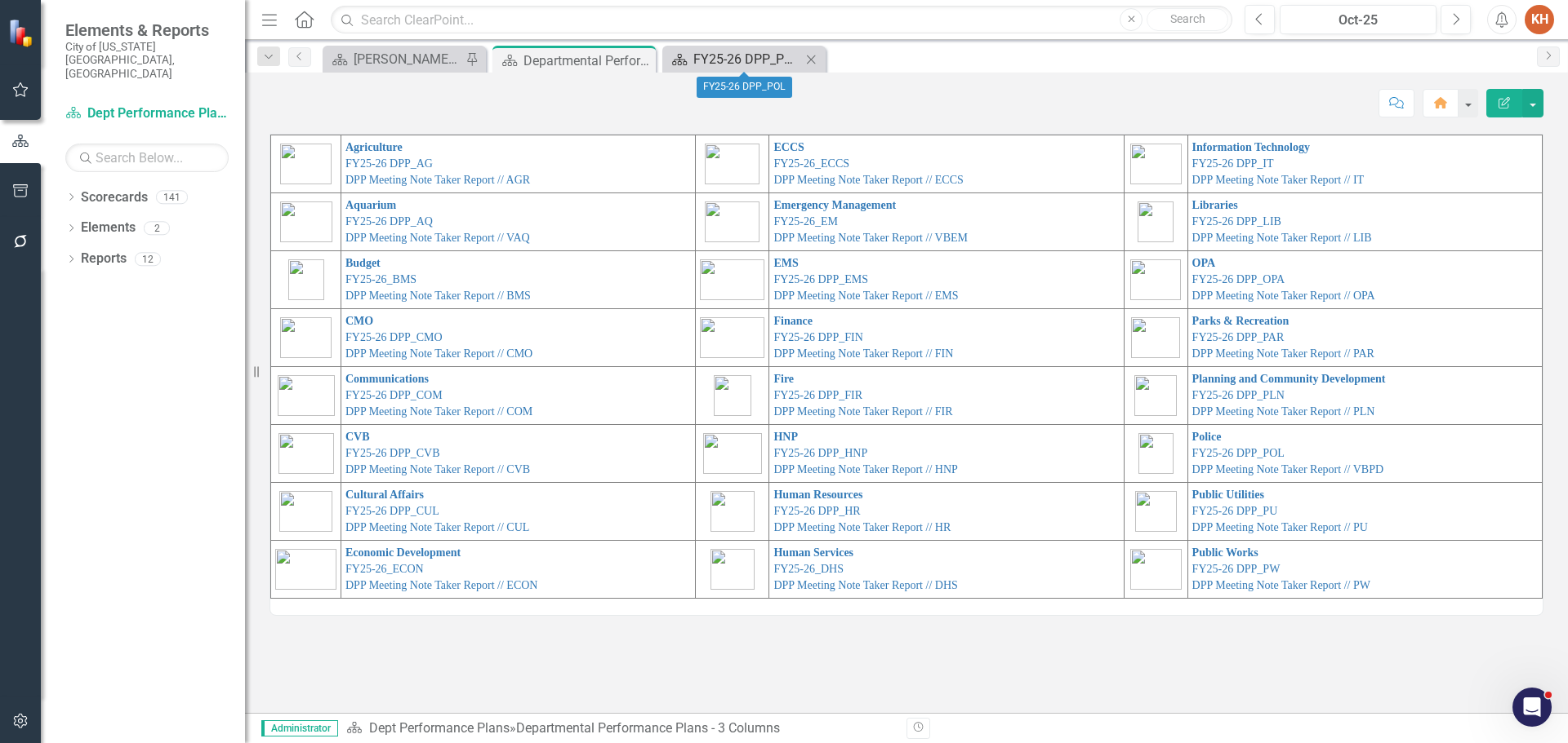
click at [720, 54] on div "FY25-26 DPP_POL" at bounding box center [746, 59] width 107 height 21
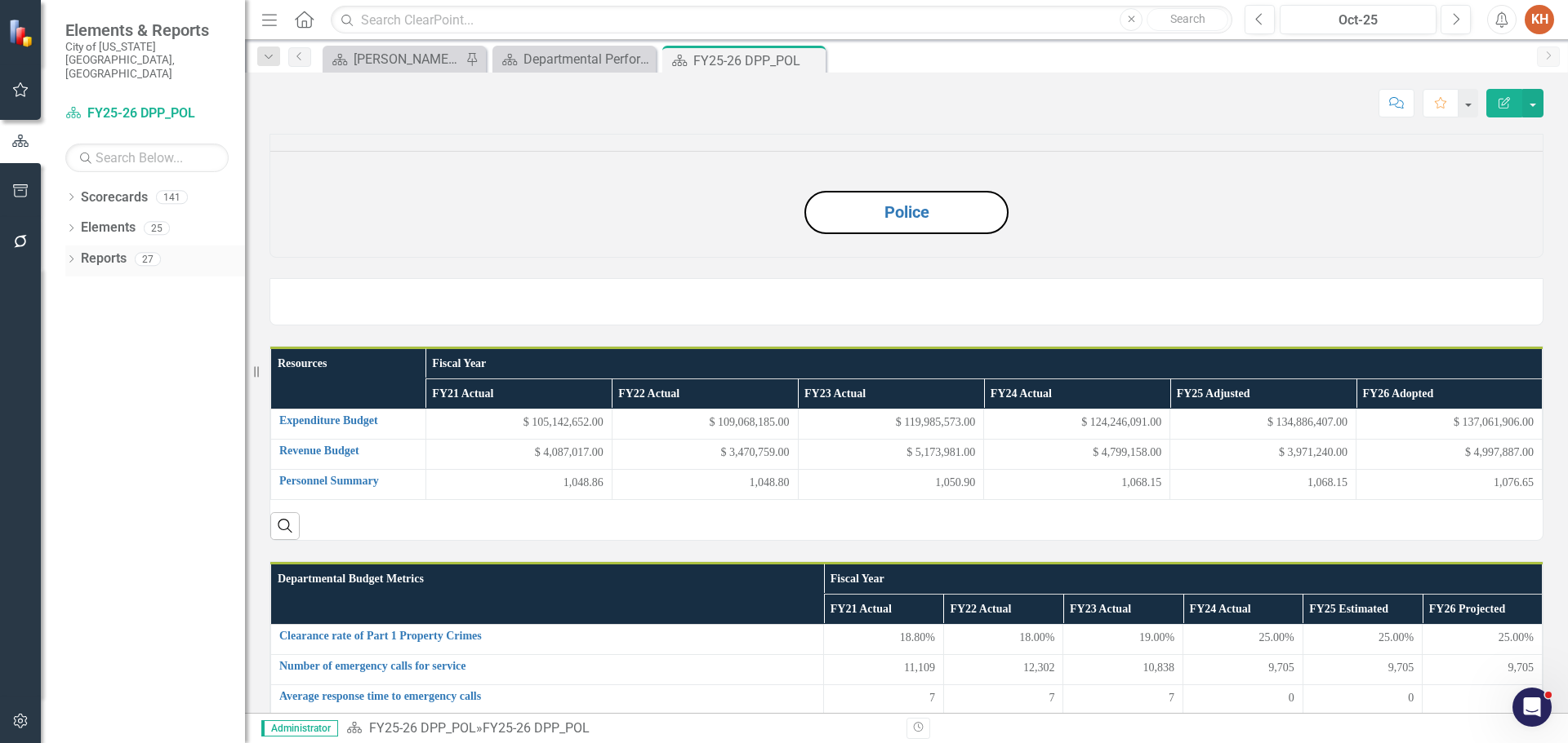
click at [122, 250] on link "Reports" at bounding box center [104, 259] width 46 height 19
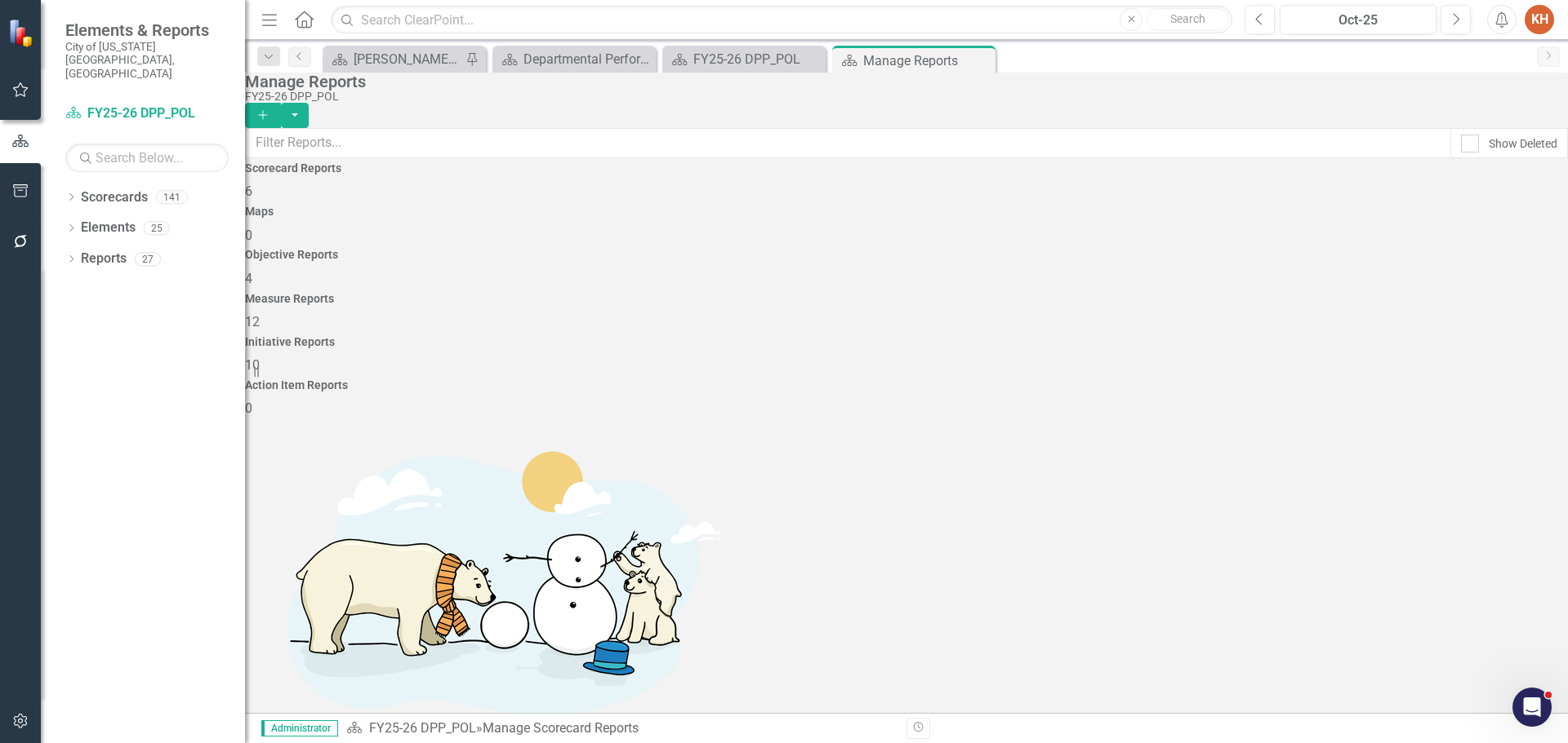
click at [1012, 293] on div "Measure Reports 12" at bounding box center [907, 312] width 1323 height 39
click at [1189, 336] on h4 "Initiative Reports" at bounding box center [907, 342] width 1323 height 13
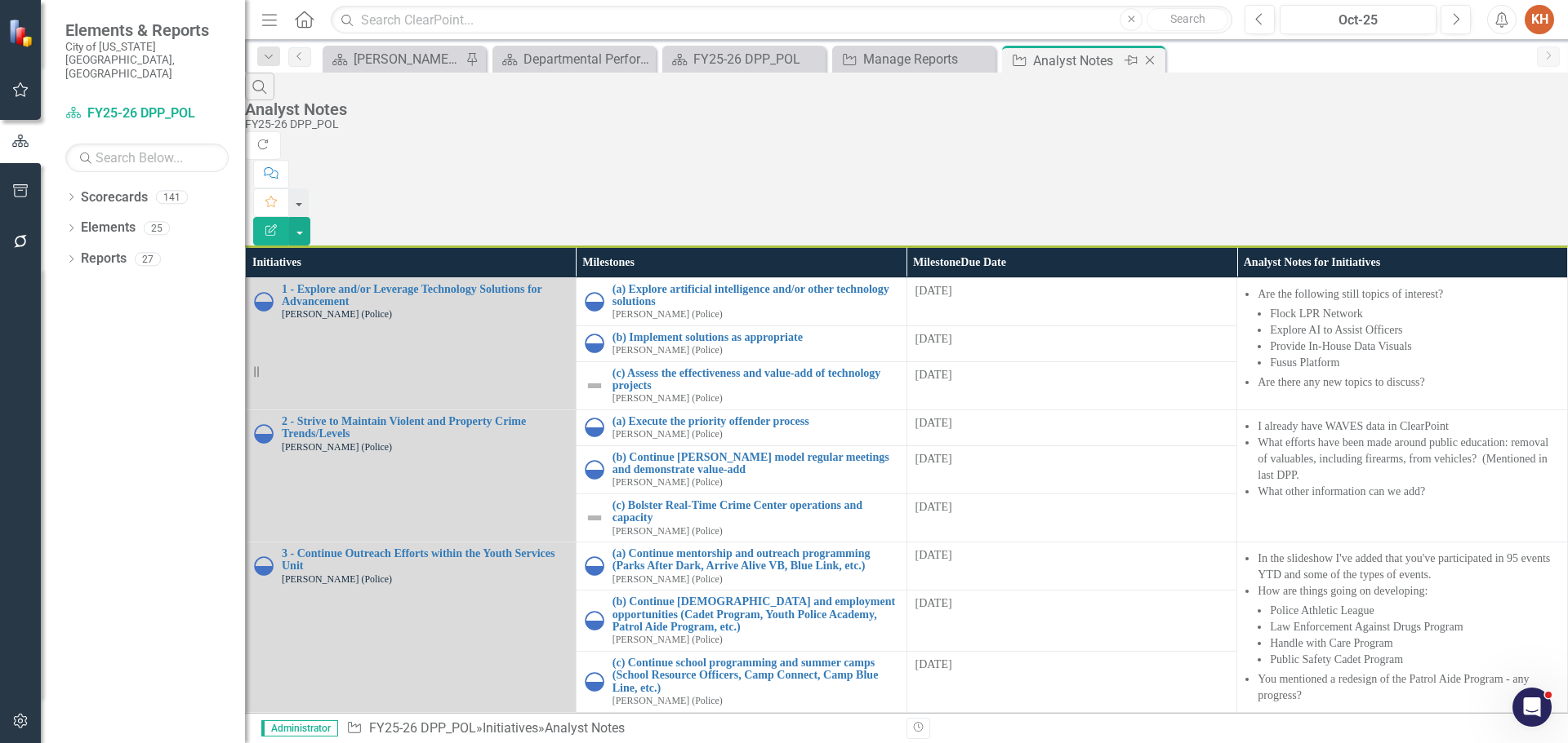
click at [1146, 57] on icon at bounding box center [1149, 61] width 9 height 9
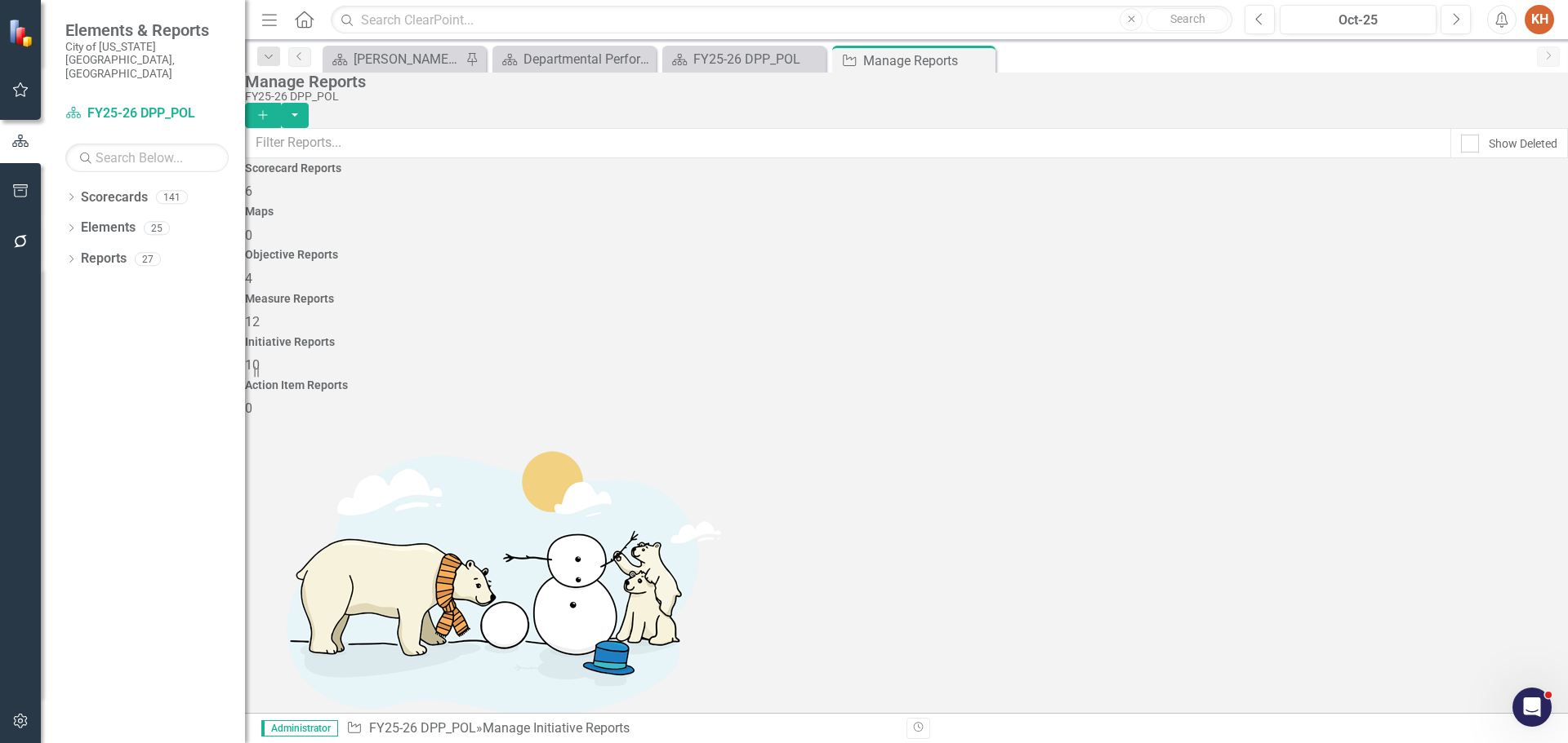
scroll to position [96, 0]
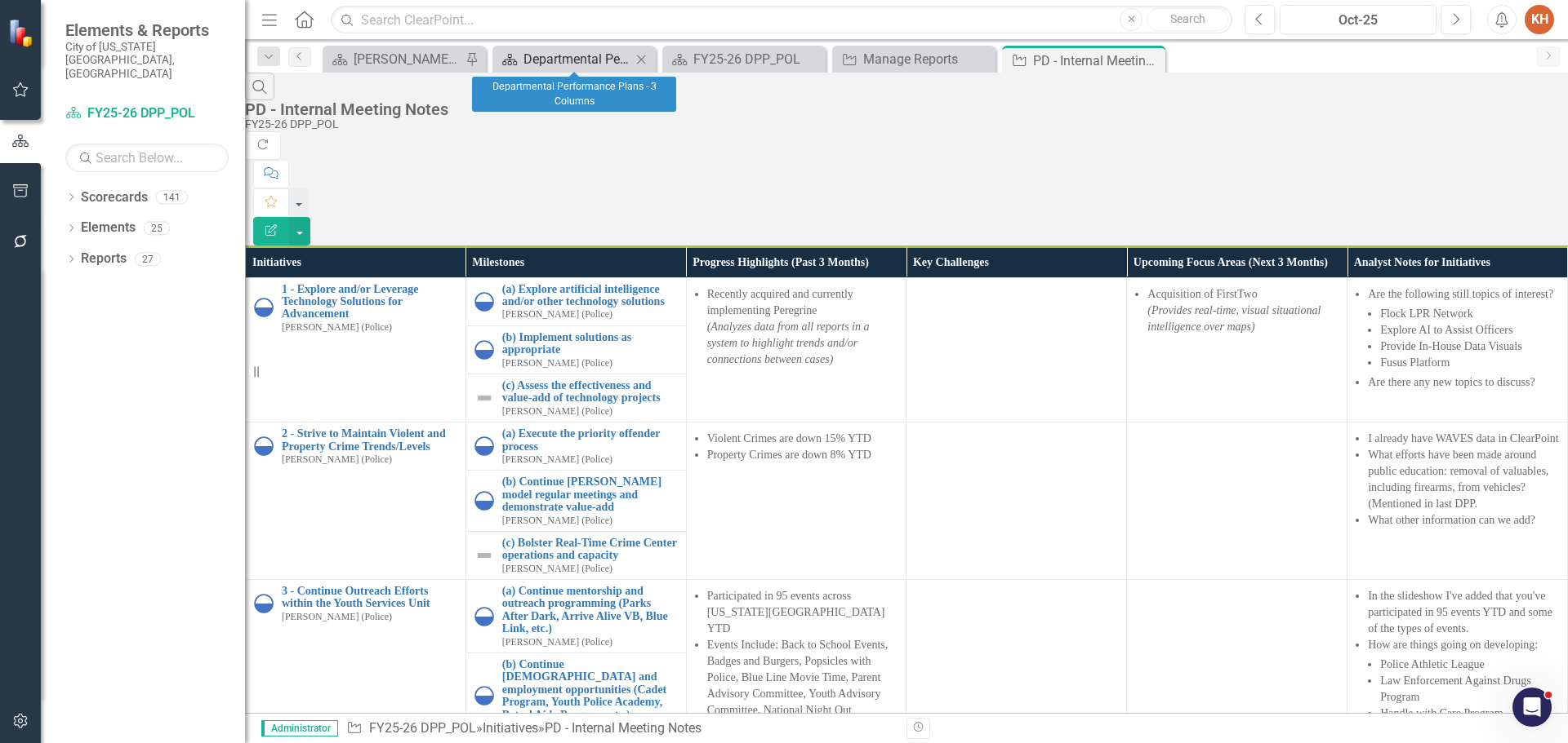
click at [588, 57] on div "Departmental Performance Plans - 3 Columns" at bounding box center [577, 59] width 107 height 21
